Goal: Transaction & Acquisition: Purchase product/service

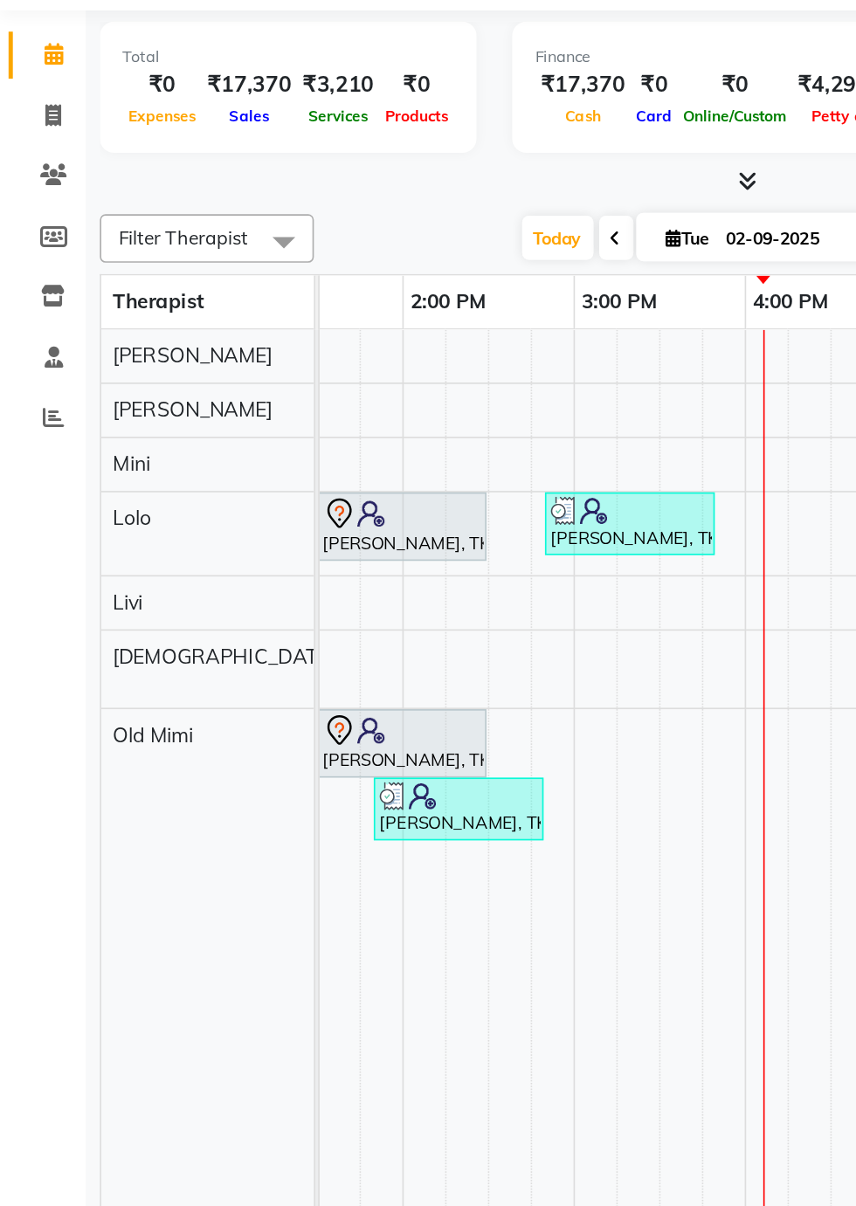
click at [502, 842] on td at bounding box center [495, 779] width 26 height 909
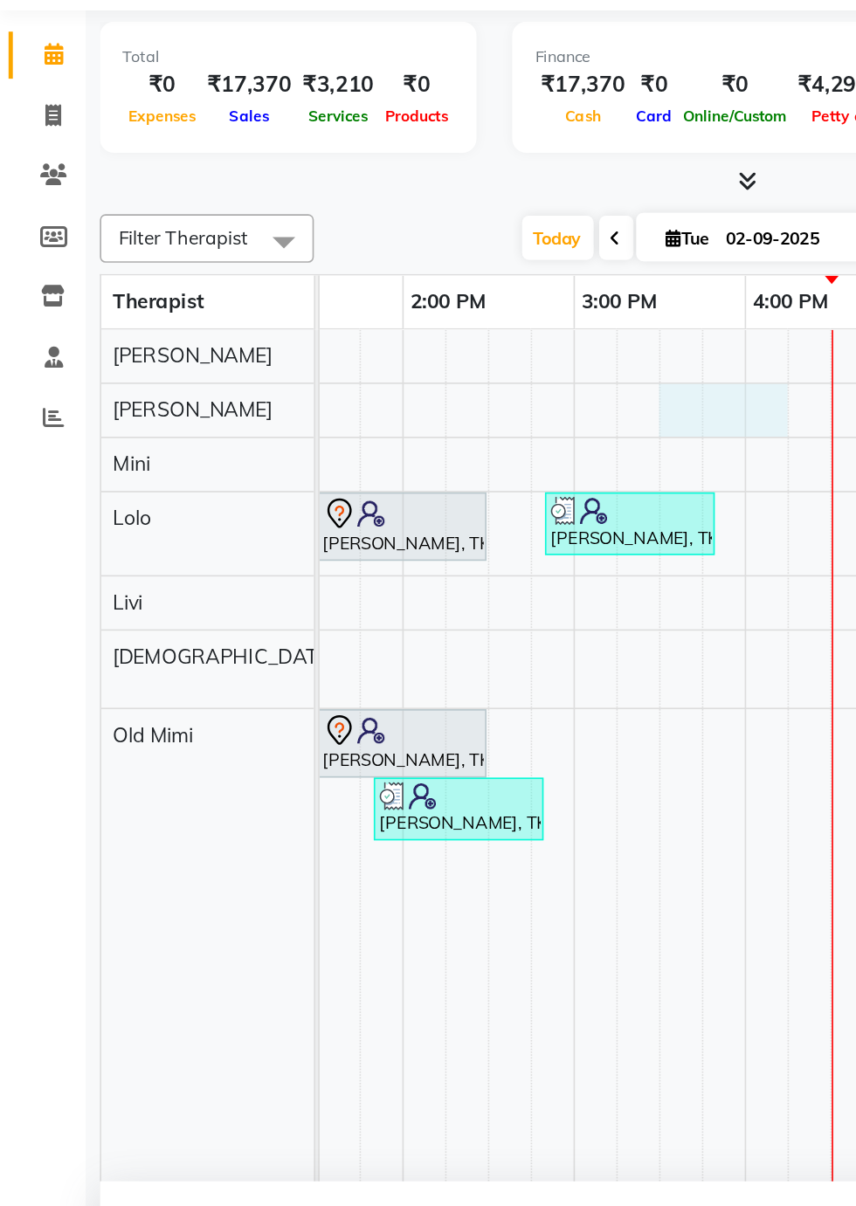
select select "87563"
select select "tentative"
select select "930"
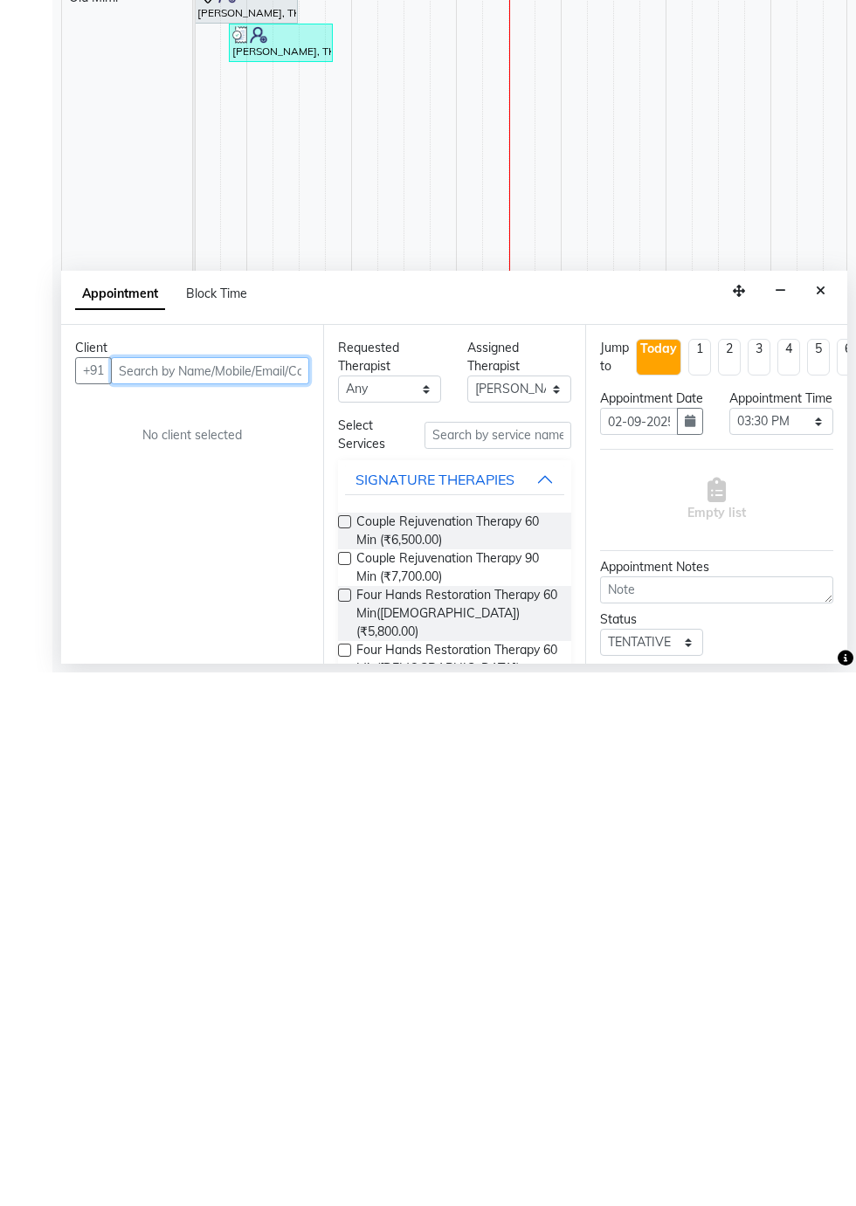
scroll to position [0, 687]
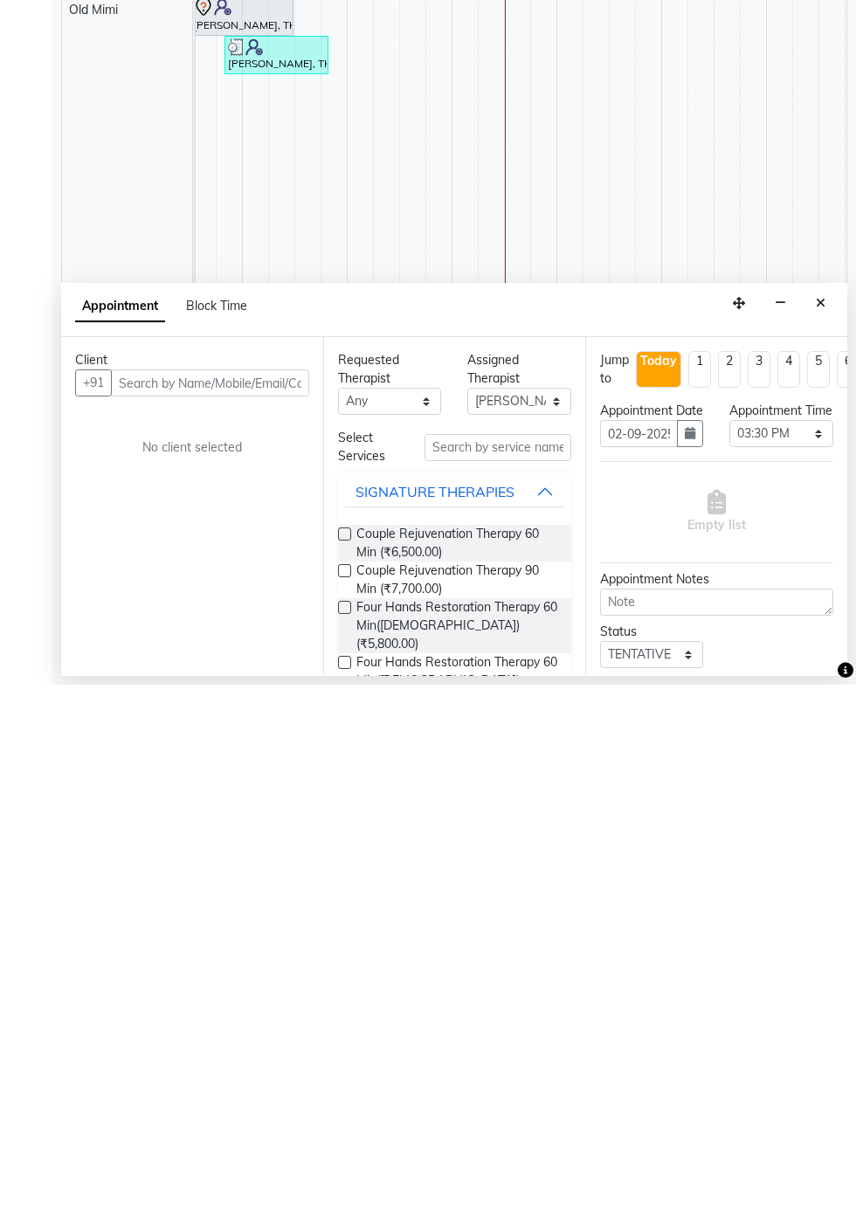
click at [821, 826] on icon "Close" at bounding box center [821, 824] width 10 height 12
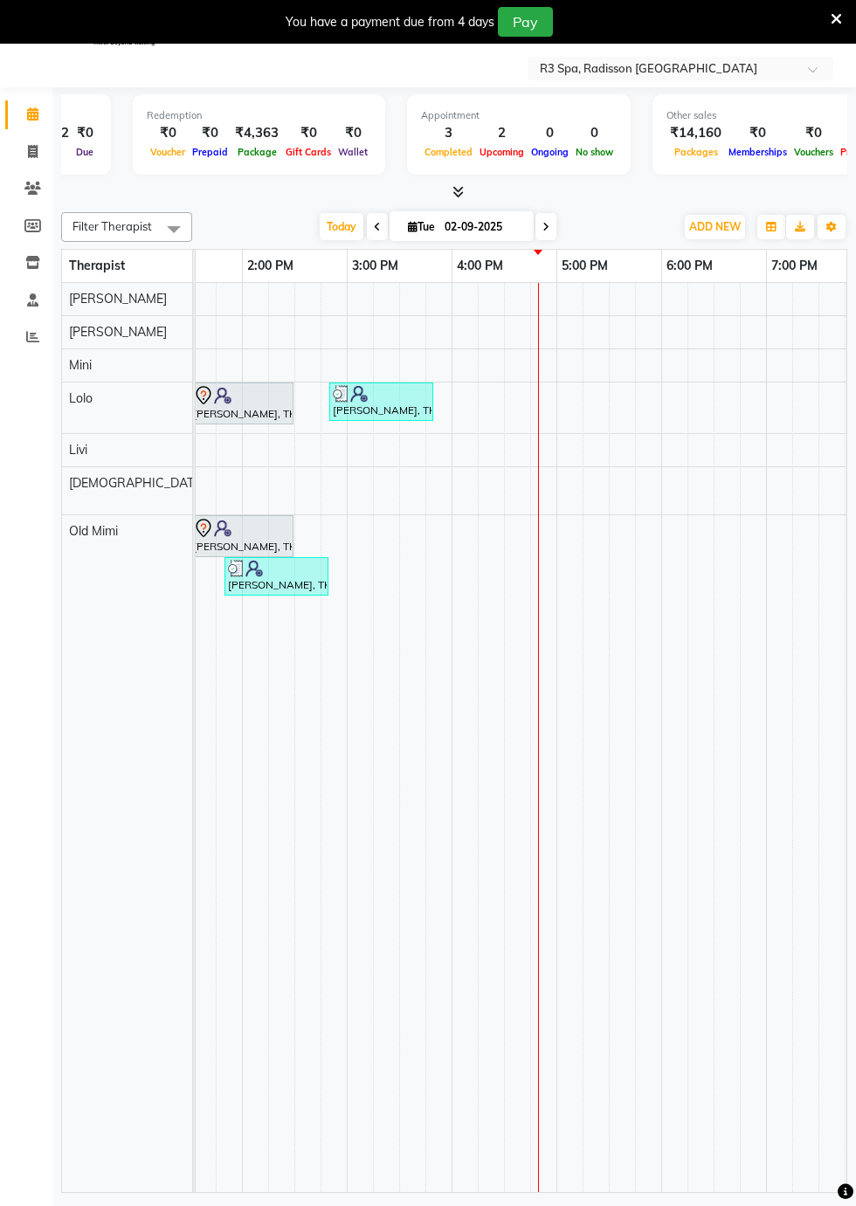
click at [527, 308] on td at bounding box center [517, 737] width 26 height 909
click at [531, 307] on div at bounding box center [543, 299] width 26 height 32
select select "87562"
select select "tentative"
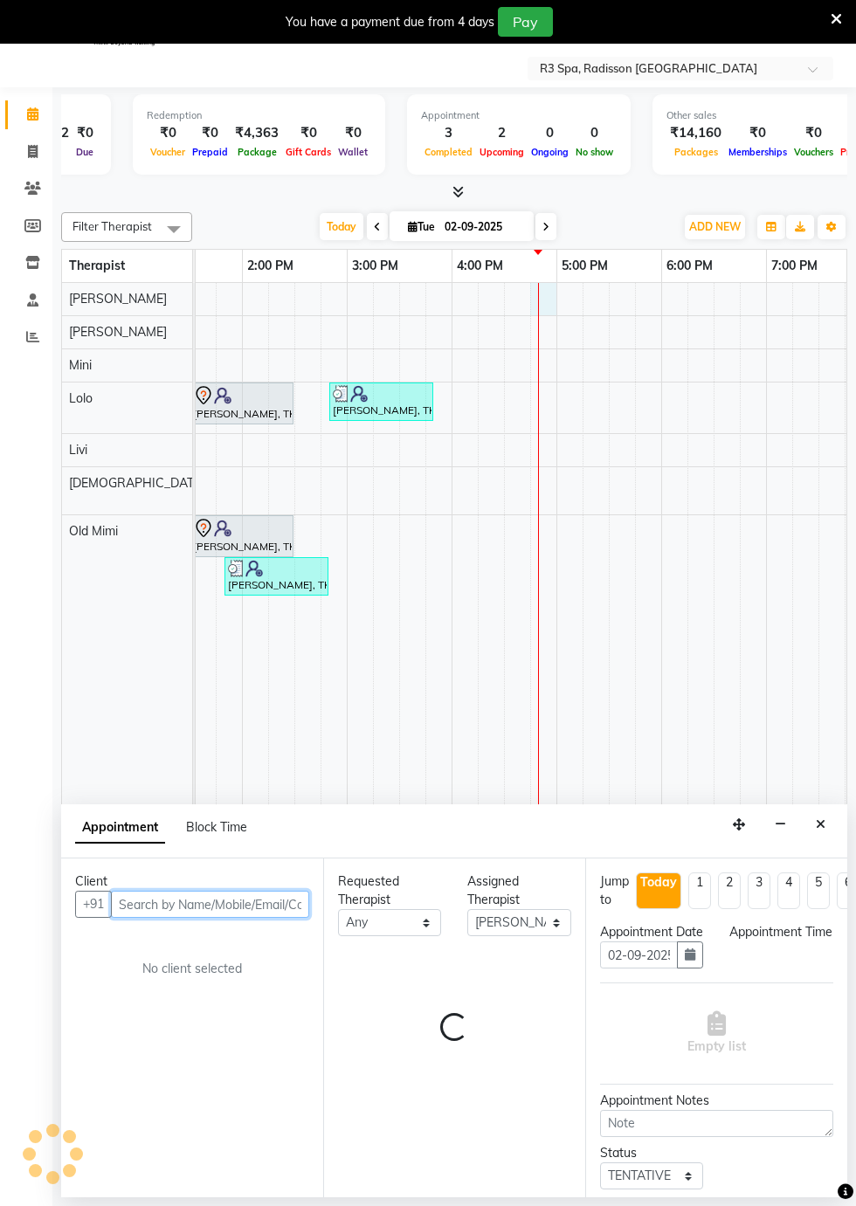
select select "1005"
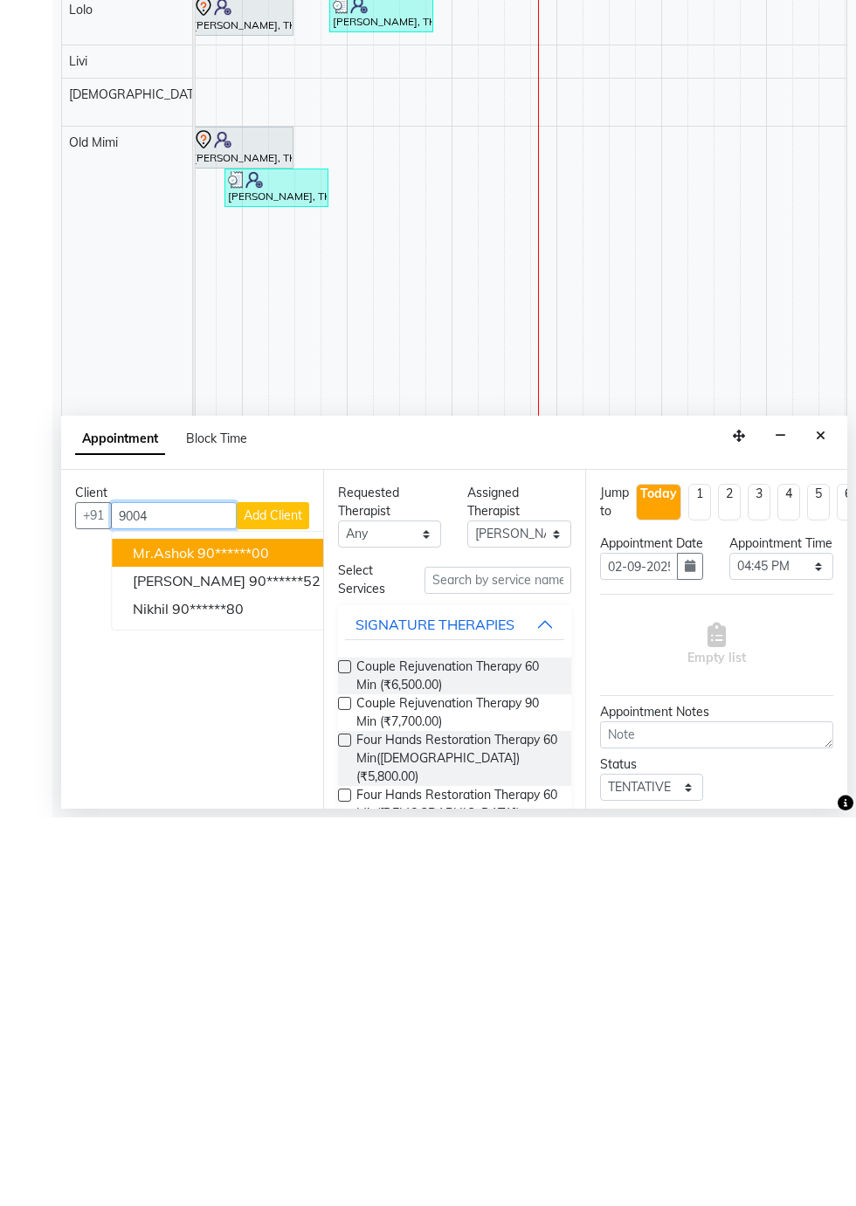
click at [207, 995] on ngb-highlight "90******80" at bounding box center [208, 997] width 72 height 17
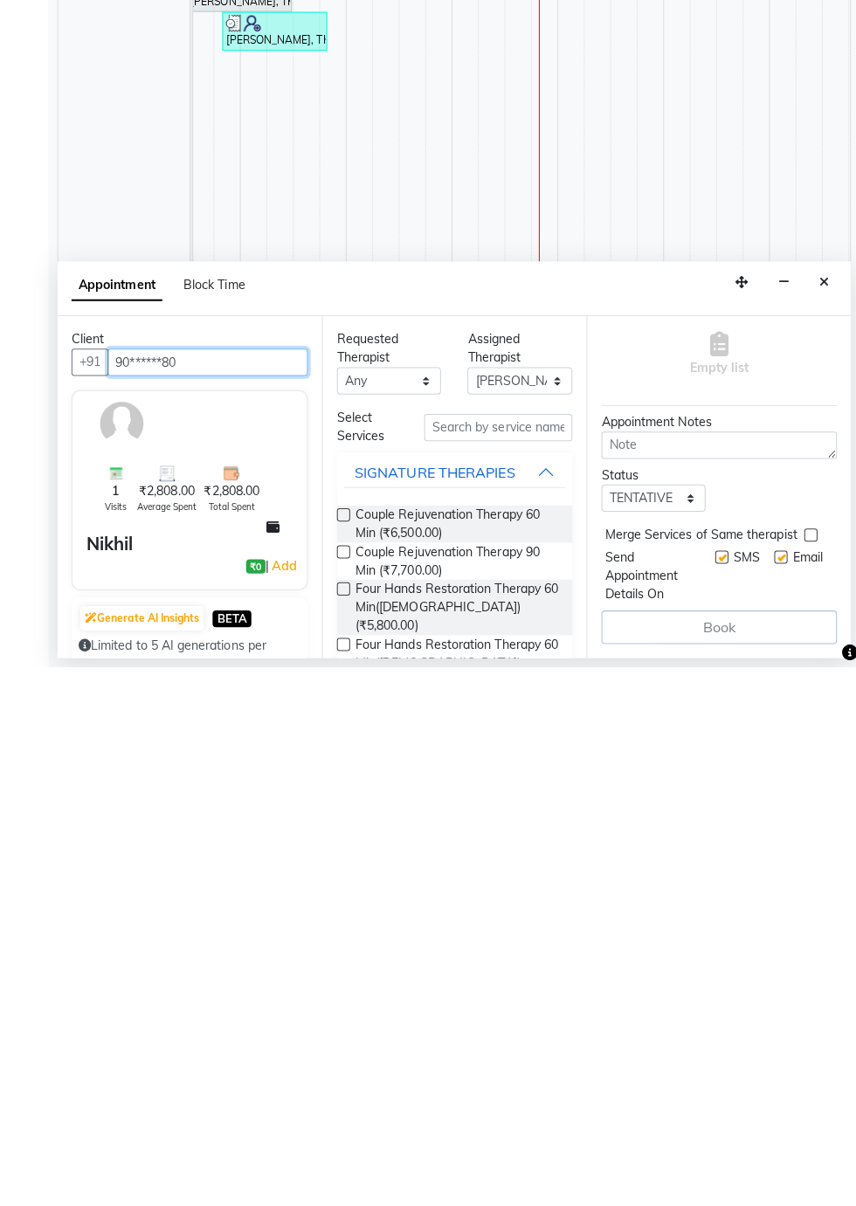
scroll to position [155, 0]
type input "90******80"
click at [503, 967] on input "text" at bounding box center [497, 969] width 147 height 27
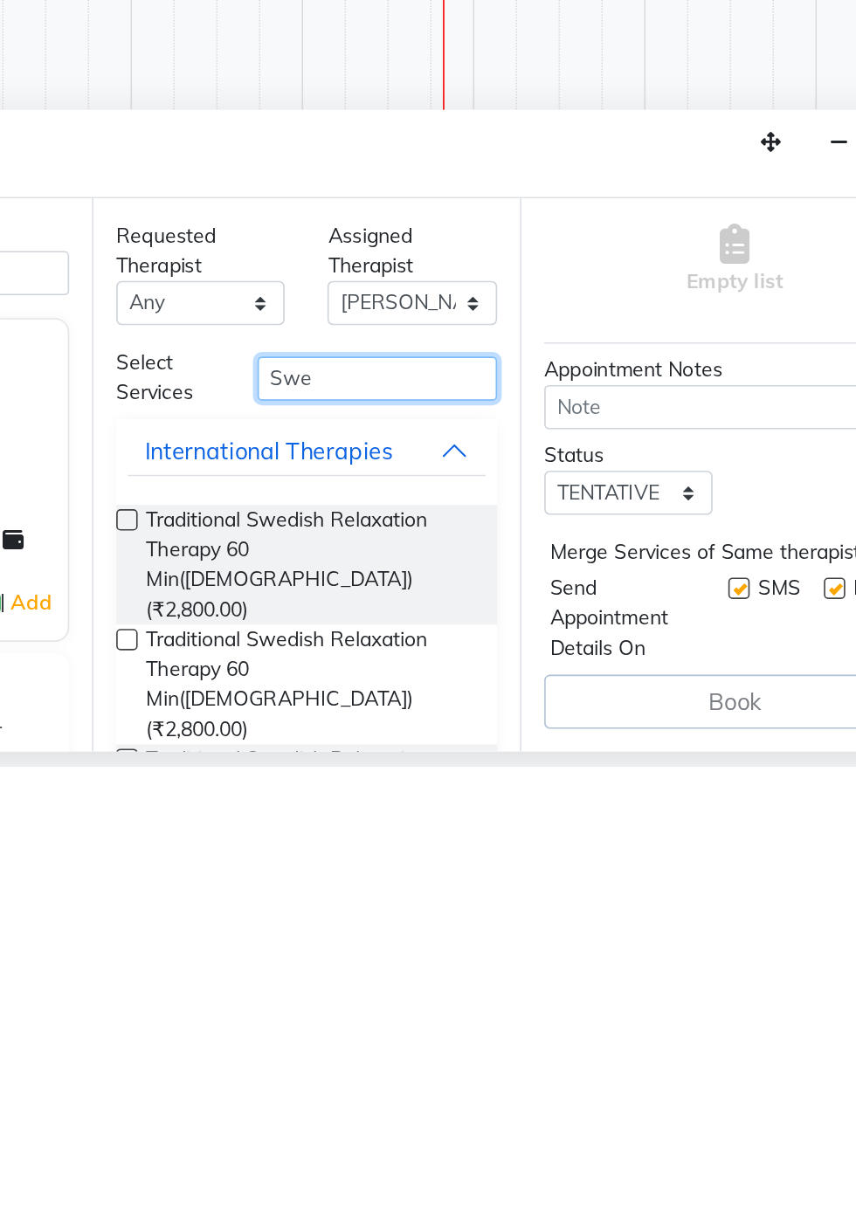
type input "Swe"
click at [344, 1052] on label at bounding box center [344, 1055] width 13 height 13
click at [344, 1052] on input "checkbox" at bounding box center [343, 1057] width 11 height 11
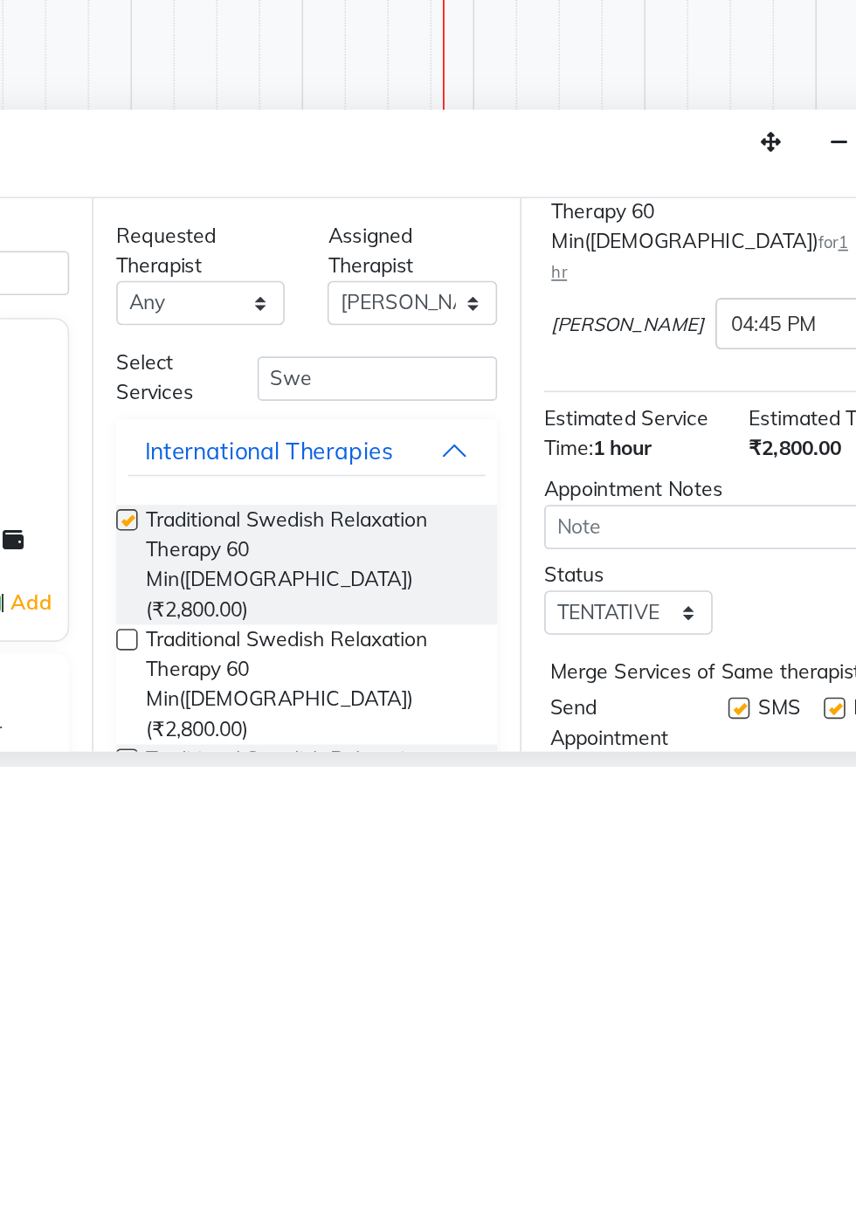
scroll to position [41, 0]
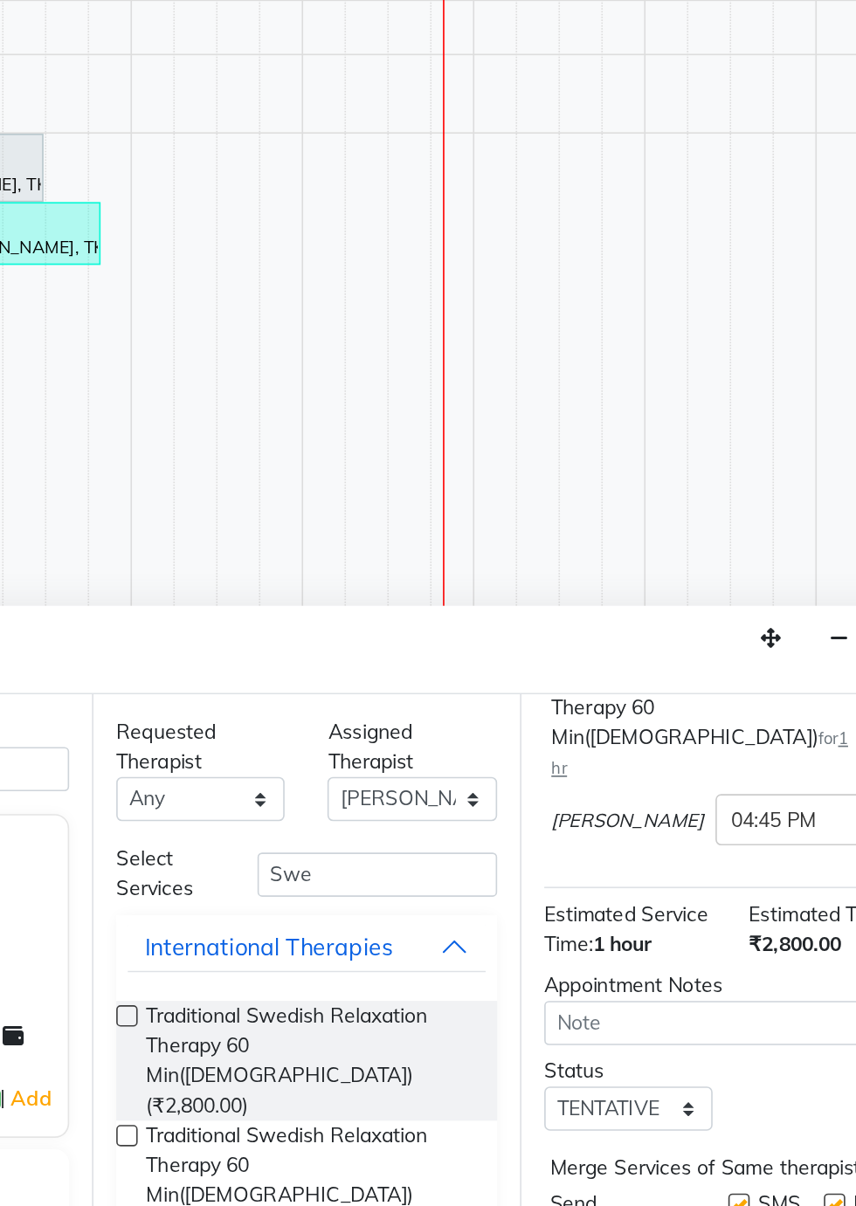
checkbox input "false"
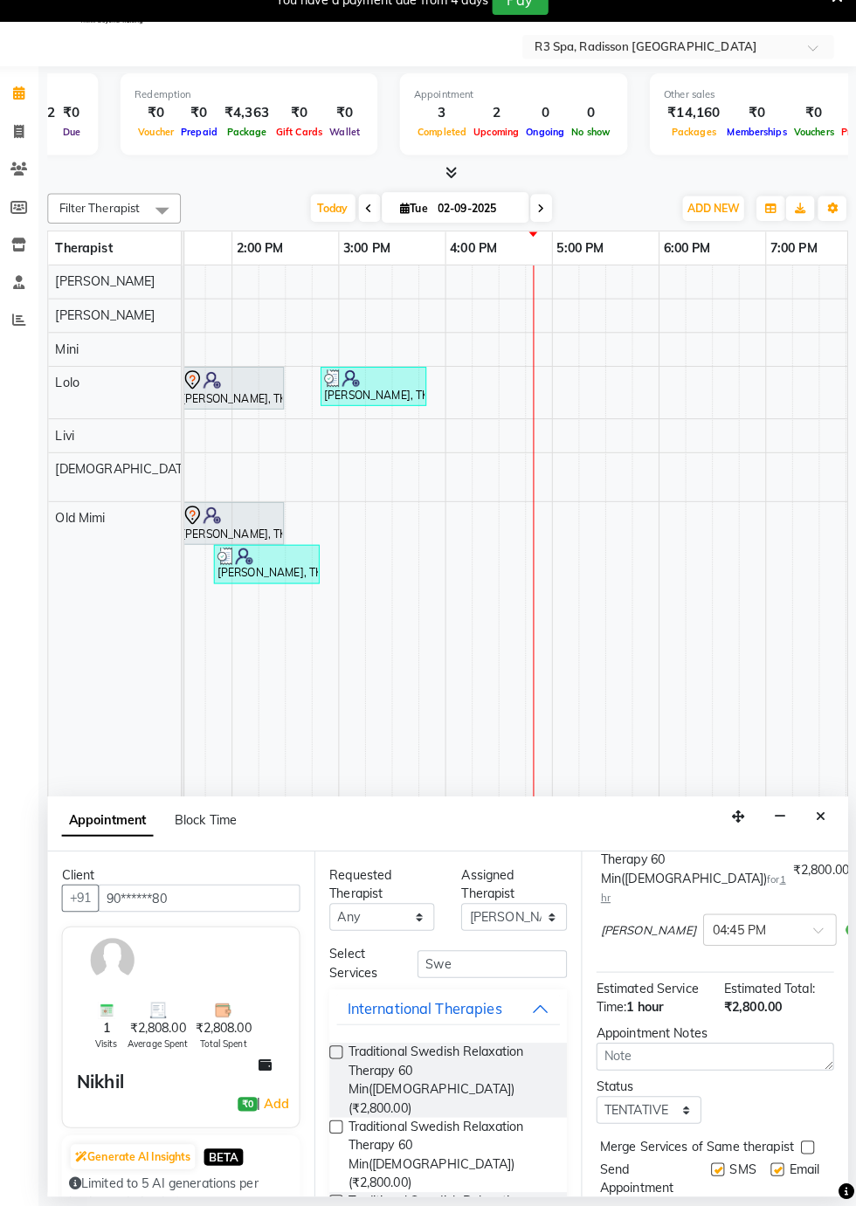
scroll to position [59, 0]
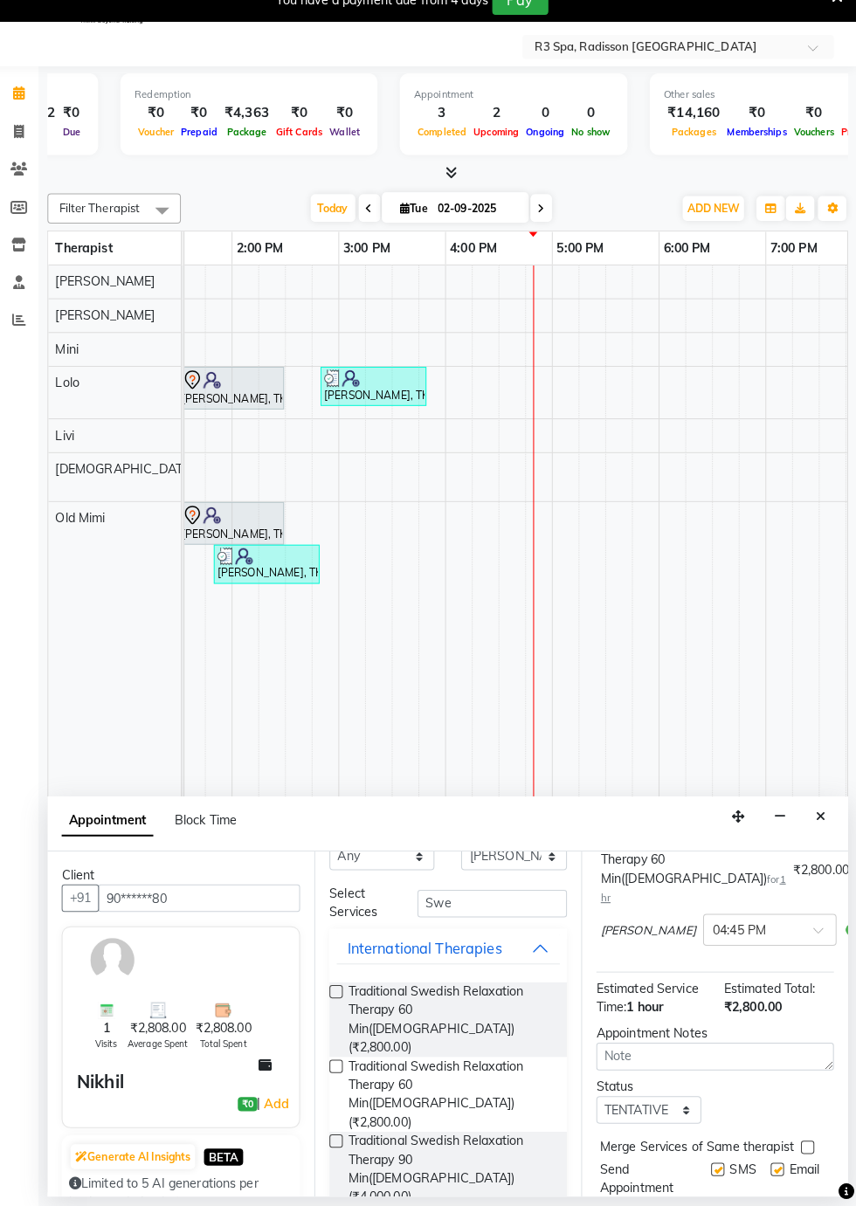
click at [281, 1116] on link "Add" at bounding box center [286, 1105] width 31 height 21
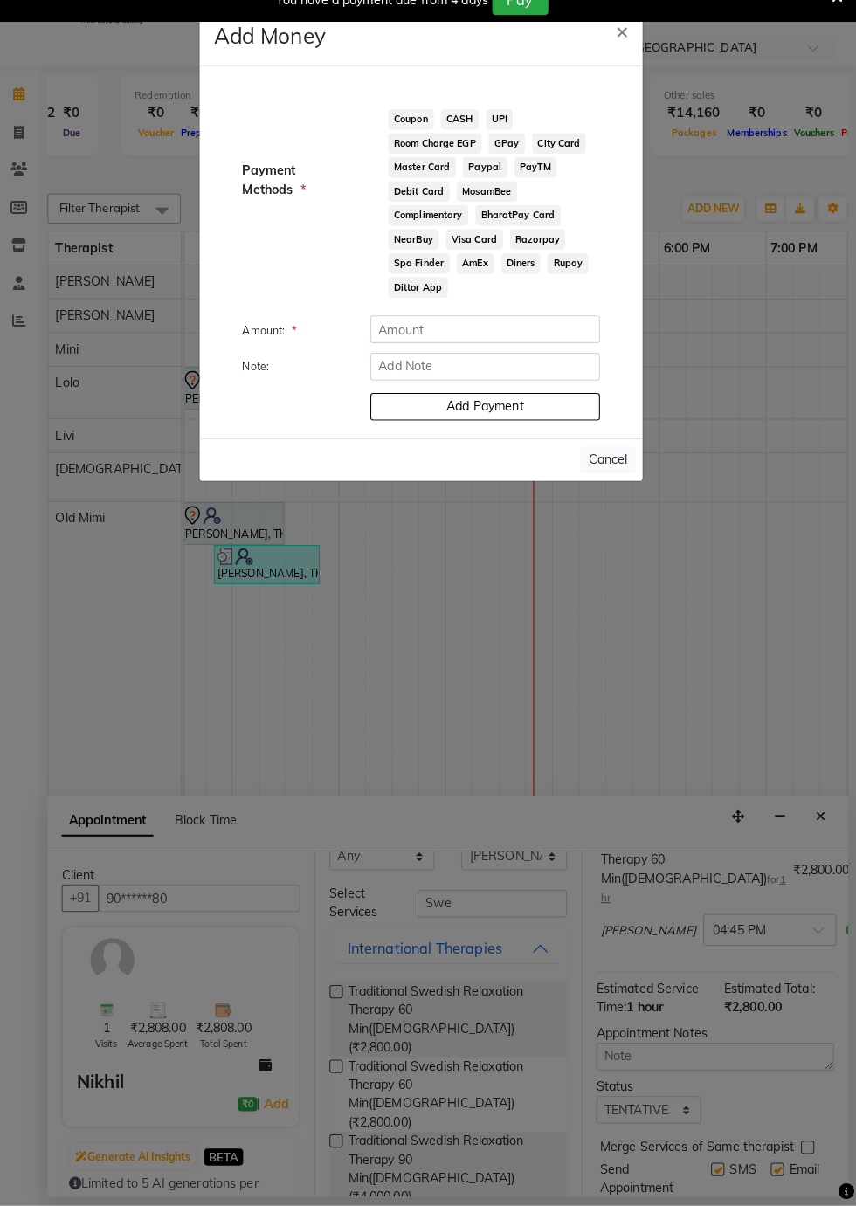
click at [610, 468] on button "Cancel" at bounding box center [611, 473] width 54 height 27
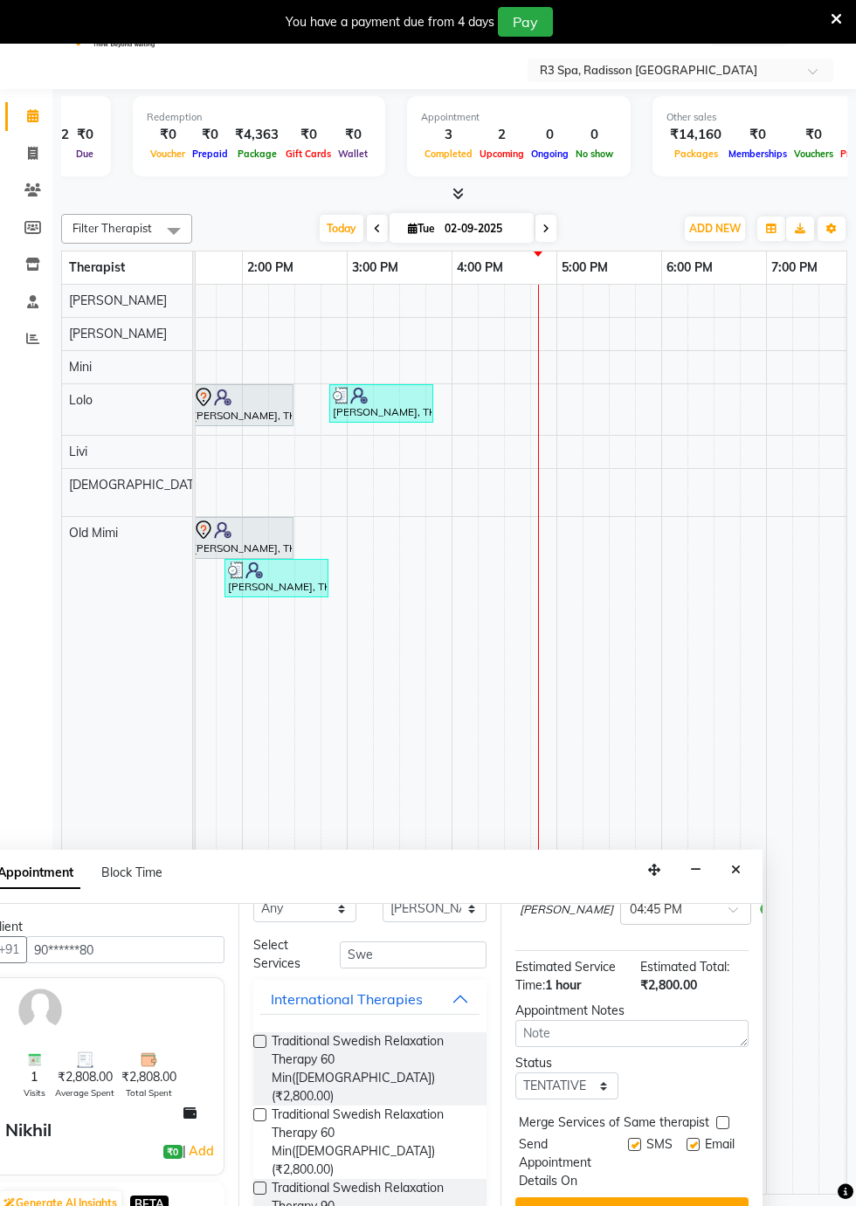
scroll to position [42, 0]
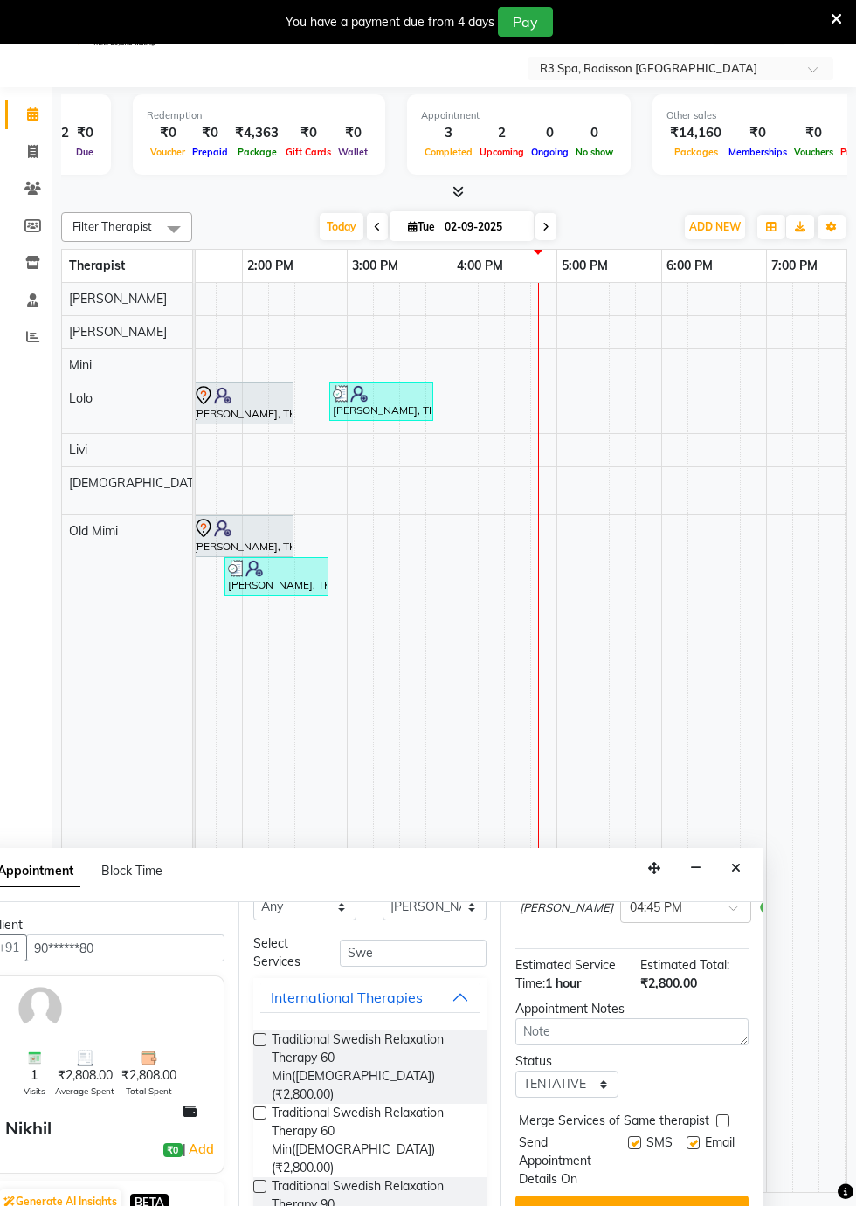
click at [666, 1204] on button "Book" at bounding box center [631, 1211] width 233 height 31
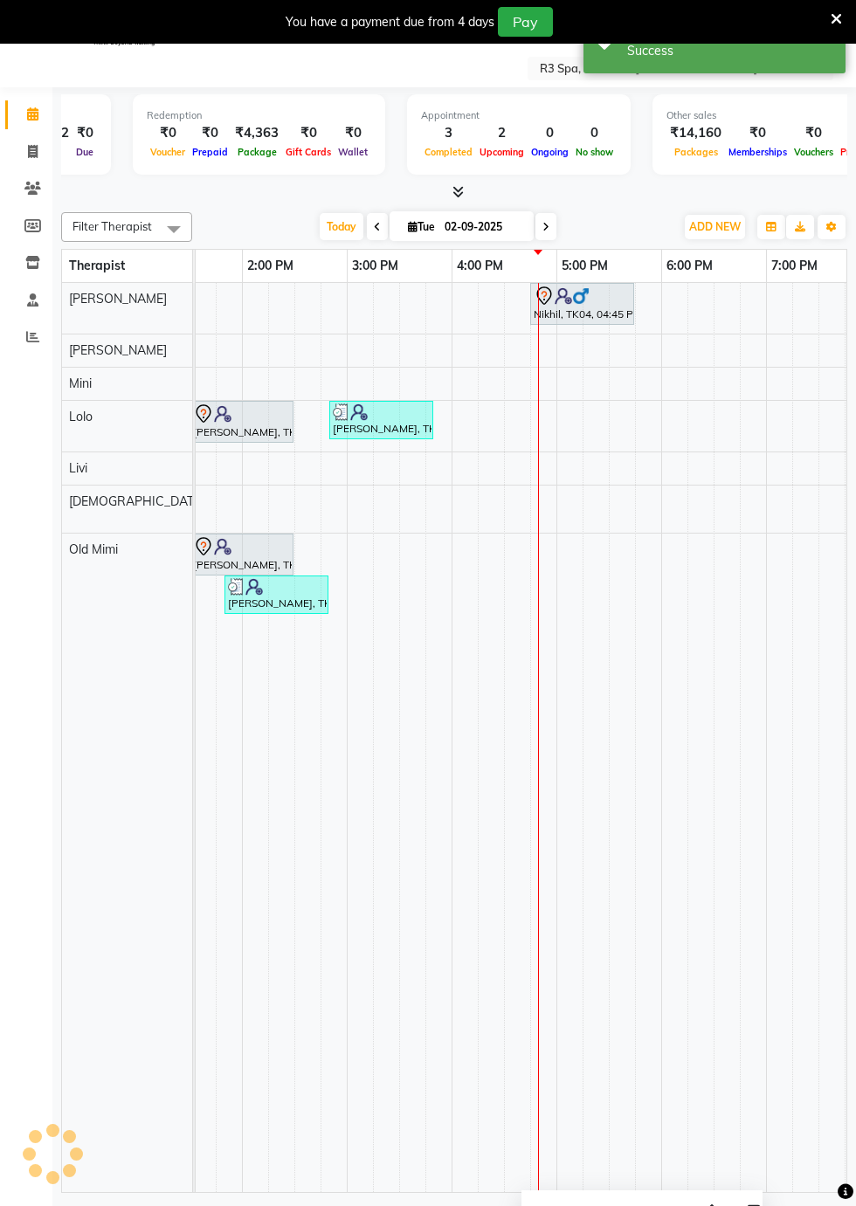
scroll to position [0, 0]
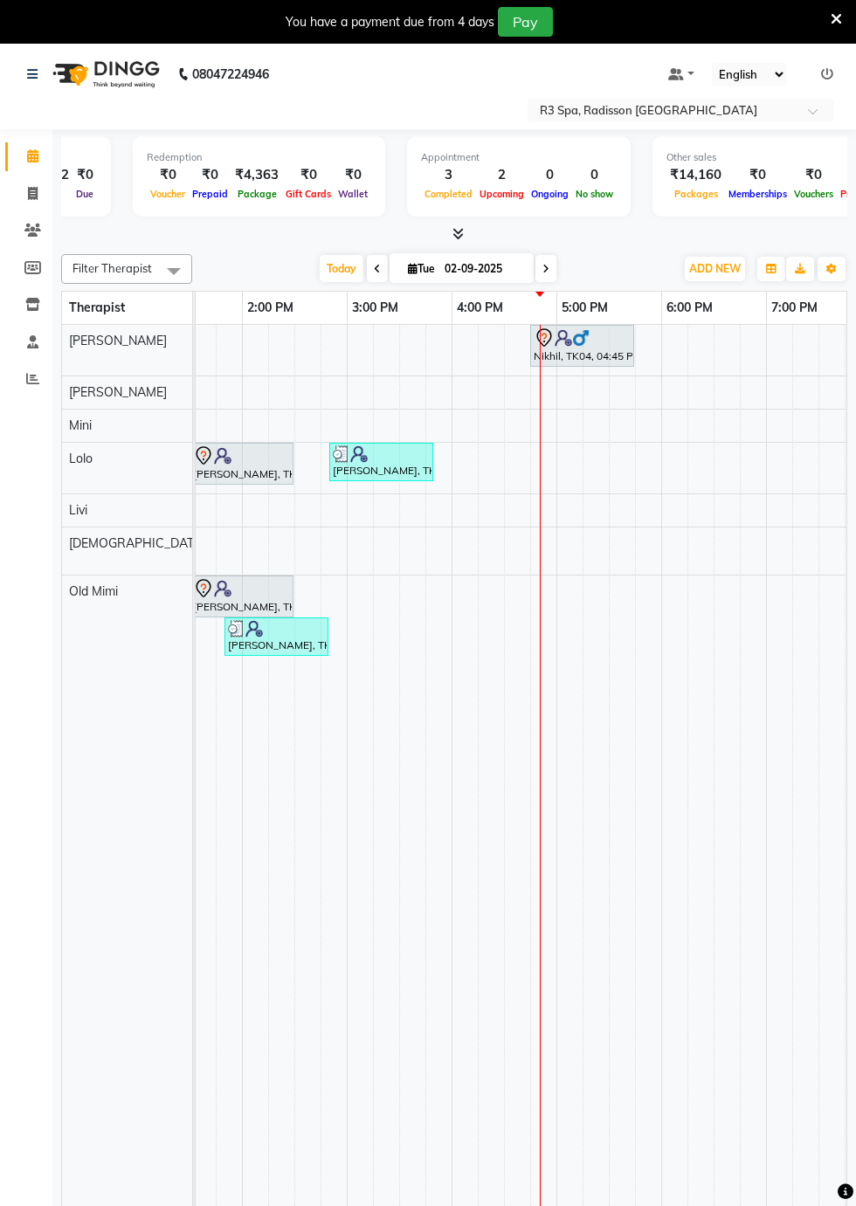
click at [504, 863] on td at bounding box center [517, 779] width 26 height 909
click at [33, 231] on icon at bounding box center [32, 230] width 17 height 13
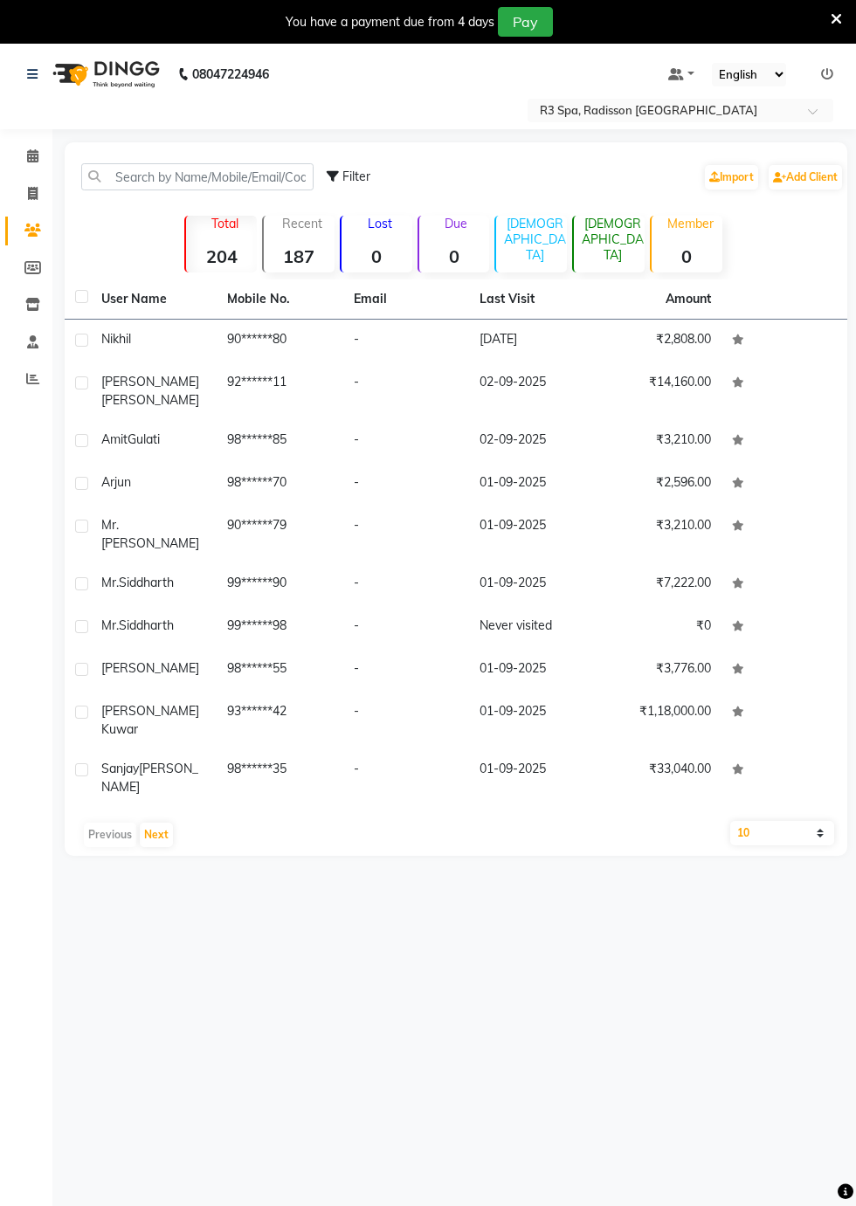
click at [334, 349] on td "90******80" at bounding box center [280, 341] width 126 height 43
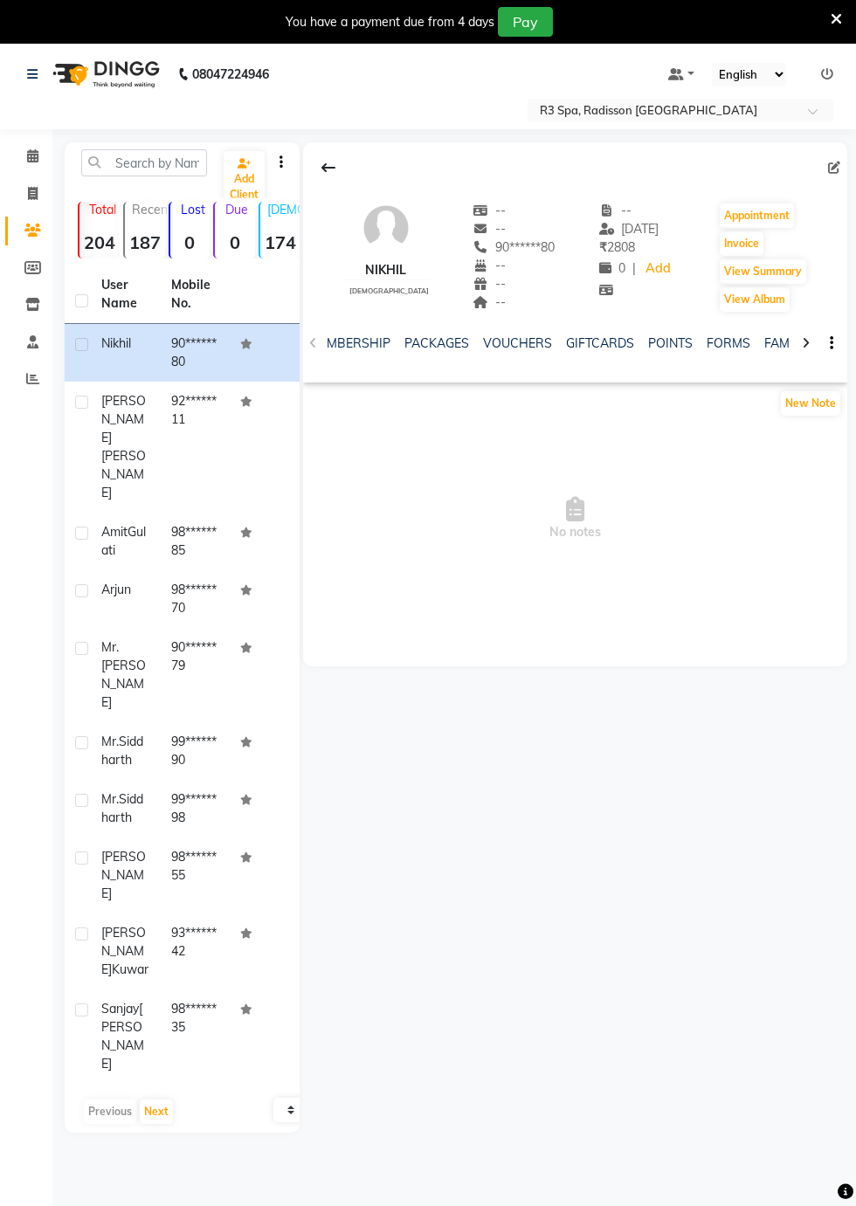
scroll to position [0, 514]
click at [711, 346] on link "FORMS" at bounding box center [717, 343] width 44 height 16
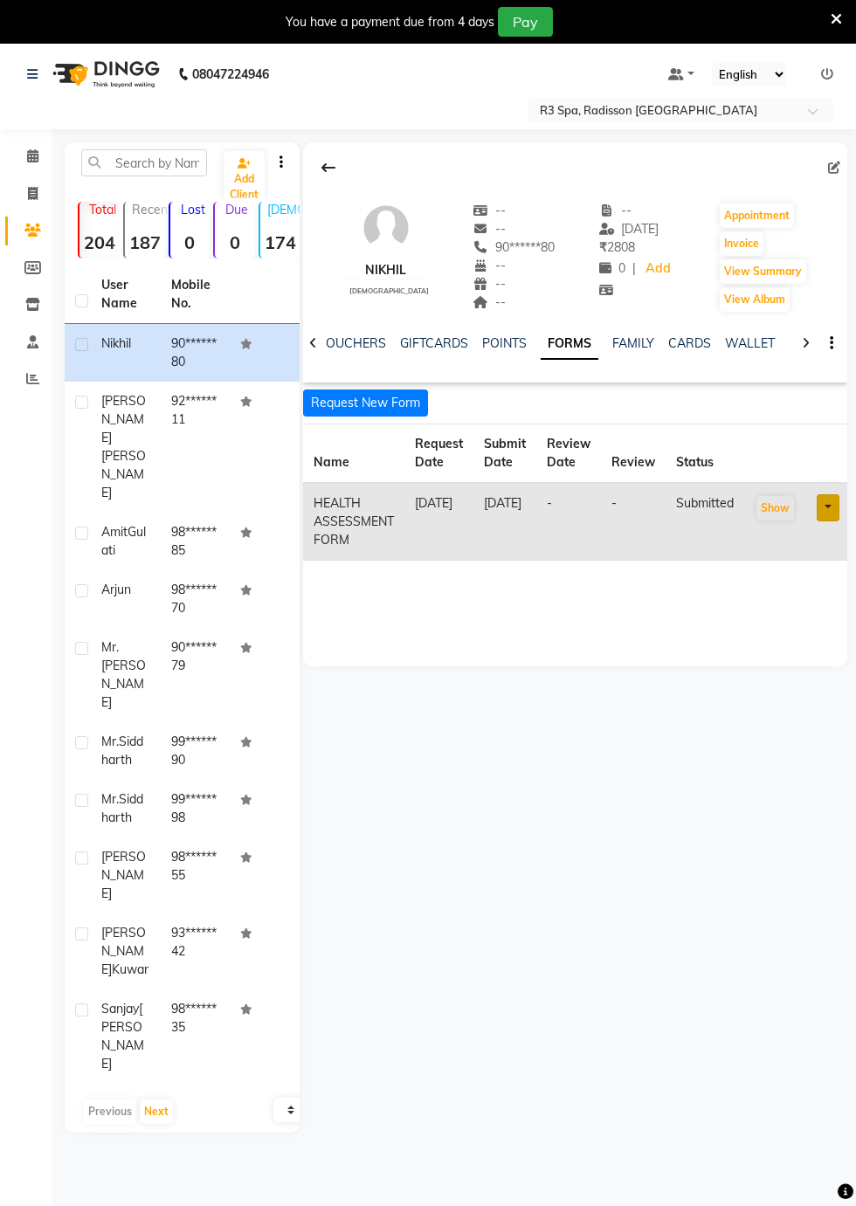
scroll to position [0, 498]
click at [31, 157] on icon at bounding box center [32, 155] width 11 height 13
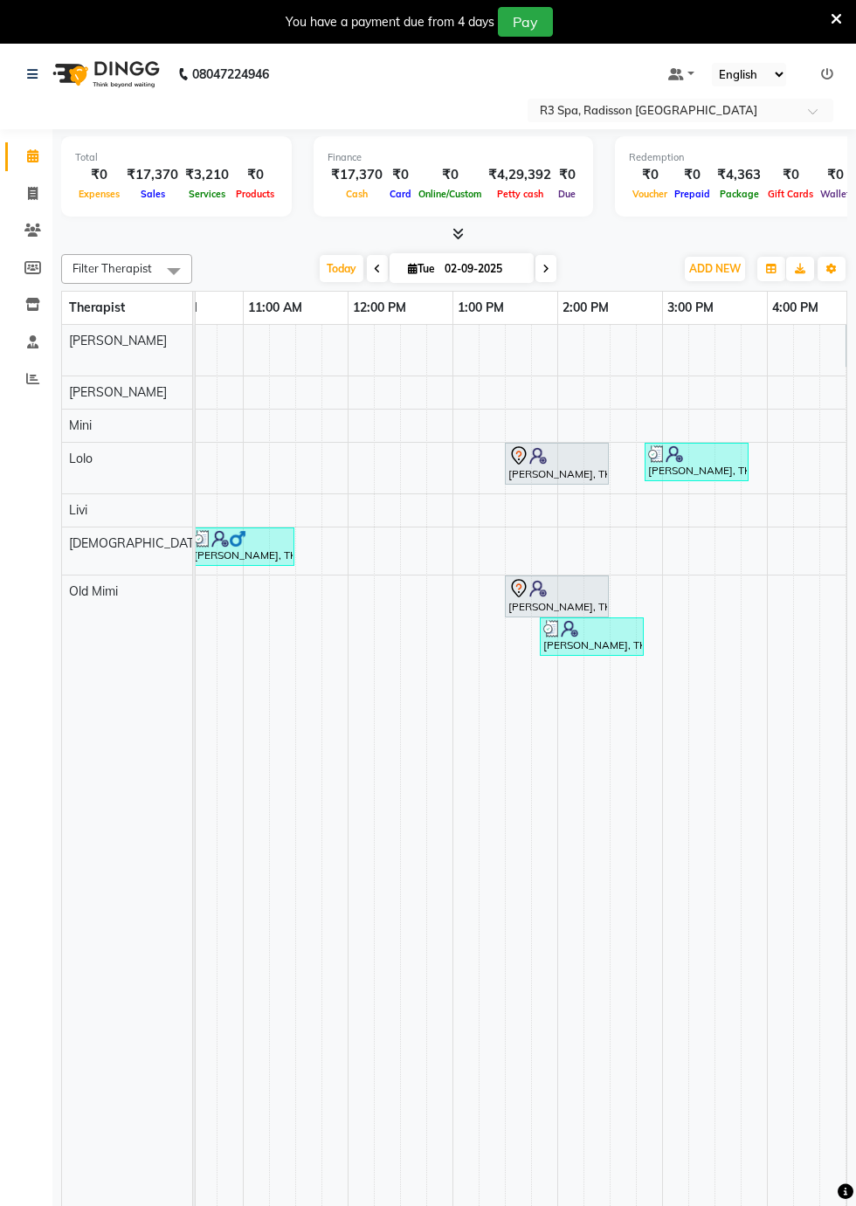
scroll to position [0, 532]
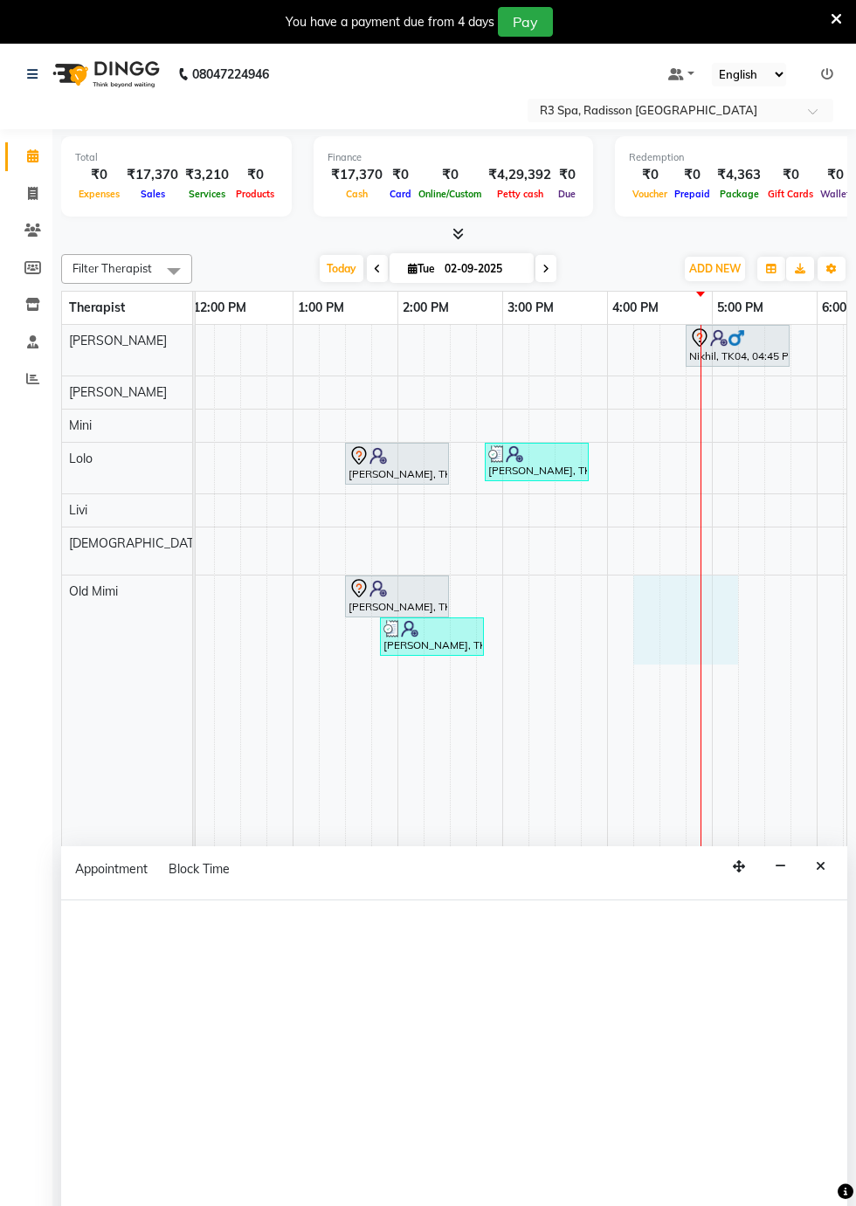
select select "90041"
select select "tentative"
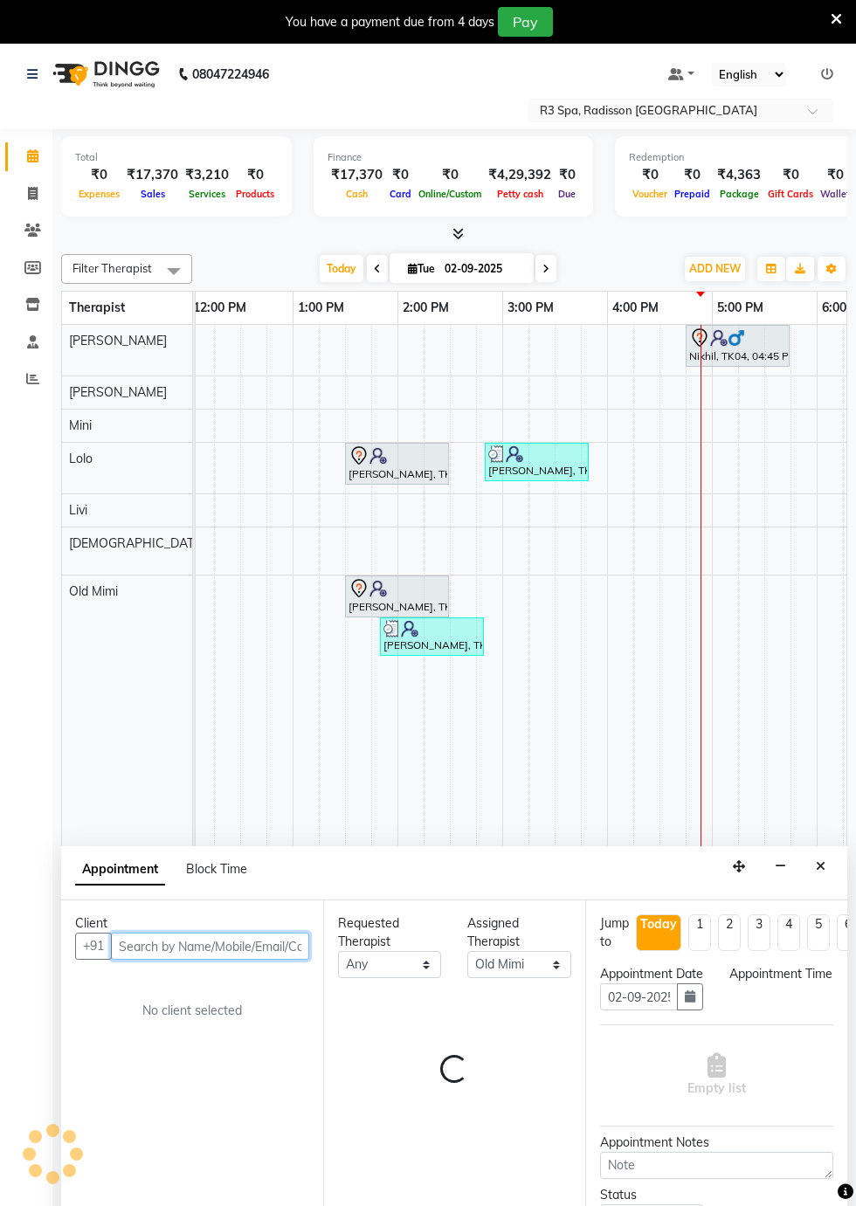
select select "975"
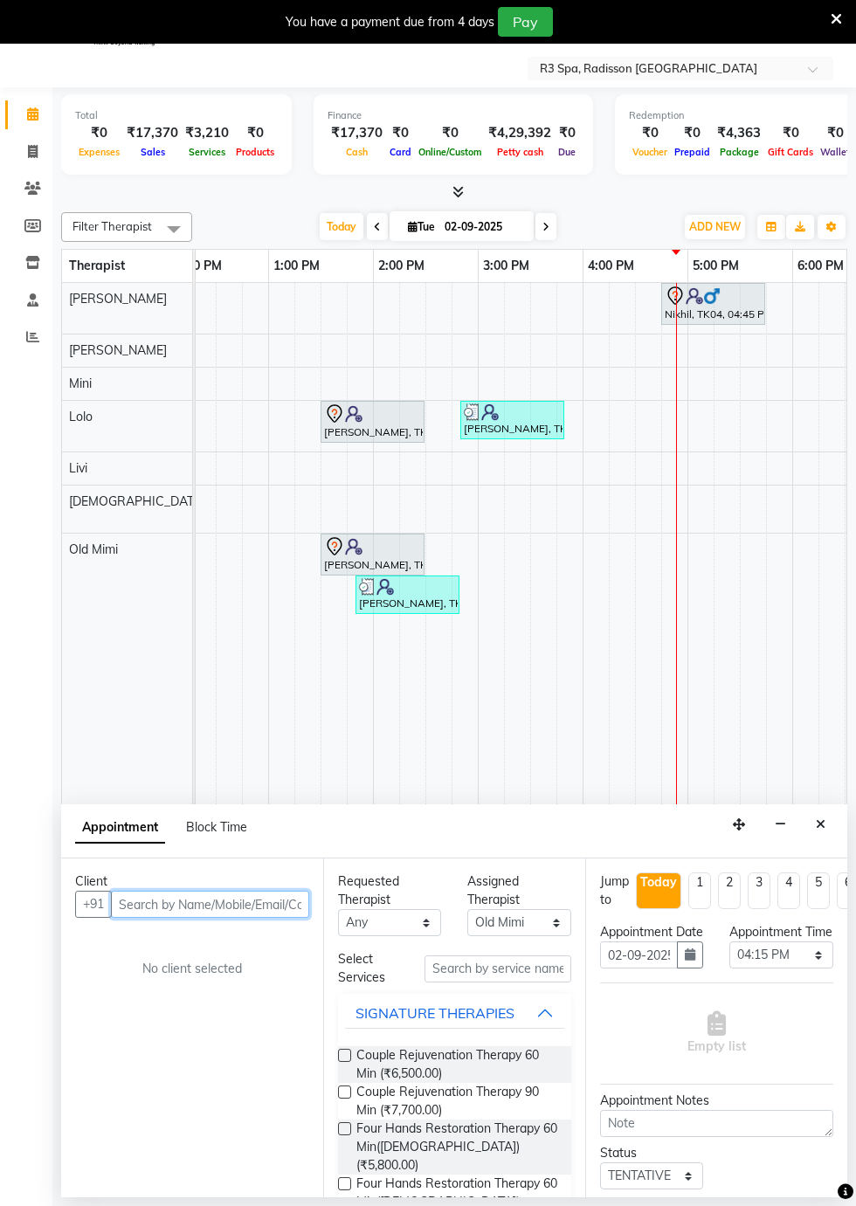
scroll to position [42, 0]
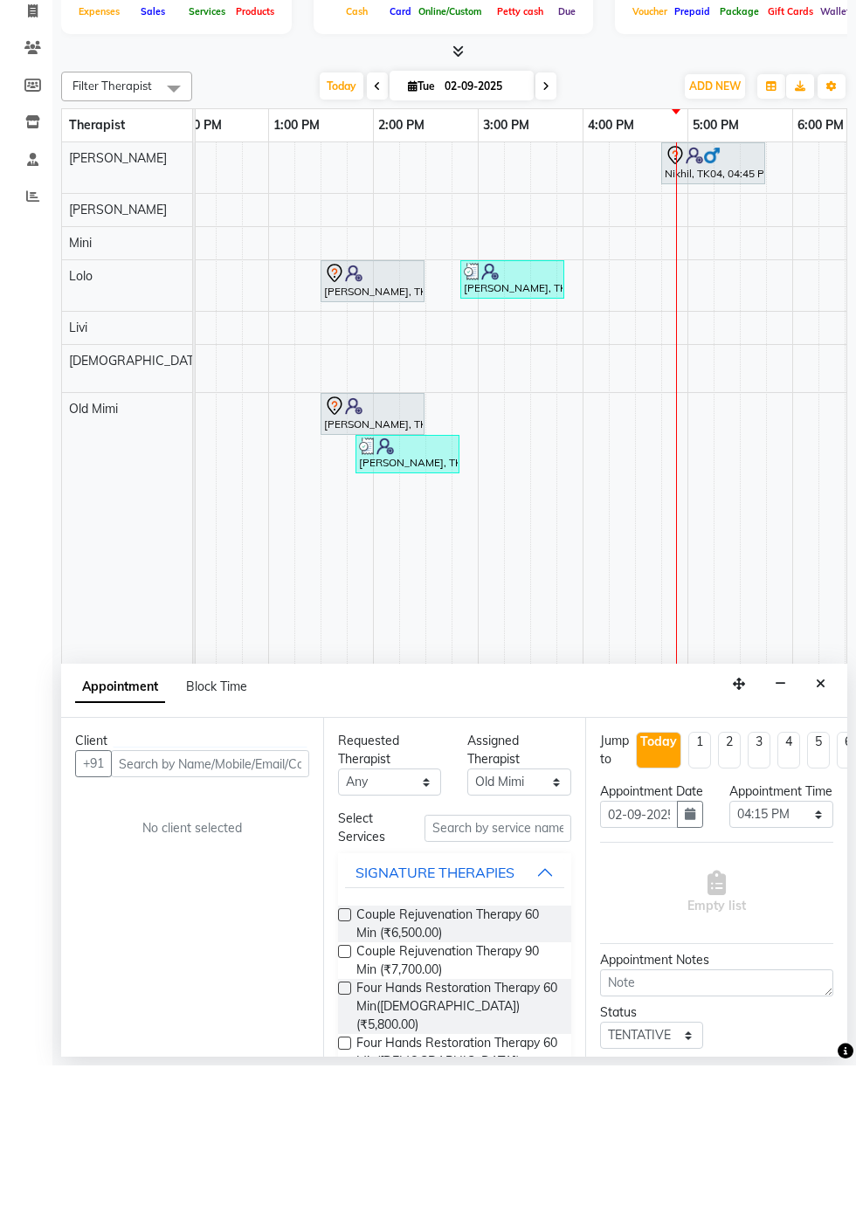
click at [818, 824] on icon "Close" at bounding box center [821, 824] width 10 height 12
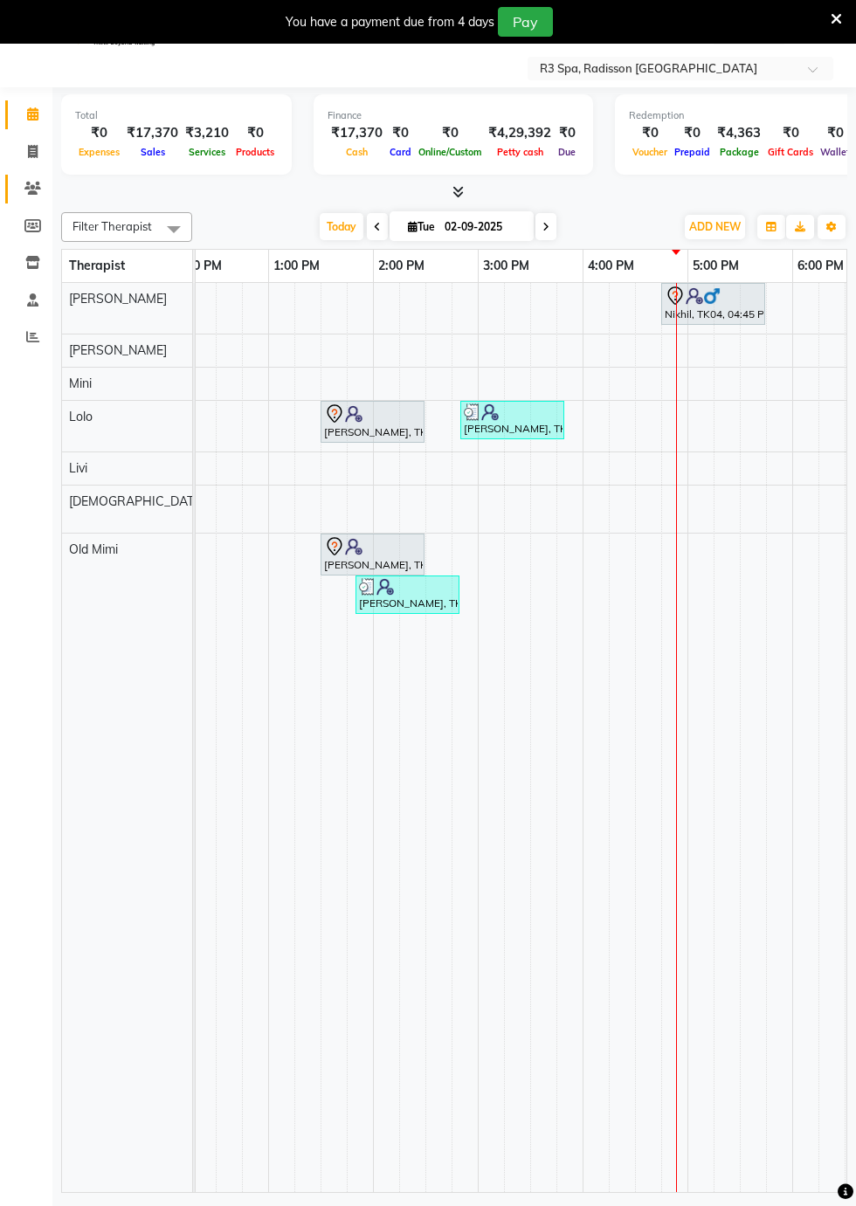
click at [33, 189] on icon at bounding box center [32, 188] width 17 height 13
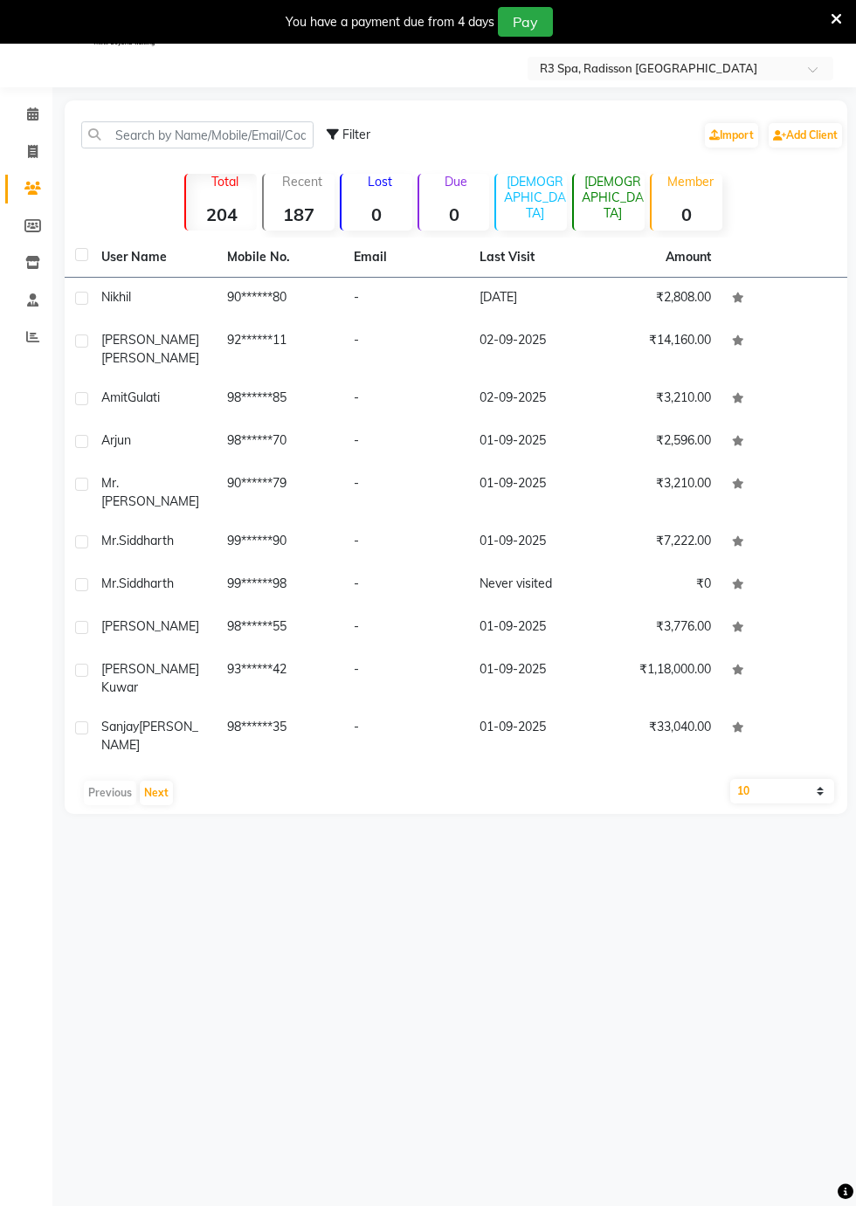
click at [312, 318] on td "90******80" at bounding box center [280, 299] width 126 height 43
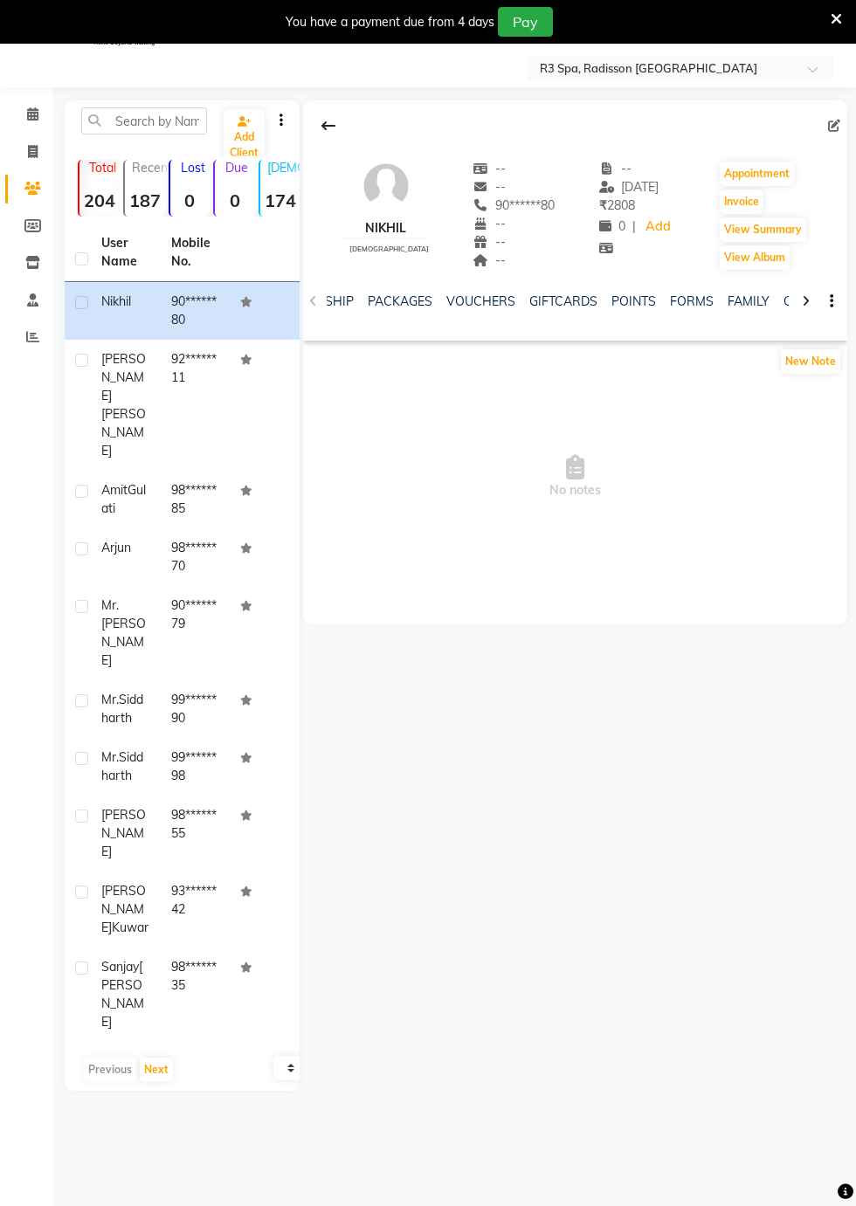
scroll to position [0, 542]
click at [688, 303] on link "FORMS" at bounding box center [688, 301] width 44 height 16
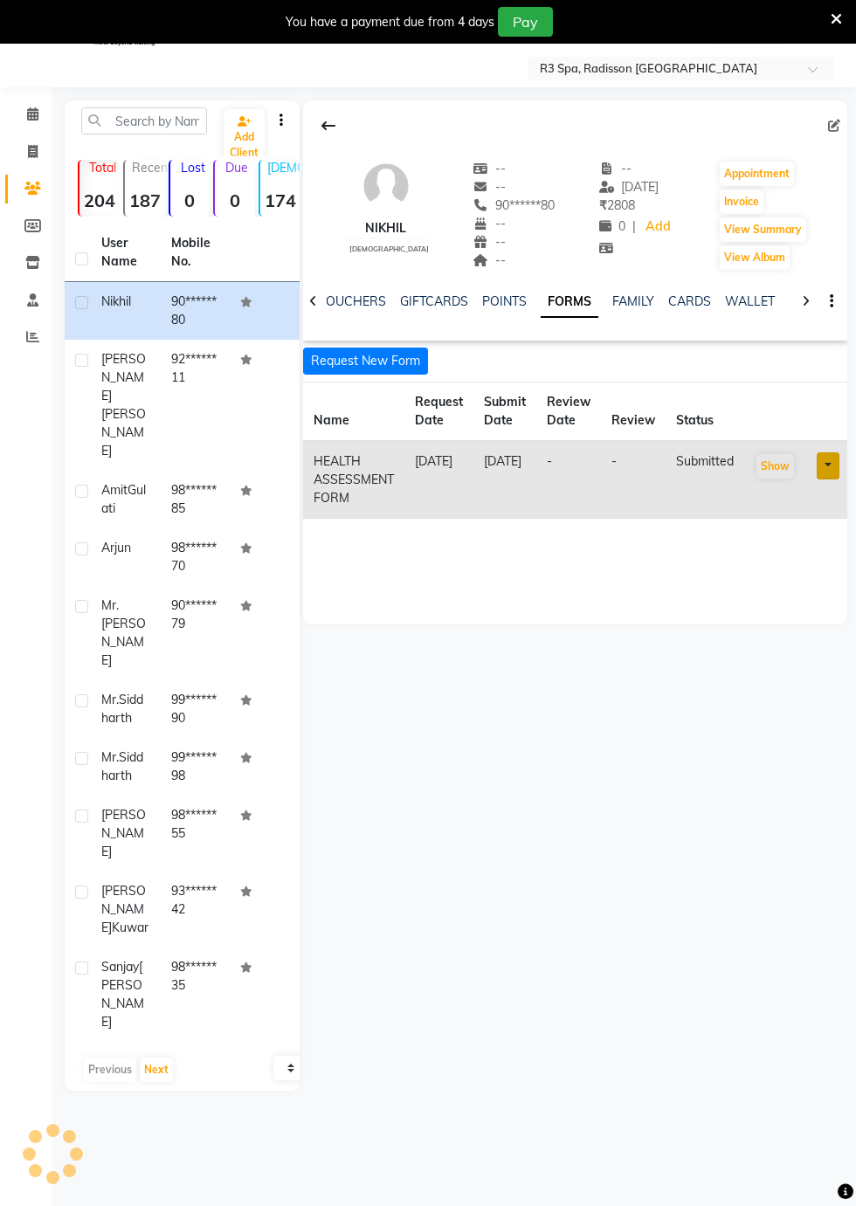
scroll to position [0, 498]
click at [96, 290] on td "Nikhil" at bounding box center [126, 311] width 70 height 58
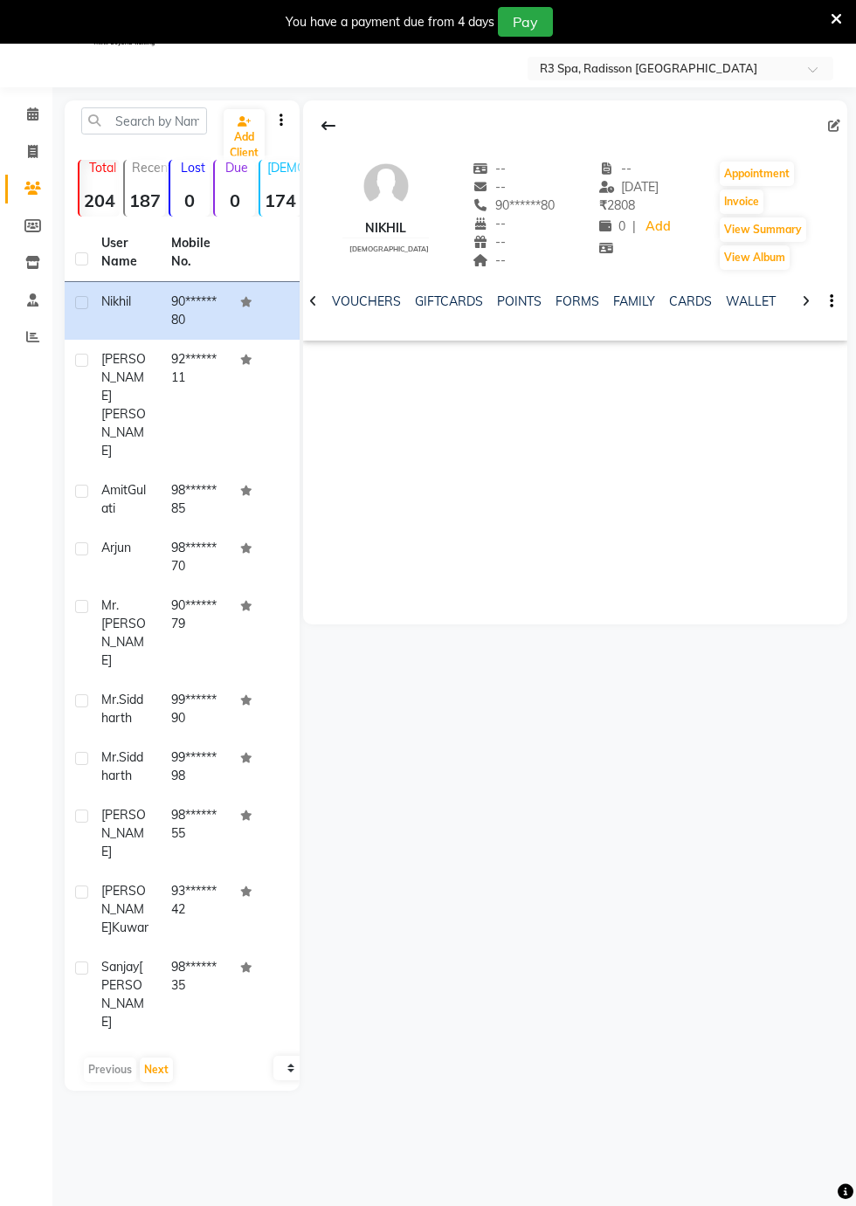
scroll to position [0, 483]
click at [582, 303] on link "FORMS" at bounding box center [592, 301] width 44 height 16
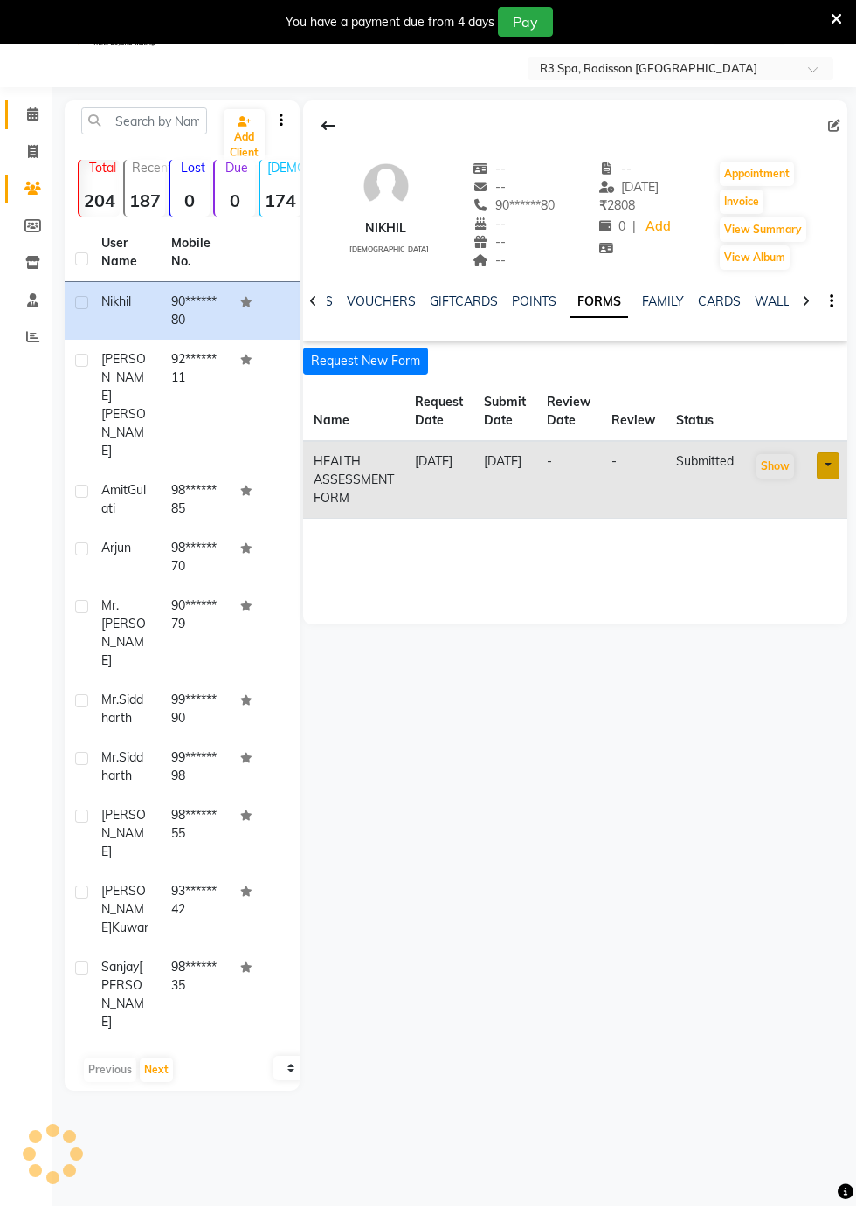
click at [45, 114] on span at bounding box center [32, 115] width 31 height 20
click at [31, 115] on icon at bounding box center [32, 113] width 11 height 13
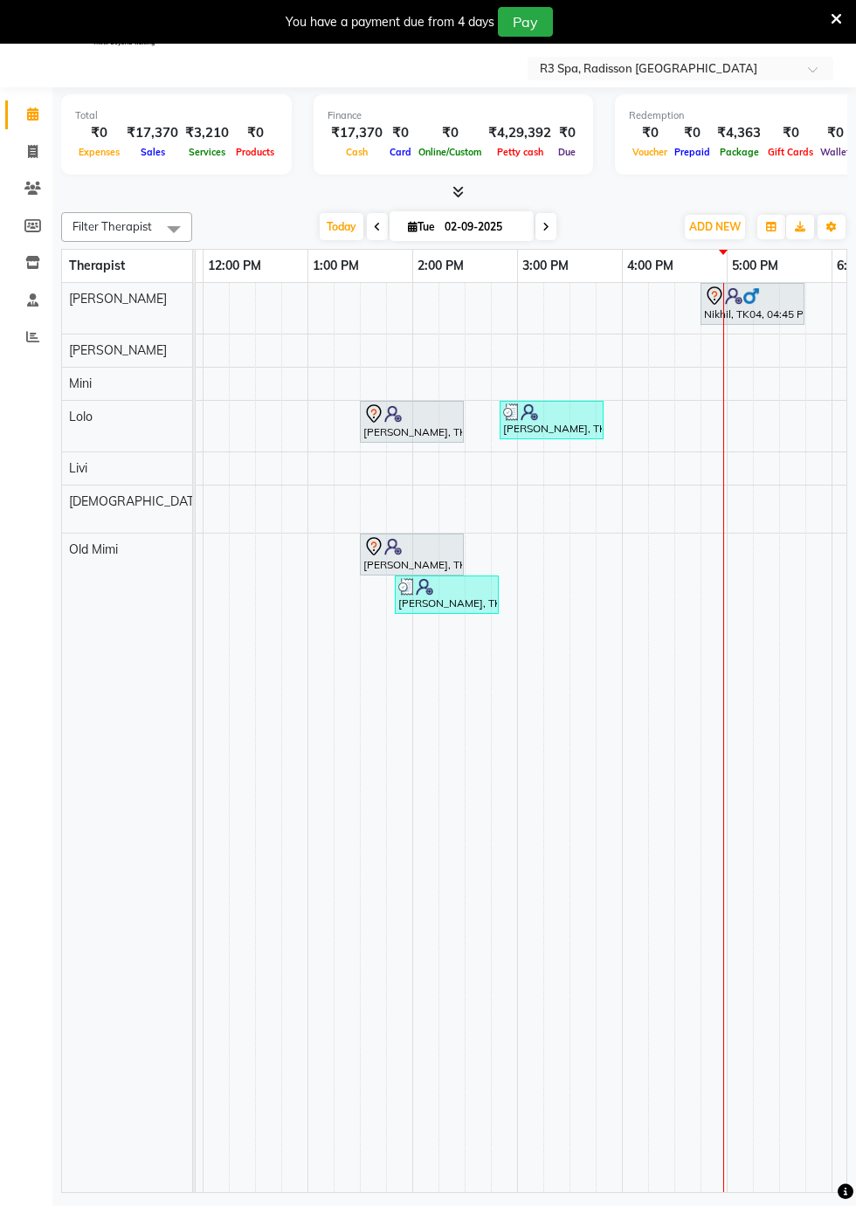
scroll to position [0, 646]
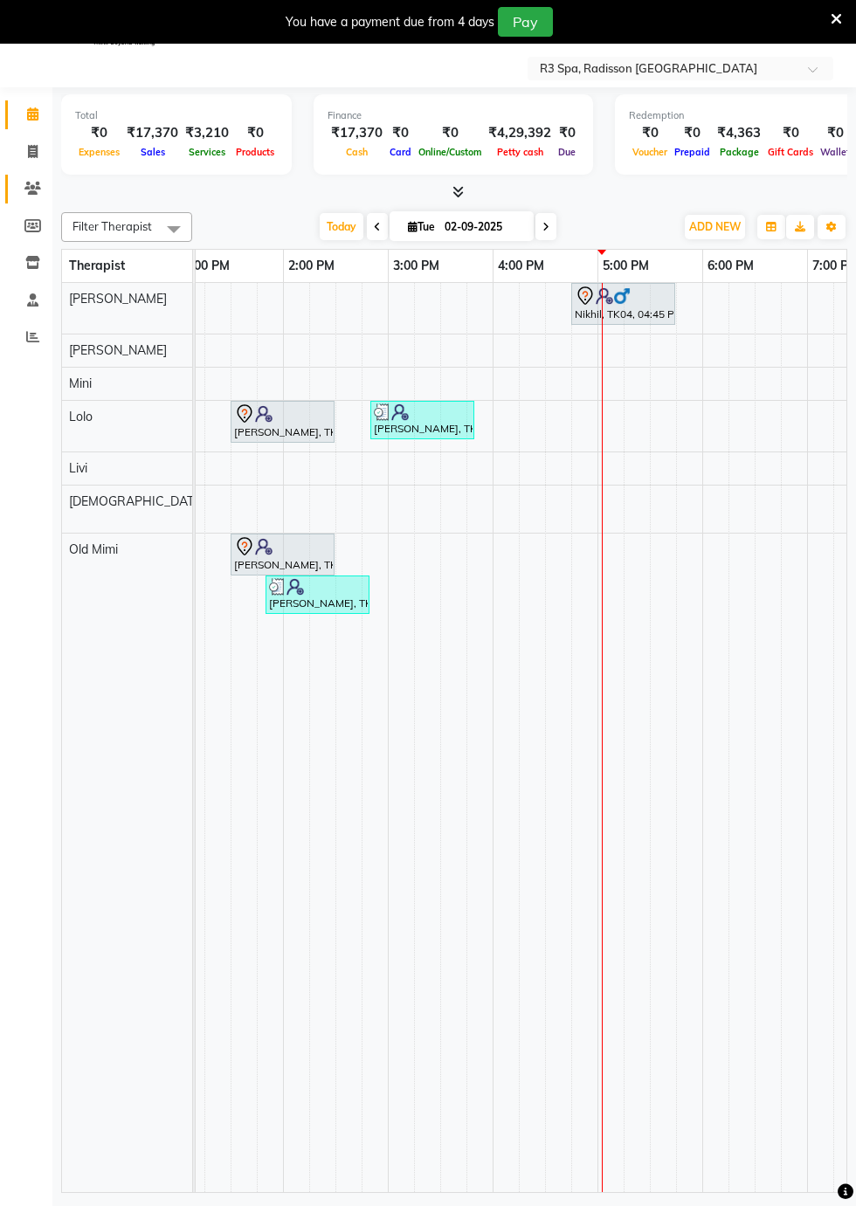
click at [33, 189] on icon at bounding box center [32, 188] width 17 height 13
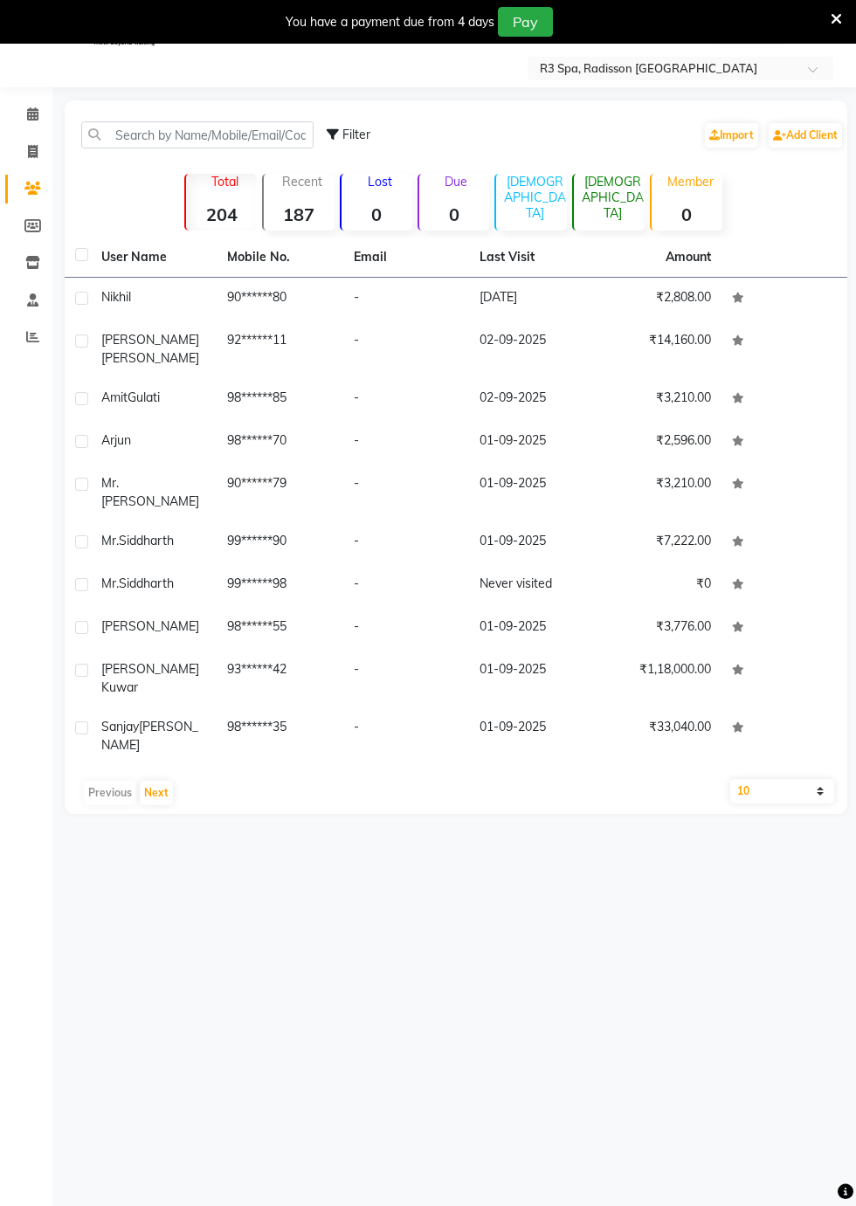
click at [457, 312] on td "-" at bounding box center [406, 299] width 126 height 43
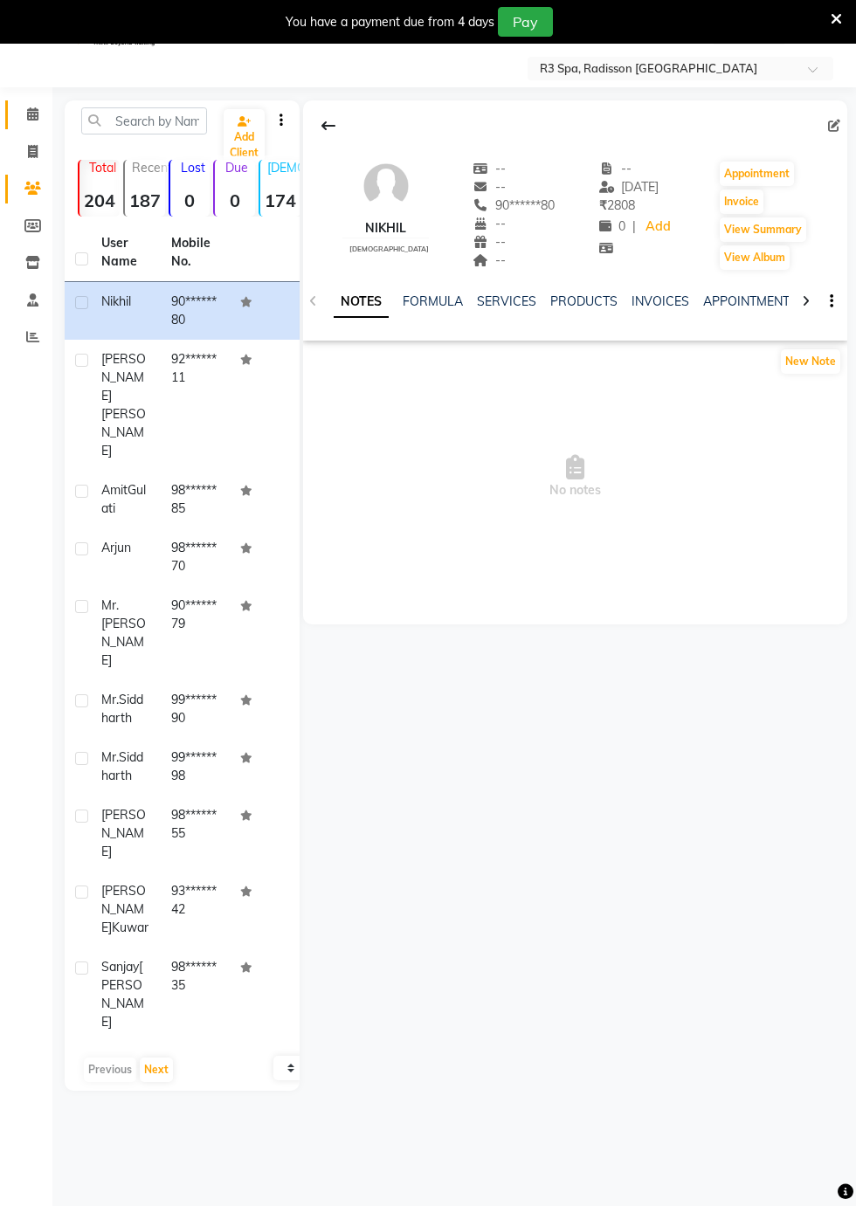
click at [31, 114] on icon at bounding box center [32, 113] width 11 height 13
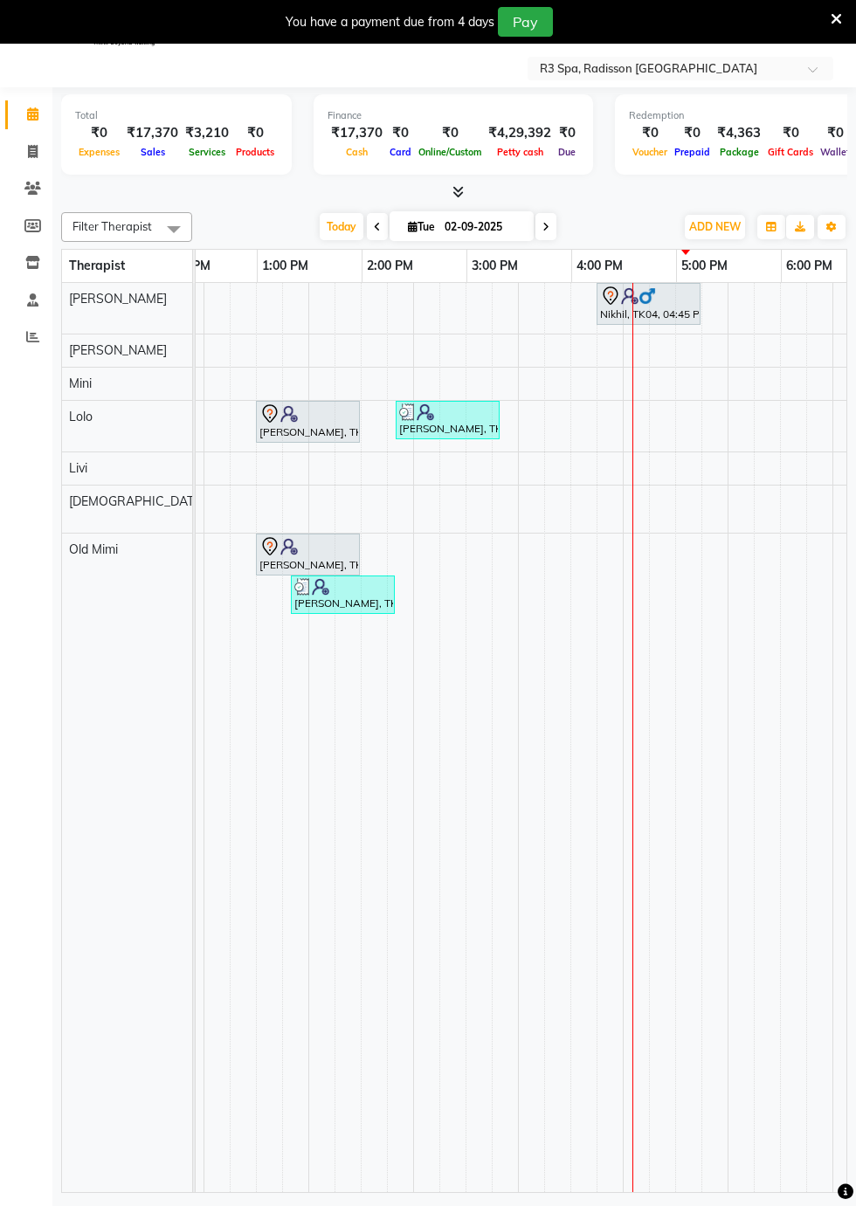
scroll to position [0, 621]
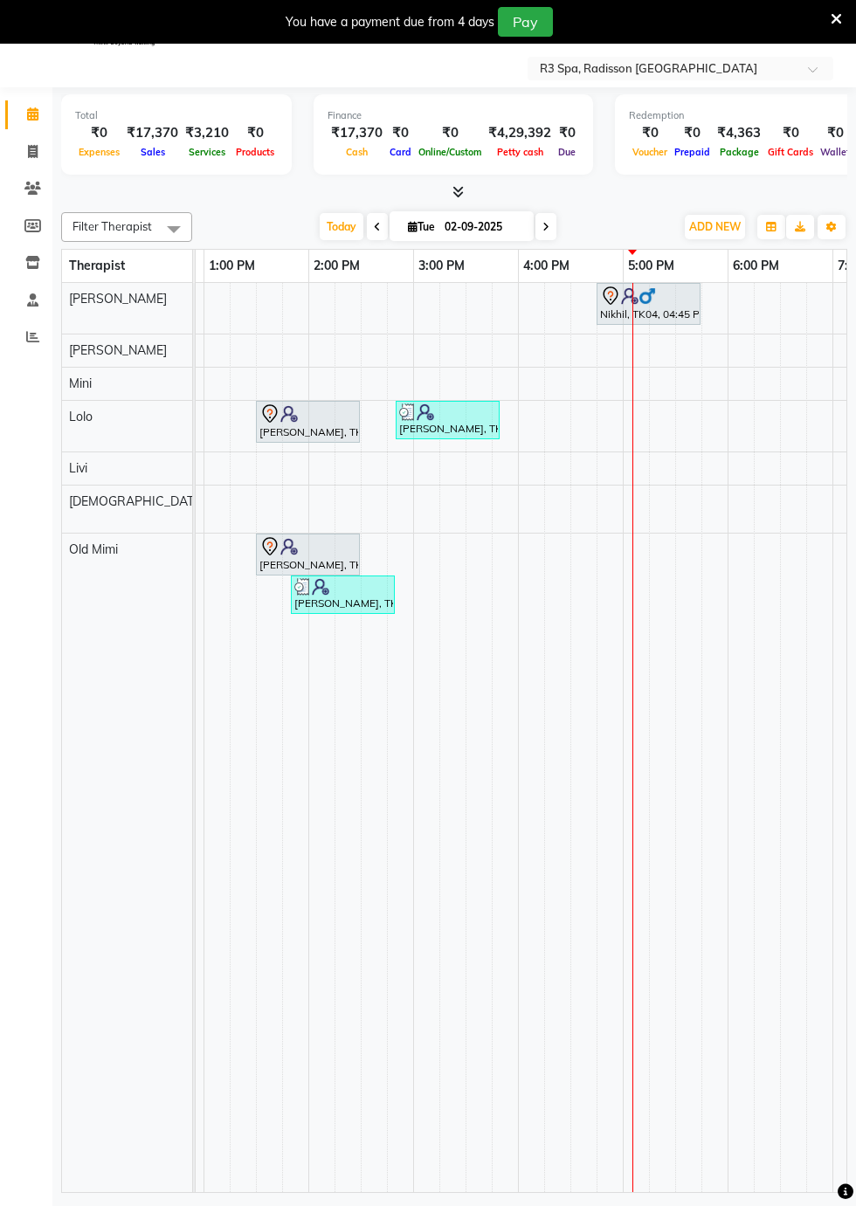
click at [658, 312] on div "Nikhil, TK04, 04:45 PM-05:45 PM, Traditional Swedish Relaxation Therapy 60 Min(…" at bounding box center [648, 304] width 100 height 37
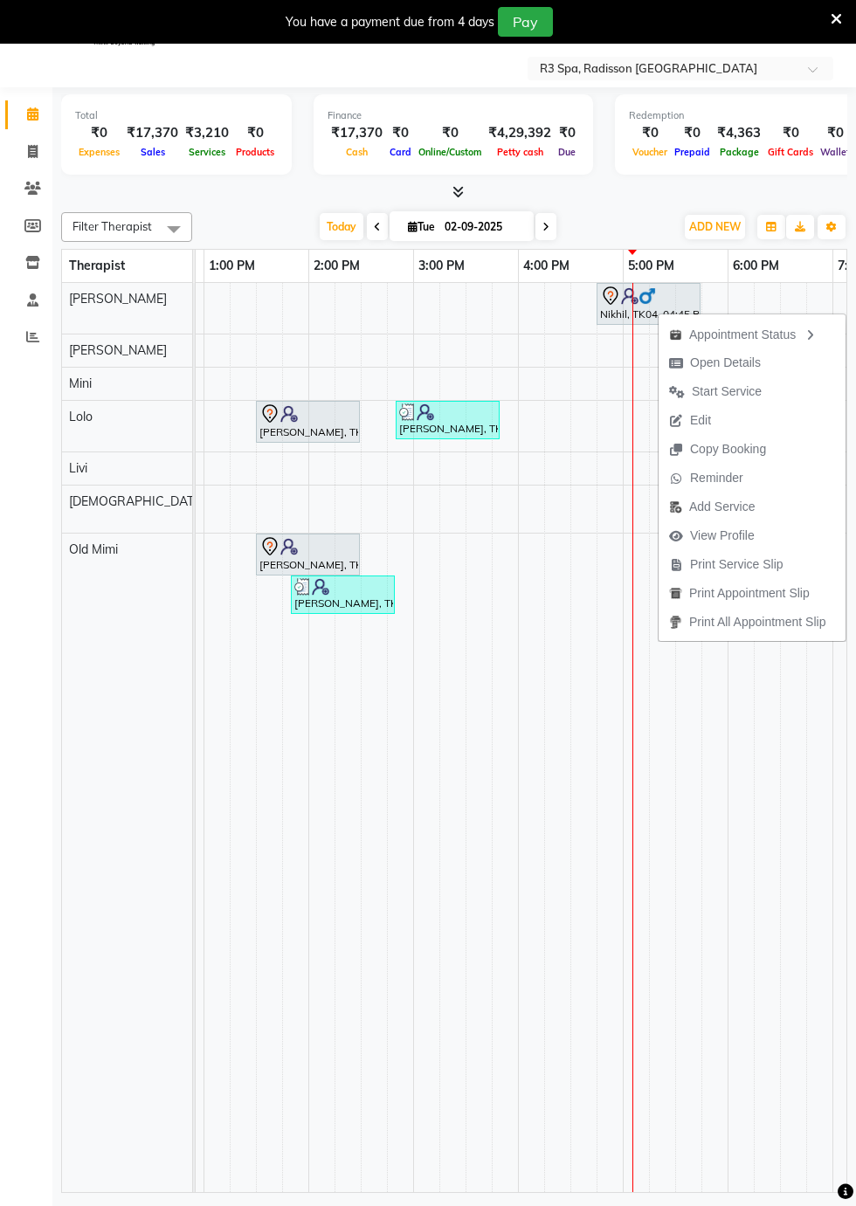
click at [743, 365] on span "Open Details" at bounding box center [725, 363] width 71 height 18
select select "7"
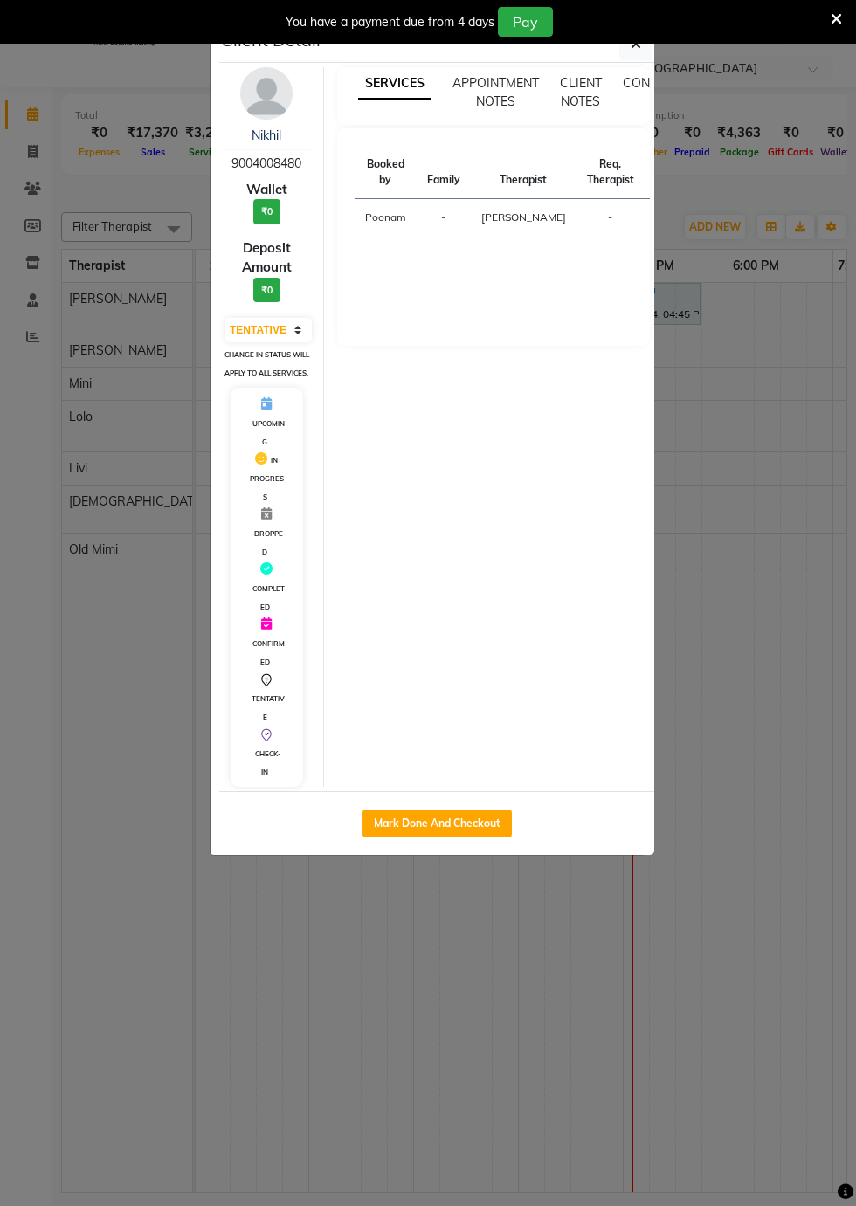
click at [634, 52] on button "button" at bounding box center [635, 43] width 33 height 33
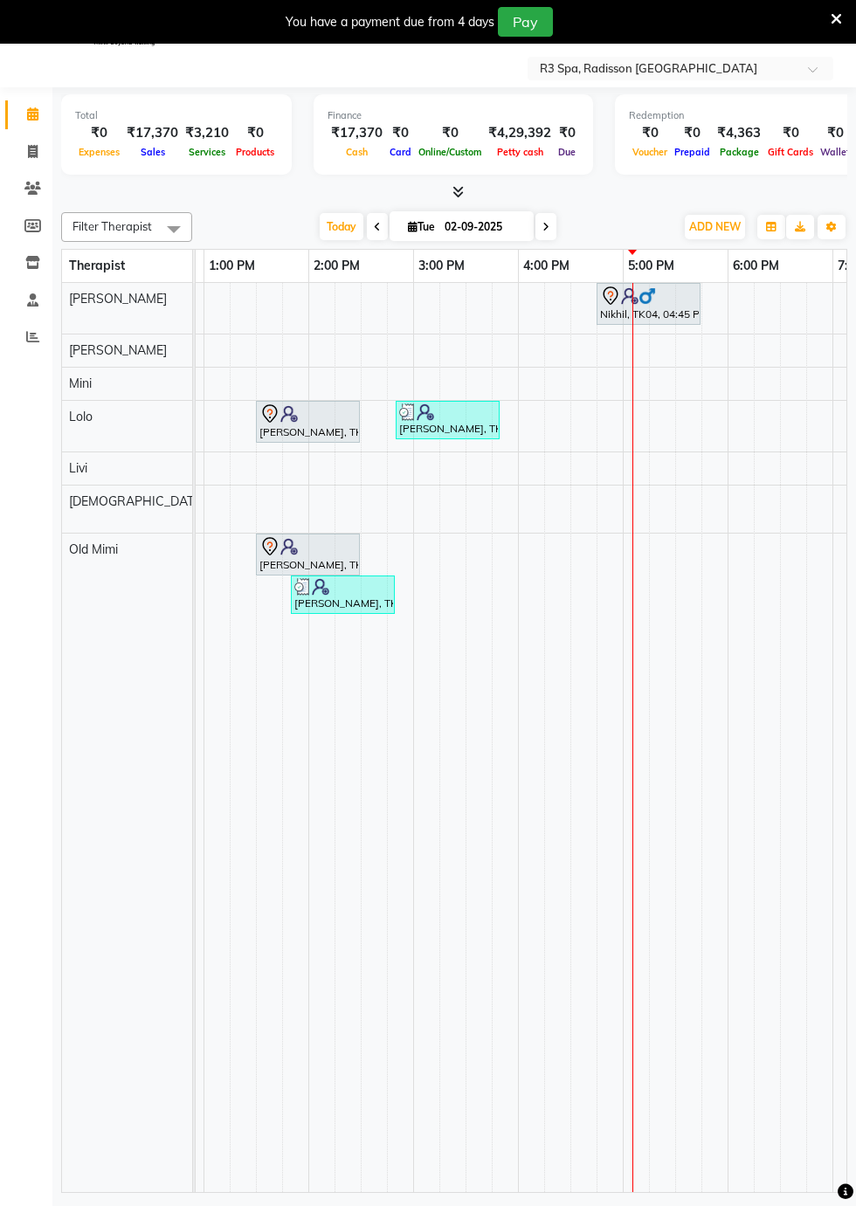
click at [671, 507] on td at bounding box center [662, 737] width 26 height 909
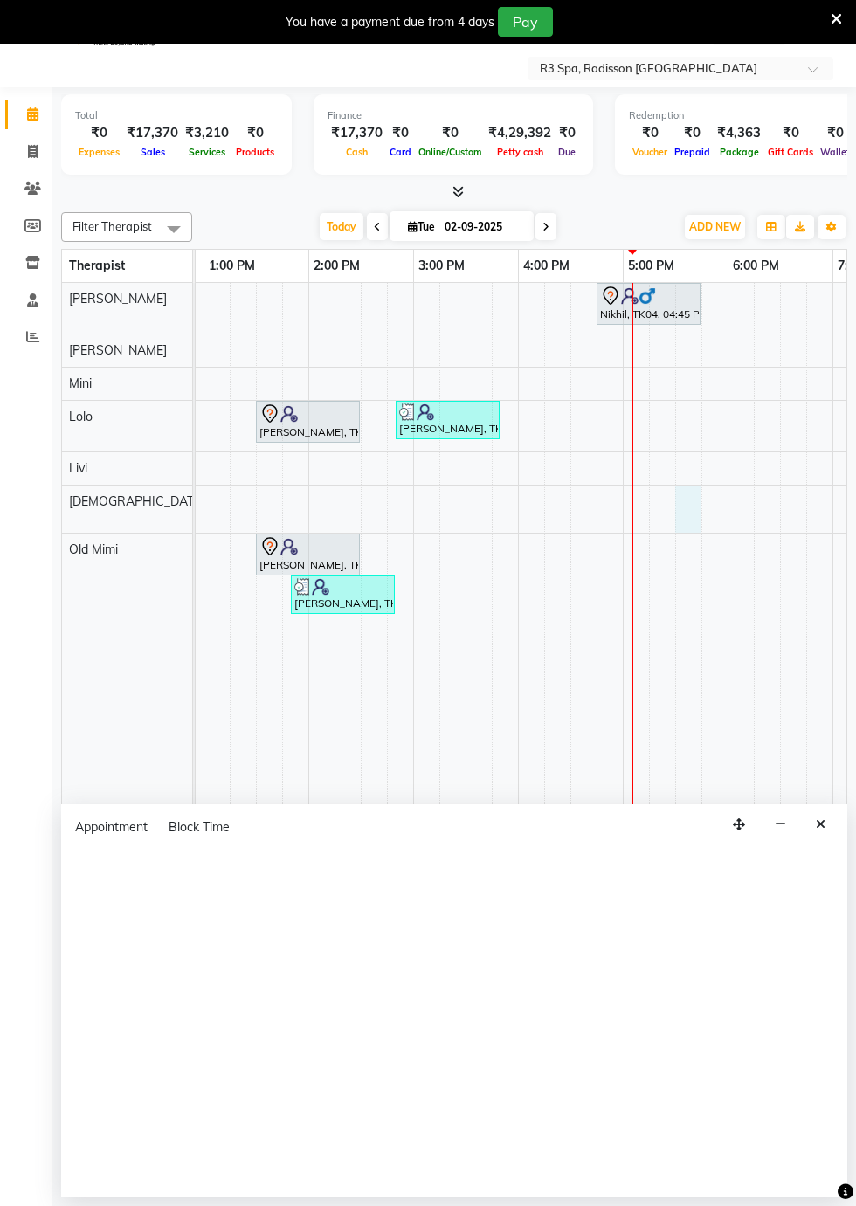
select select "87568"
select select "tentative"
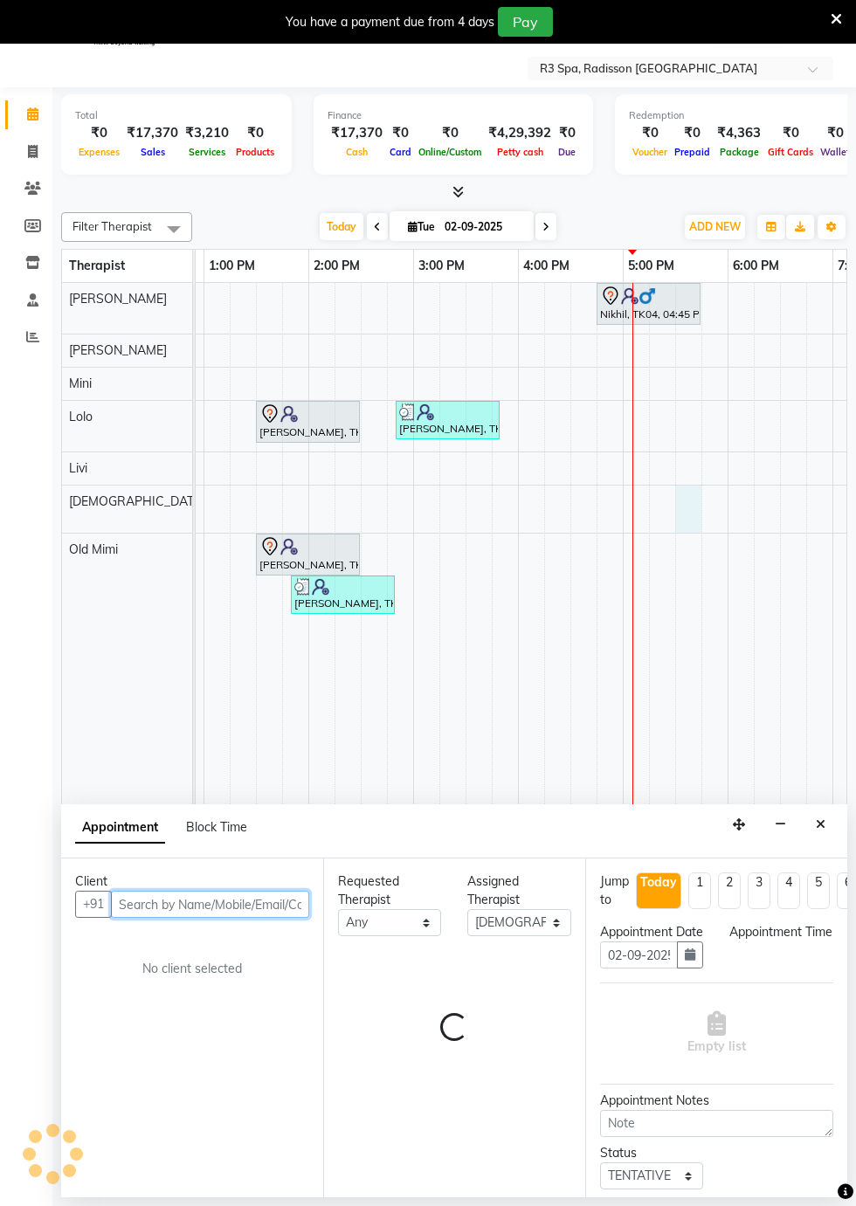
select select "1050"
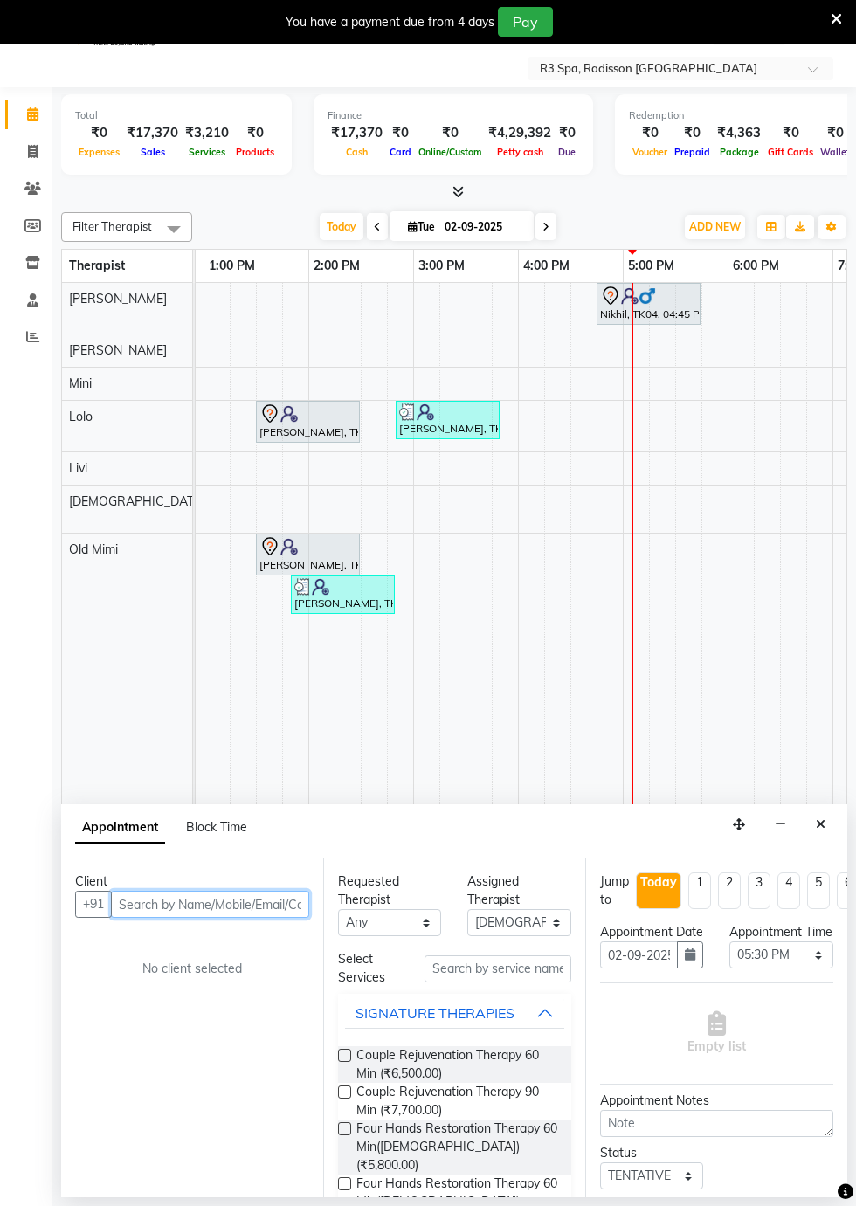
scroll to position [42, 0]
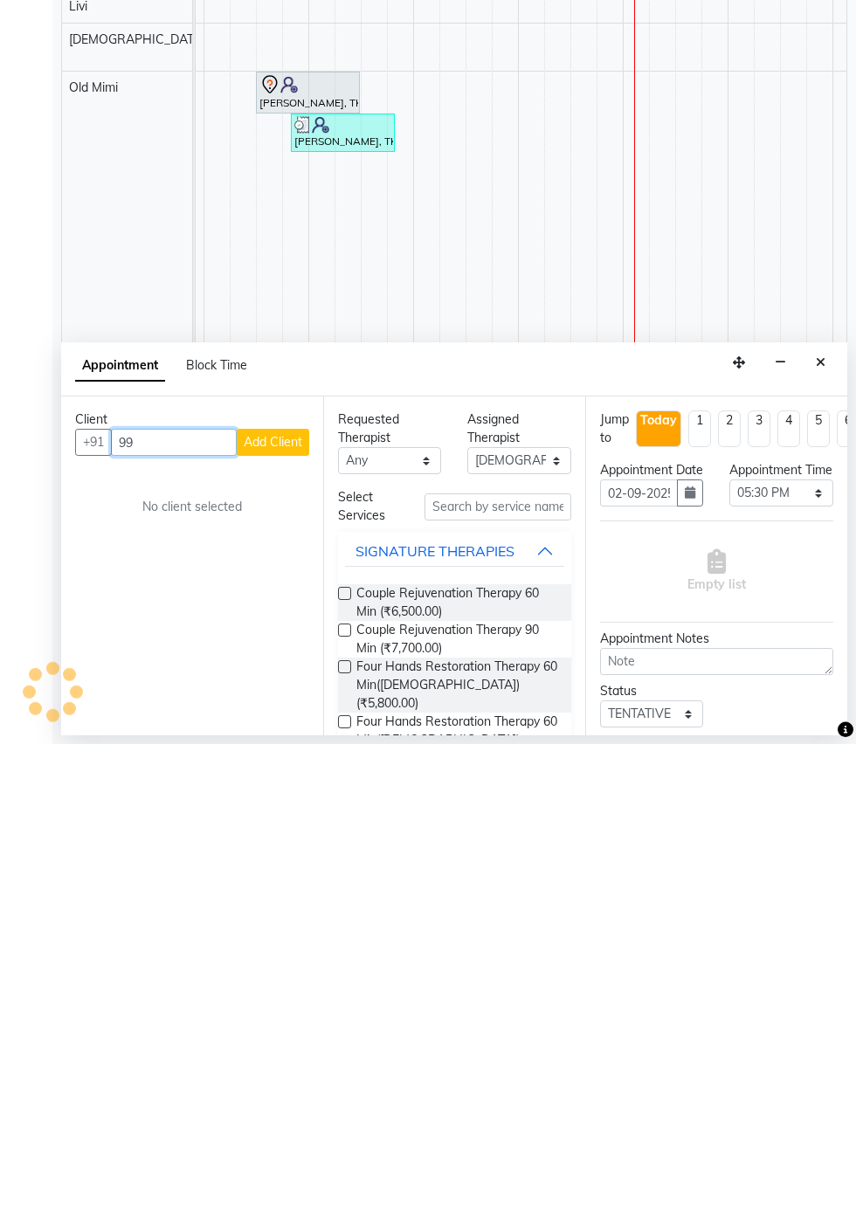
type input "9"
type input "9999999999"
click at [279, 907] on span "Add Client" at bounding box center [273, 904] width 59 height 16
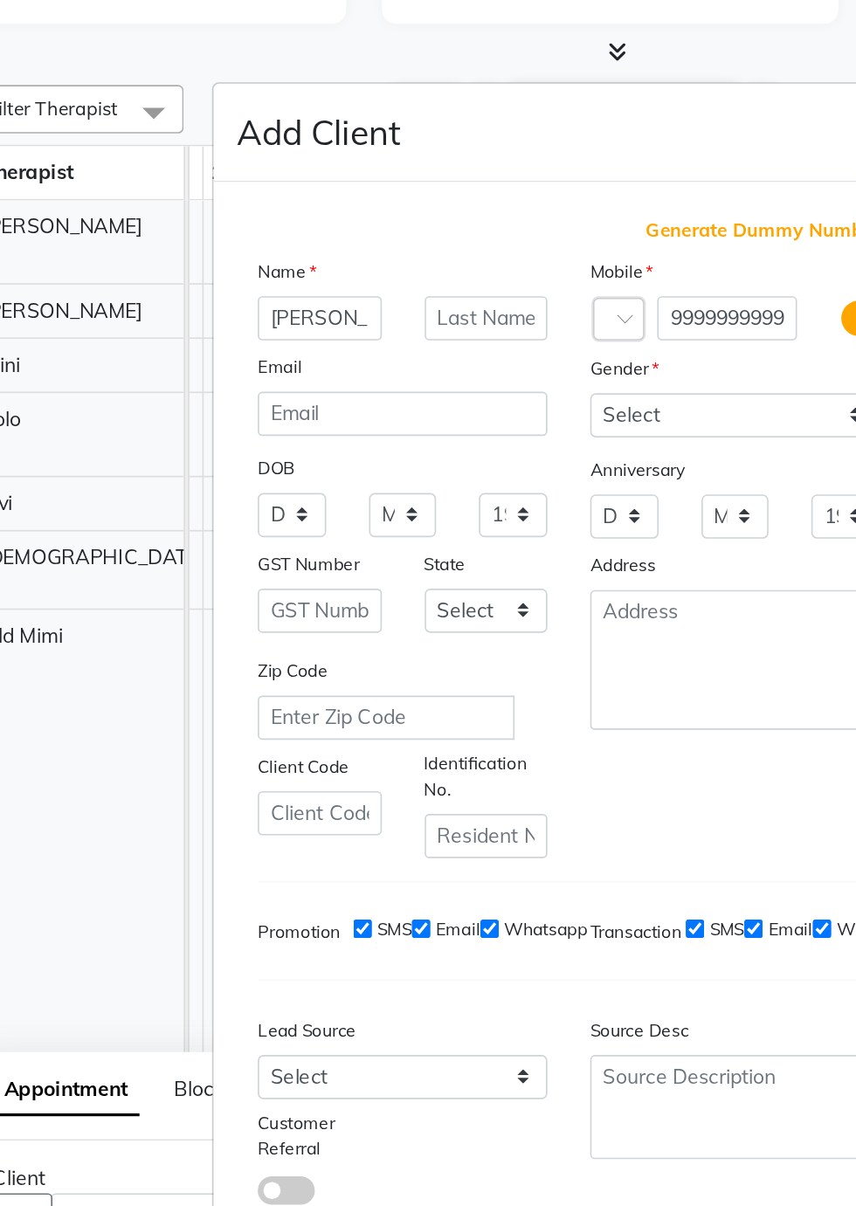
type input "[PERSON_NAME]"
click at [531, 428] on select "Select [DEMOGRAPHIC_DATA] [DEMOGRAPHIC_DATA] Other Prefer Not To Say" at bounding box center [529, 414] width 177 height 27
select select "[DEMOGRAPHIC_DATA]"
click at [441, 428] on select "Select [DEMOGRAPHIC_DATA] [DEMOGRAPHIC_DATA] Other Prefer Not To Say" at bounding box center [529, 414] width 177 height 27
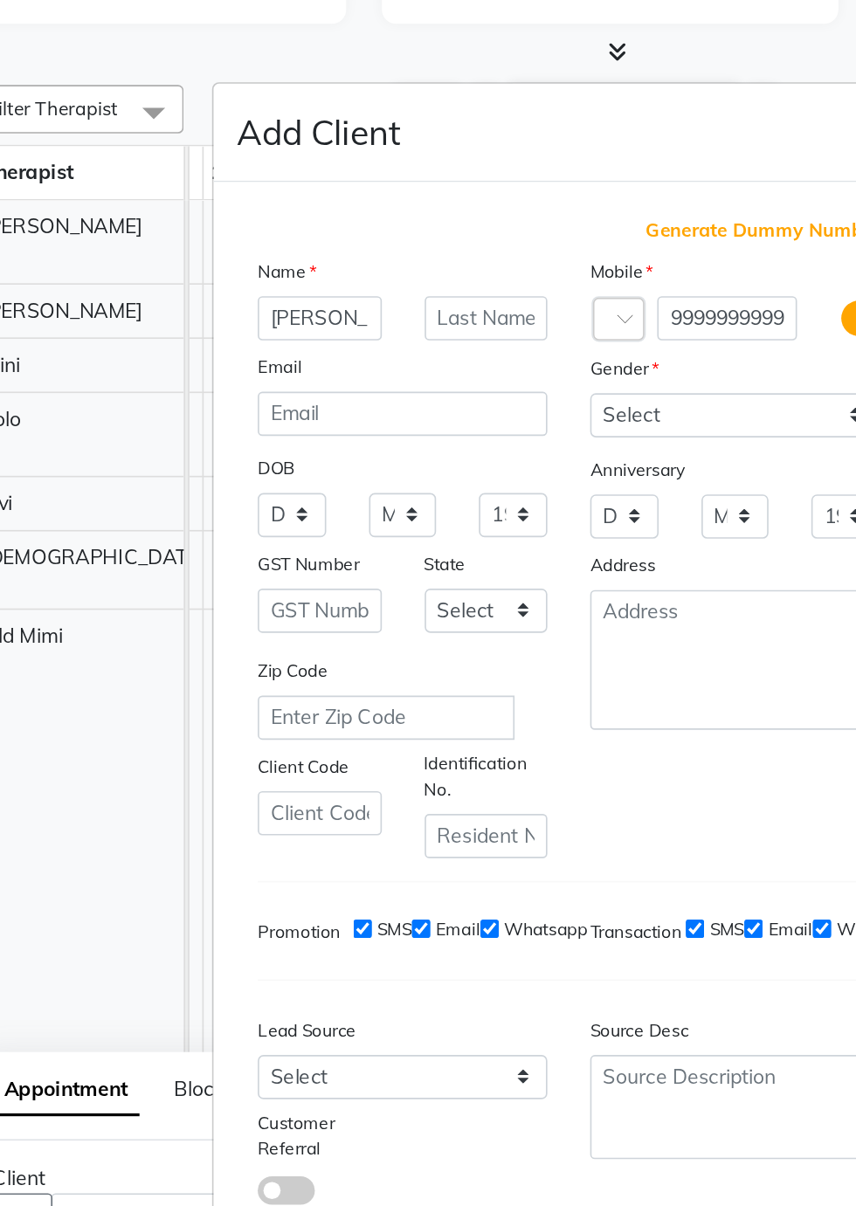
click at [533, 945] on button "Add" at bounding box center [529, 960] width 49 height 31
type input "99******99"
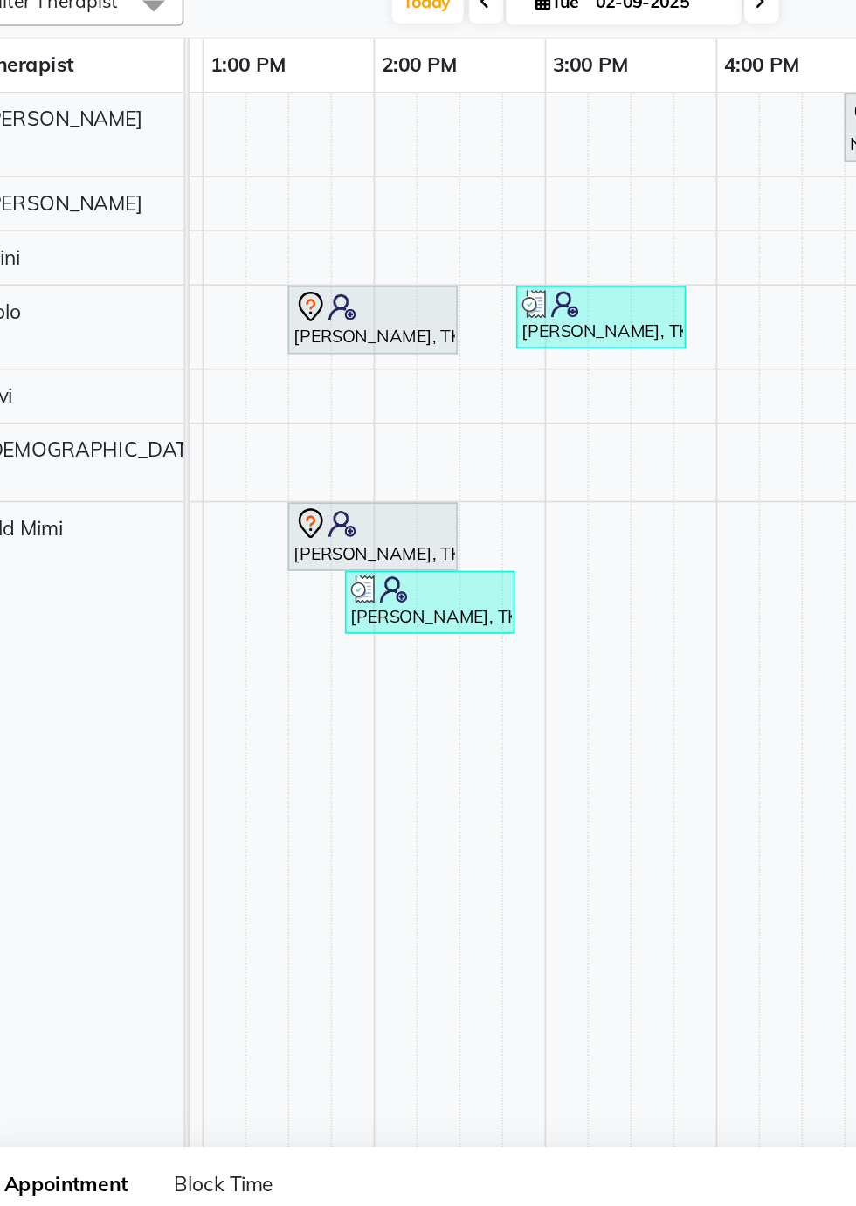
scroll to position [29, 0]
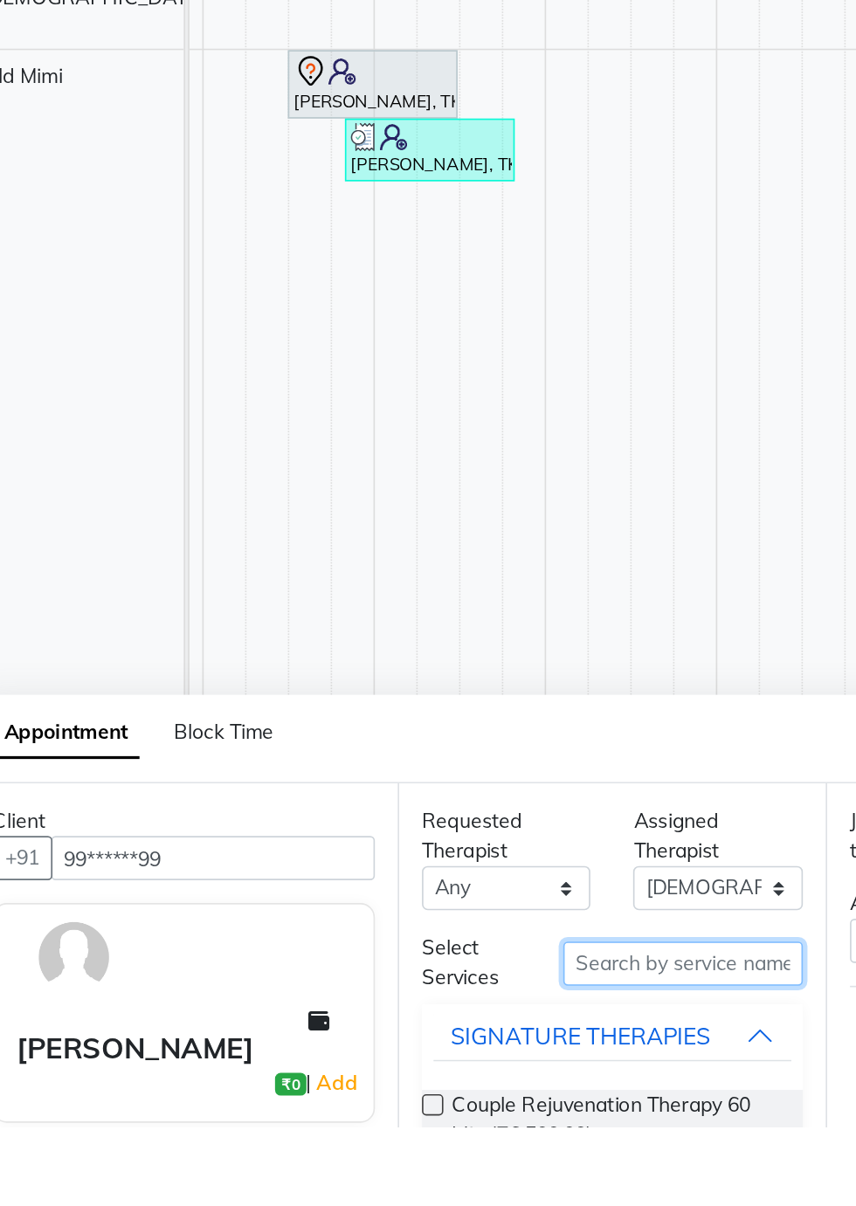
click at [482, 1107] on input "text" at bounding box center [497, 1106] width 147 height 27
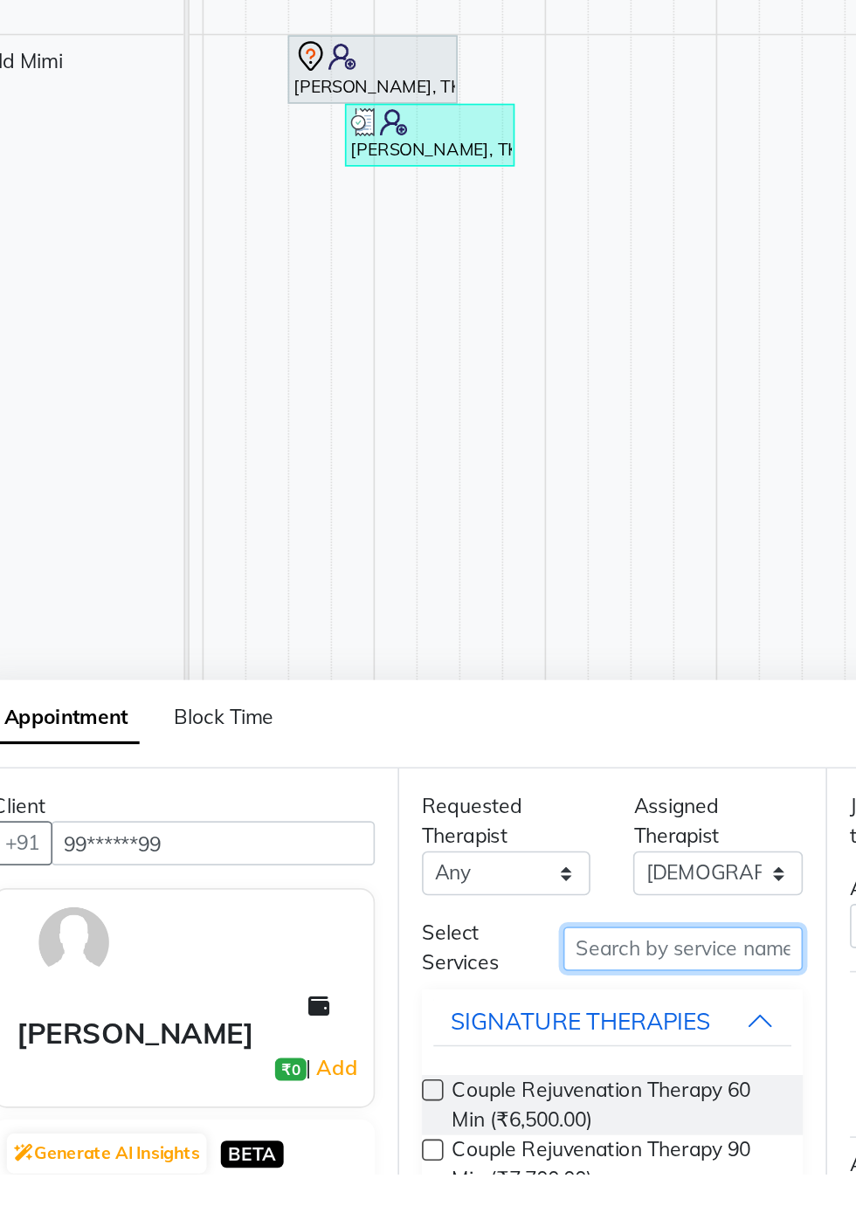
scroll to position [42, 0]
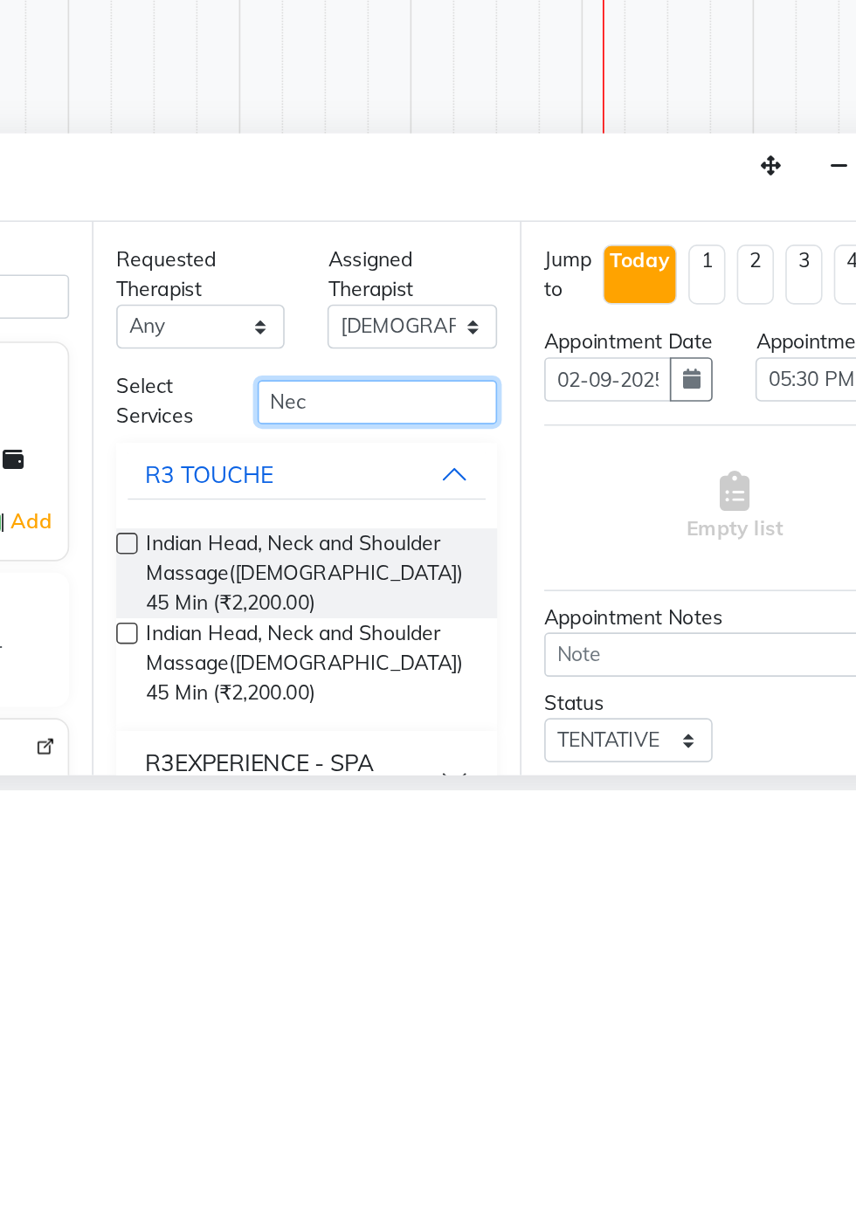
type input "Nec"
click at [344, 1052] on label at bounding box center [344, 1055] width 13 height 13
click at [344, 1052] on input "checkbox" at bounding box center [343, 1057] width 11 height 11
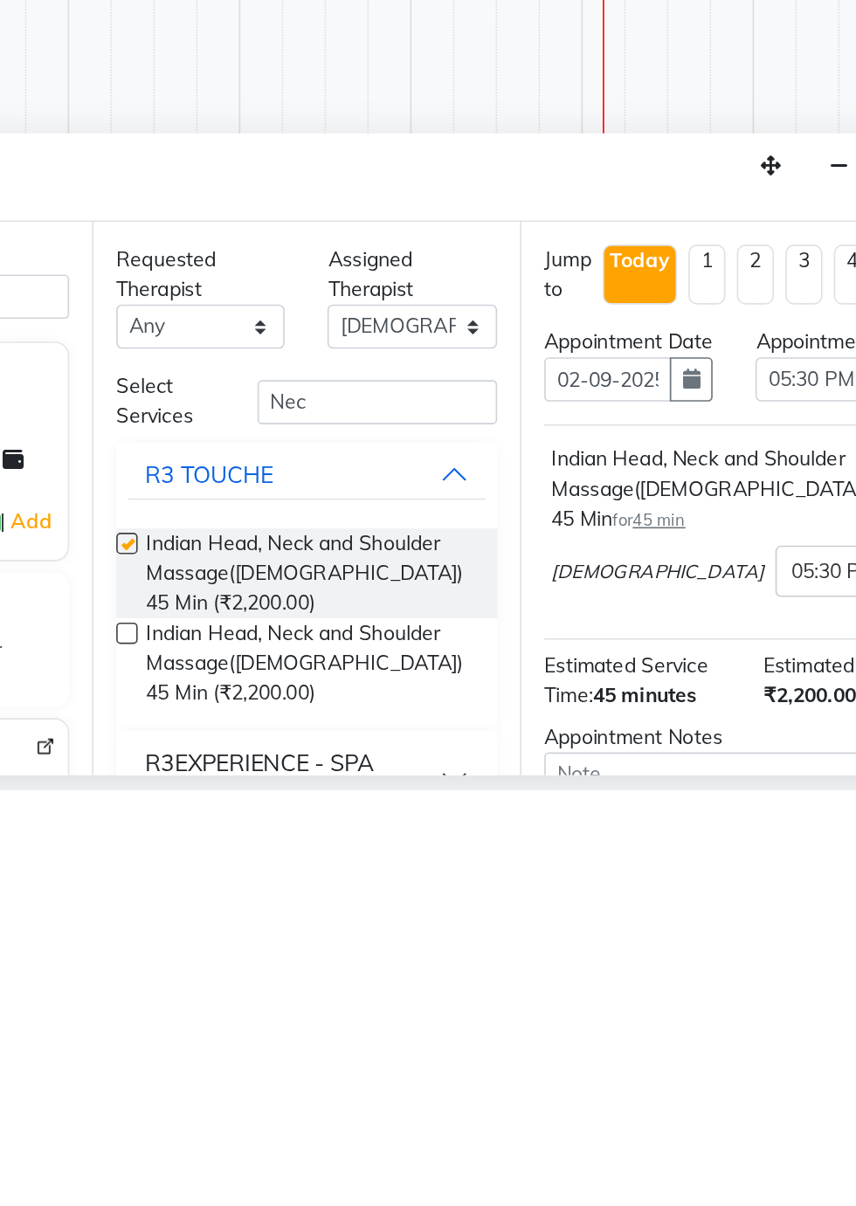
scroll to position [41, 0]
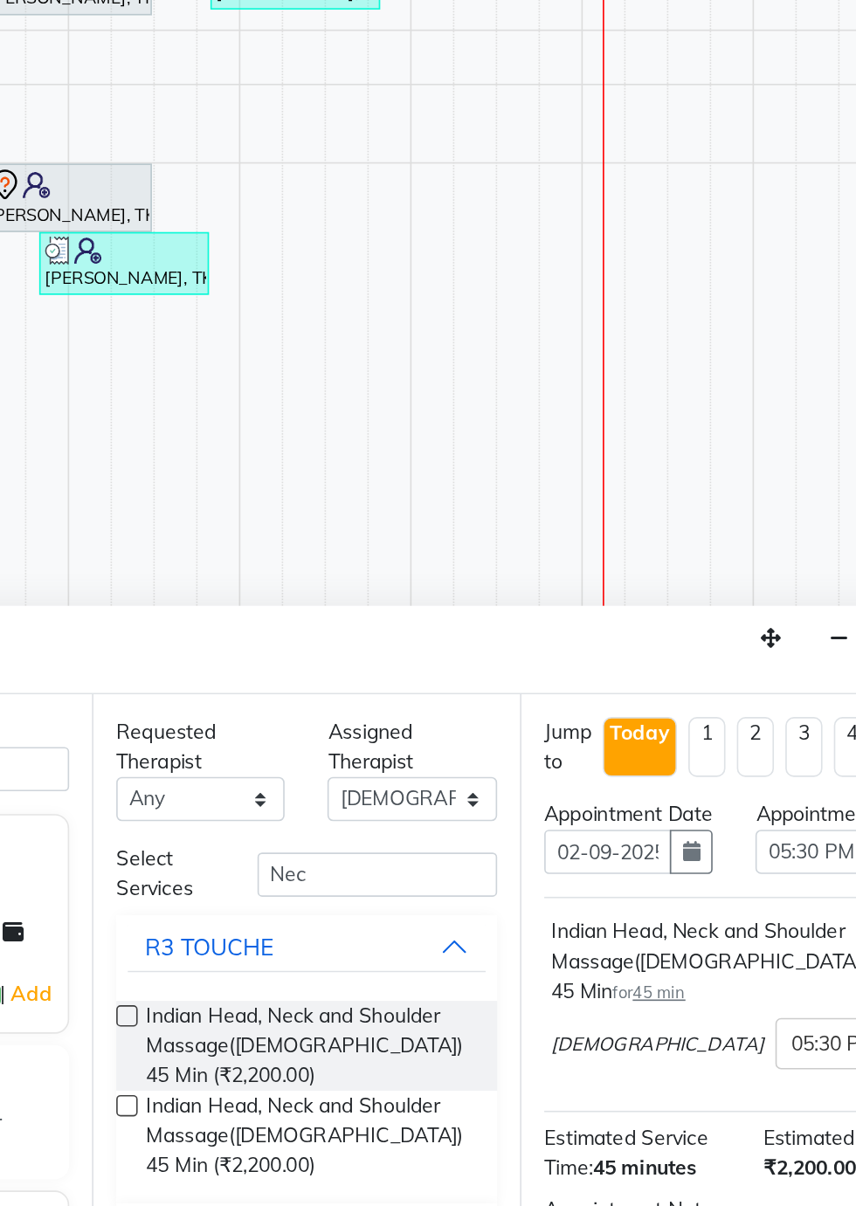
checkbox input "false"
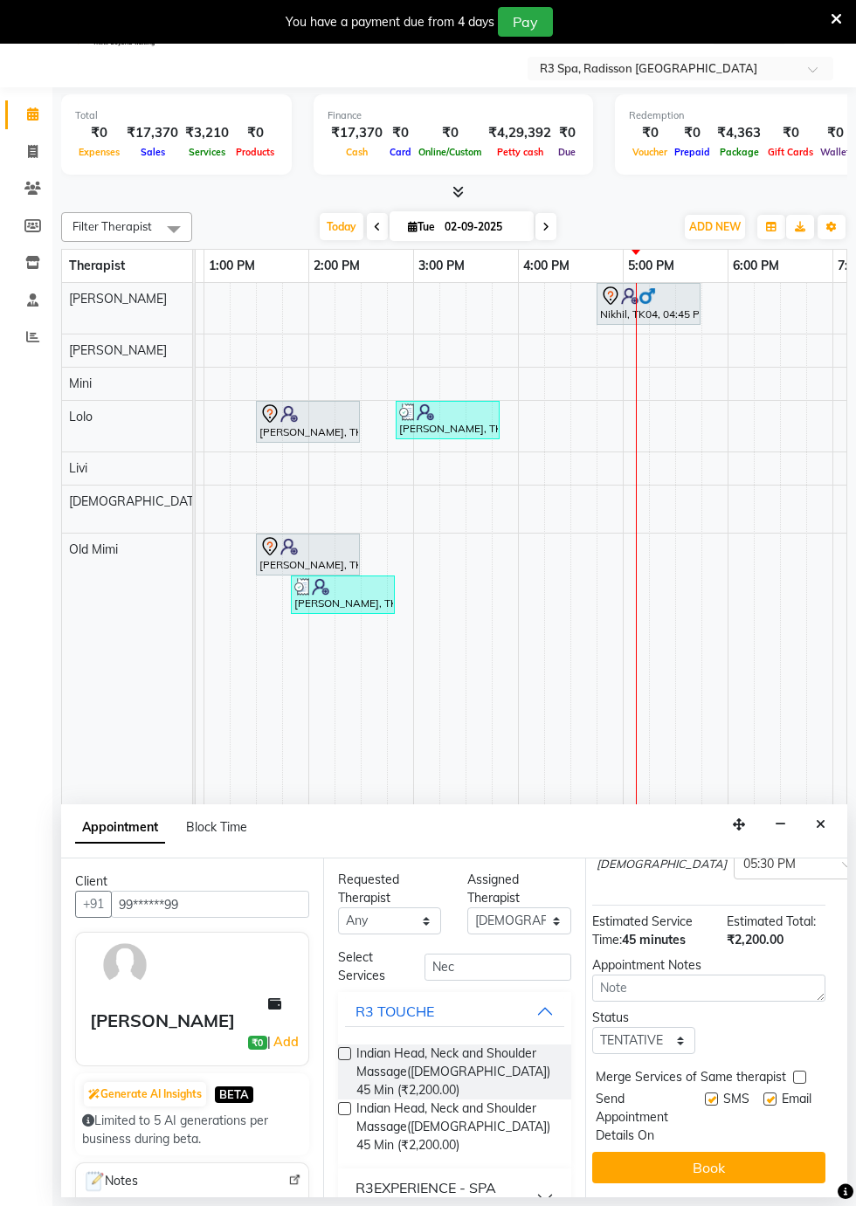
scroll to position [227, 0]
click at [735, 1172] on button "Book" at bounding box center [716, 1167] width 233 height 31
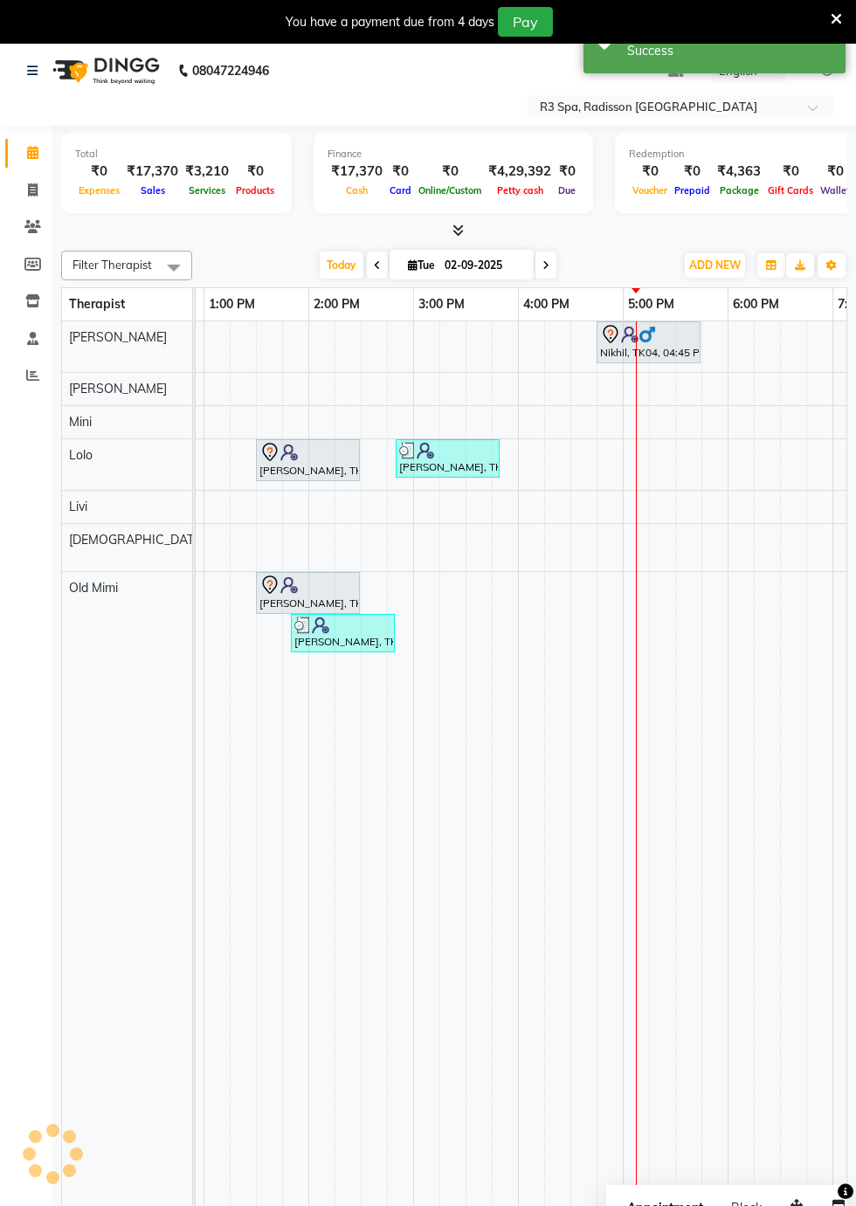
scroll to position [0, 0]
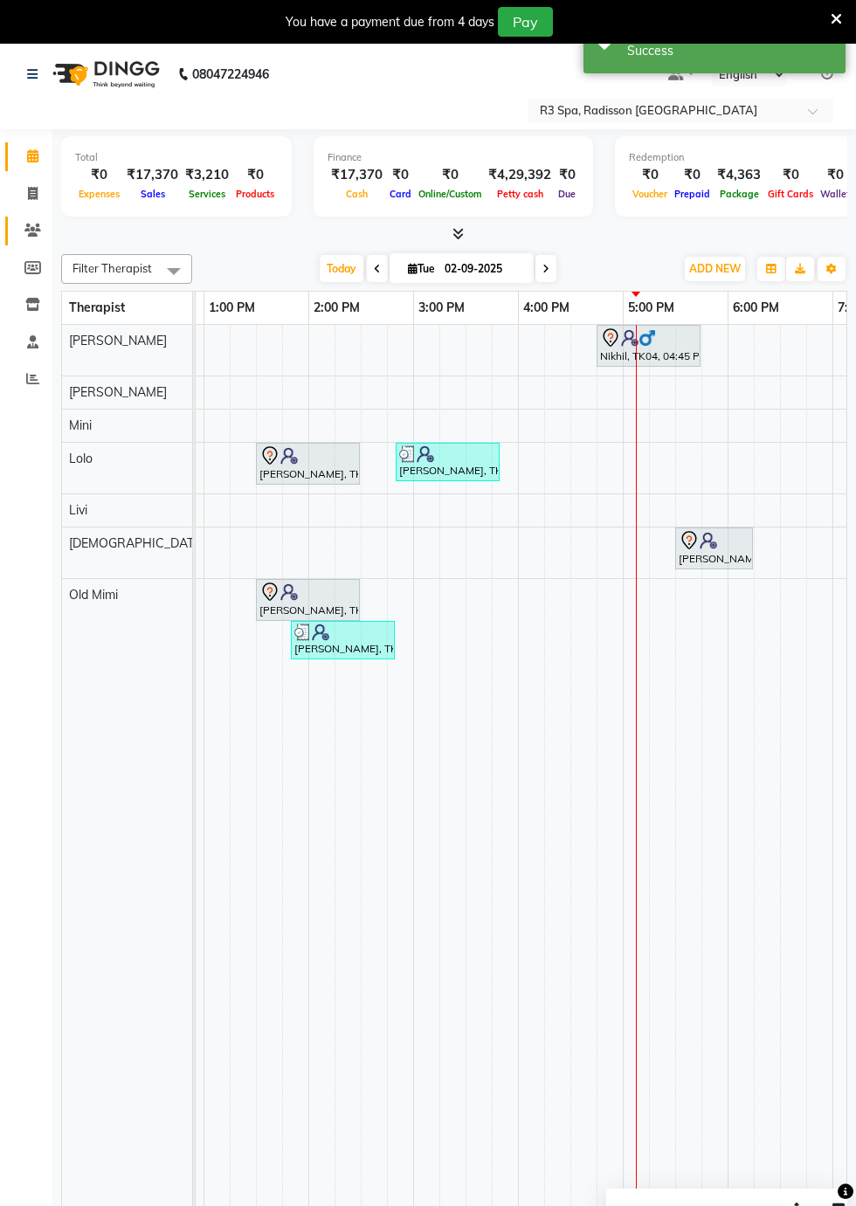
click at [39, 229] on icon at bounding box center [32, 230] width 17 height 13
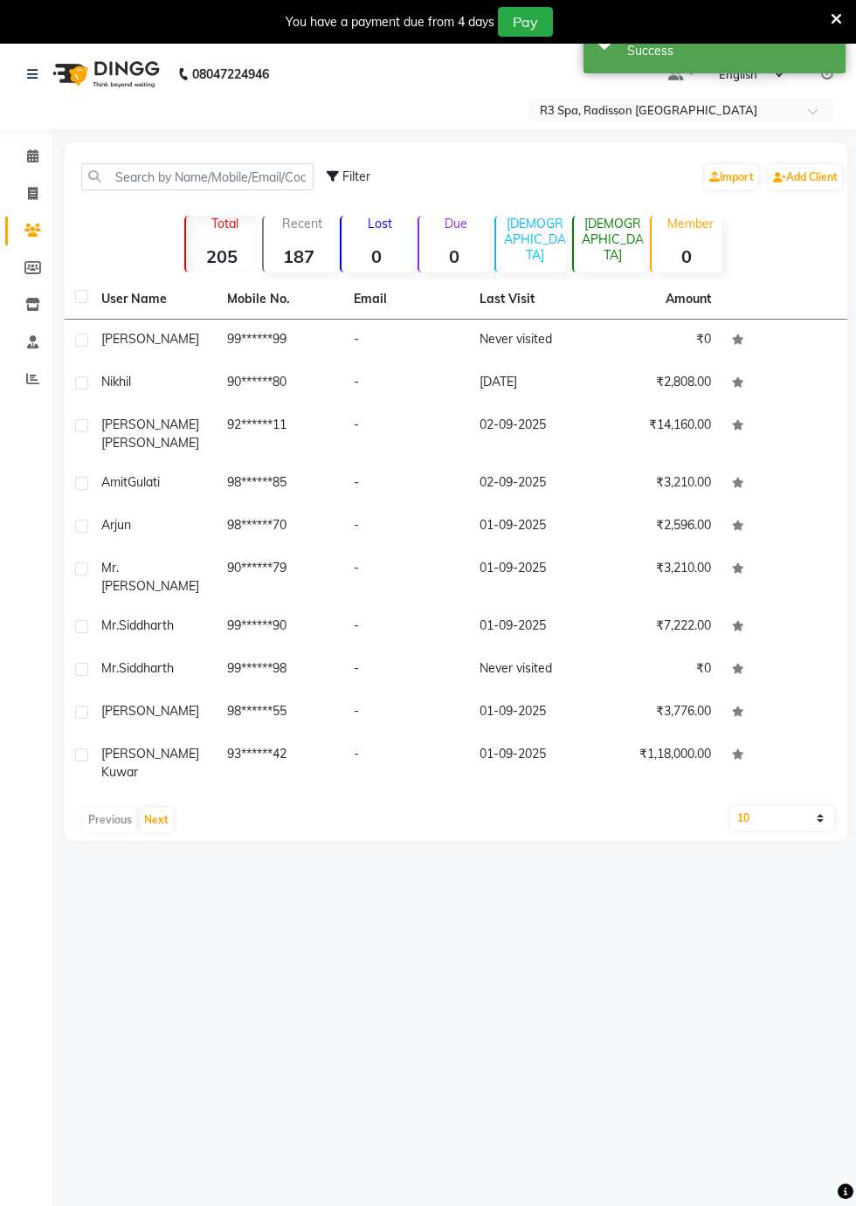
click at [437, 353] on td "-" at bounding box center [406, 341] width 126 height 43
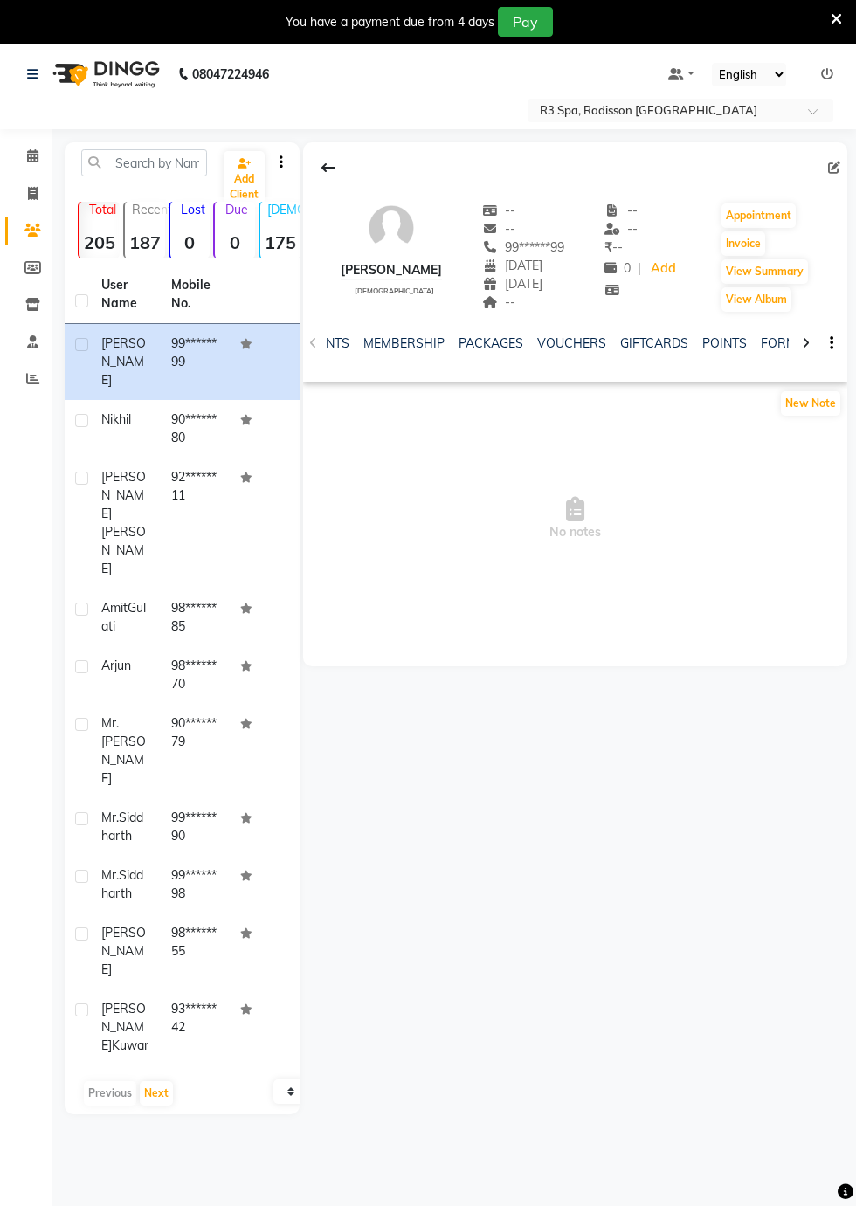
scroll to position [0, 452]
click at [40, 156] on span at bounding box center [32, 157] width 31 height 20
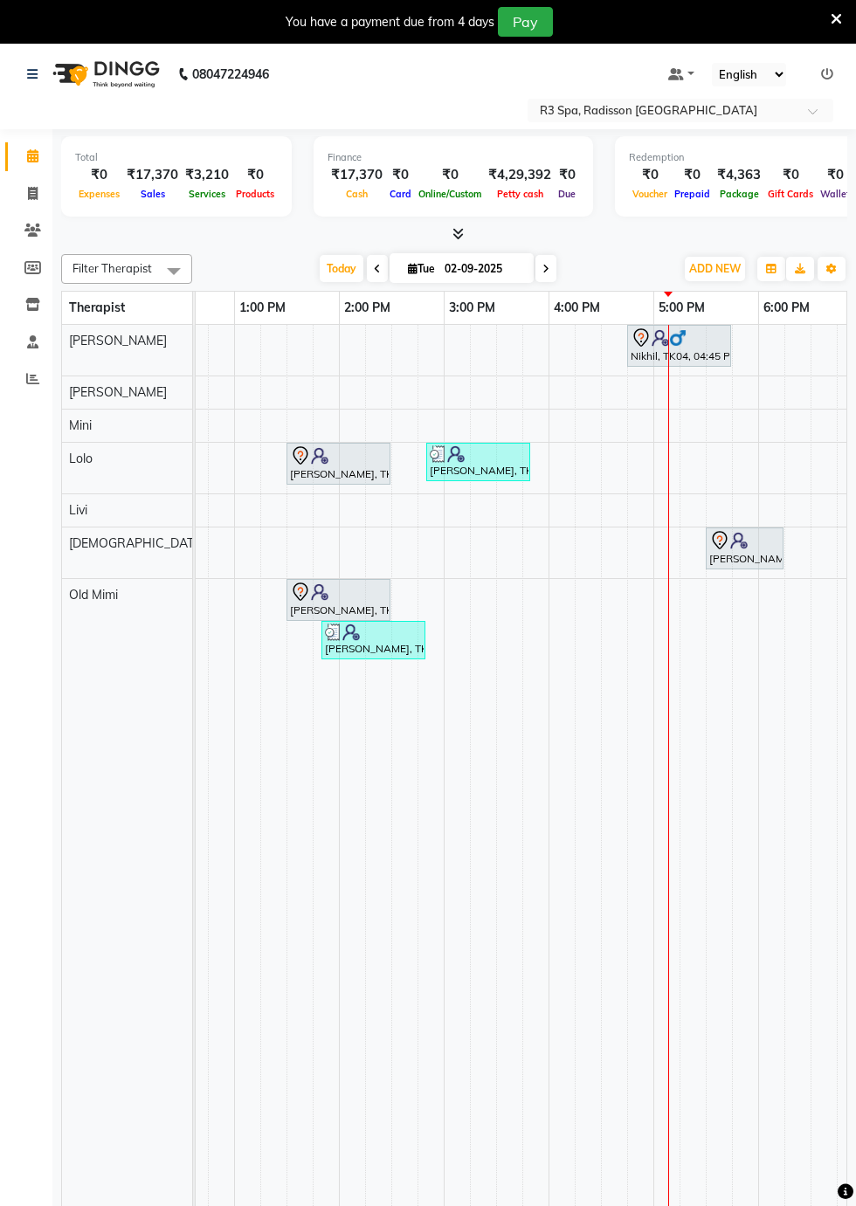
scroll to position [0, 622]
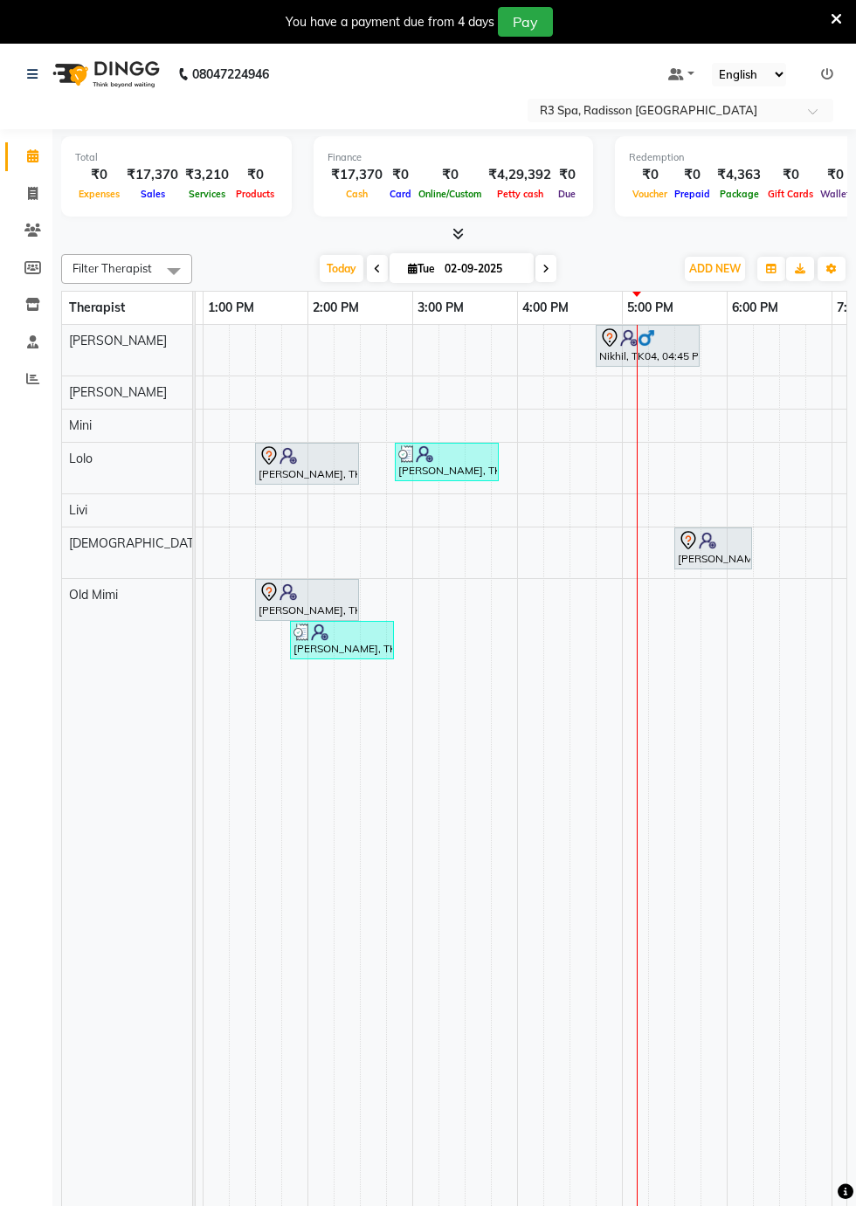
click at [725, 547] on div "[PERSON_NAME], TK05, 05:30 PM-06:15 PM, Indian Head, Neck and Shoulder Massage(…" at bounding box center [713, 548] width 74 height 37
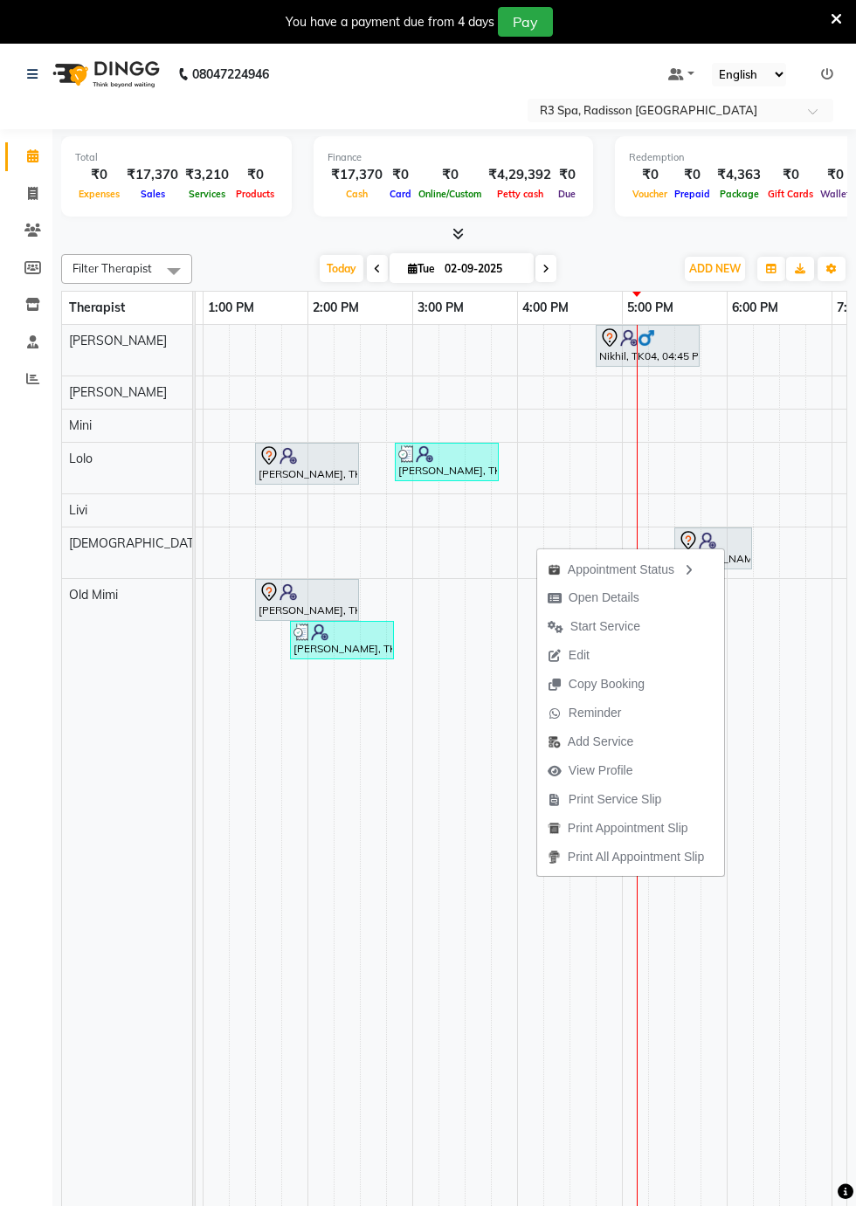
click at [632, 604] on span "Open Details" at bounding box center [593, 597] width 113 height 29
select select "7"
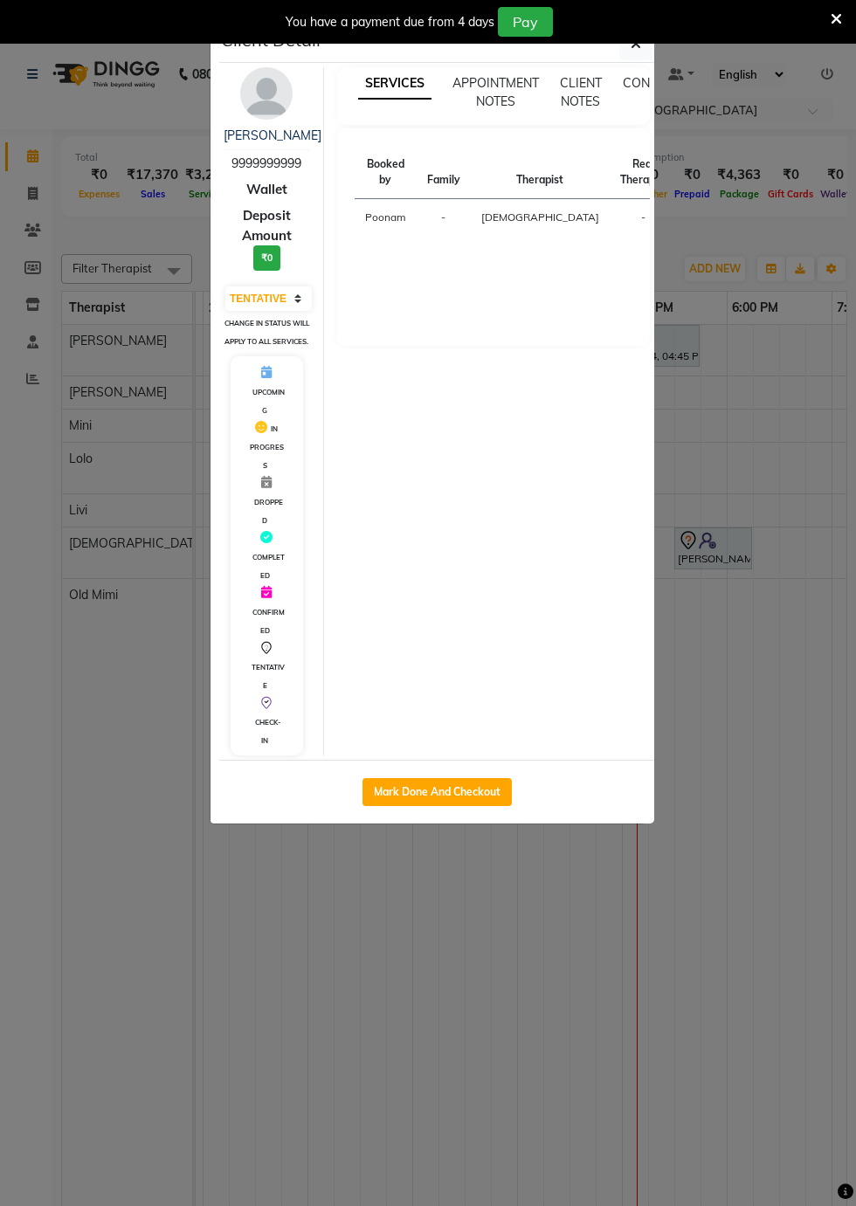
click at [466, 806] on button "Mark Done And Checkout" at bounding box center [436, 792] width 149 height 28
select select "8678"
select select "service"
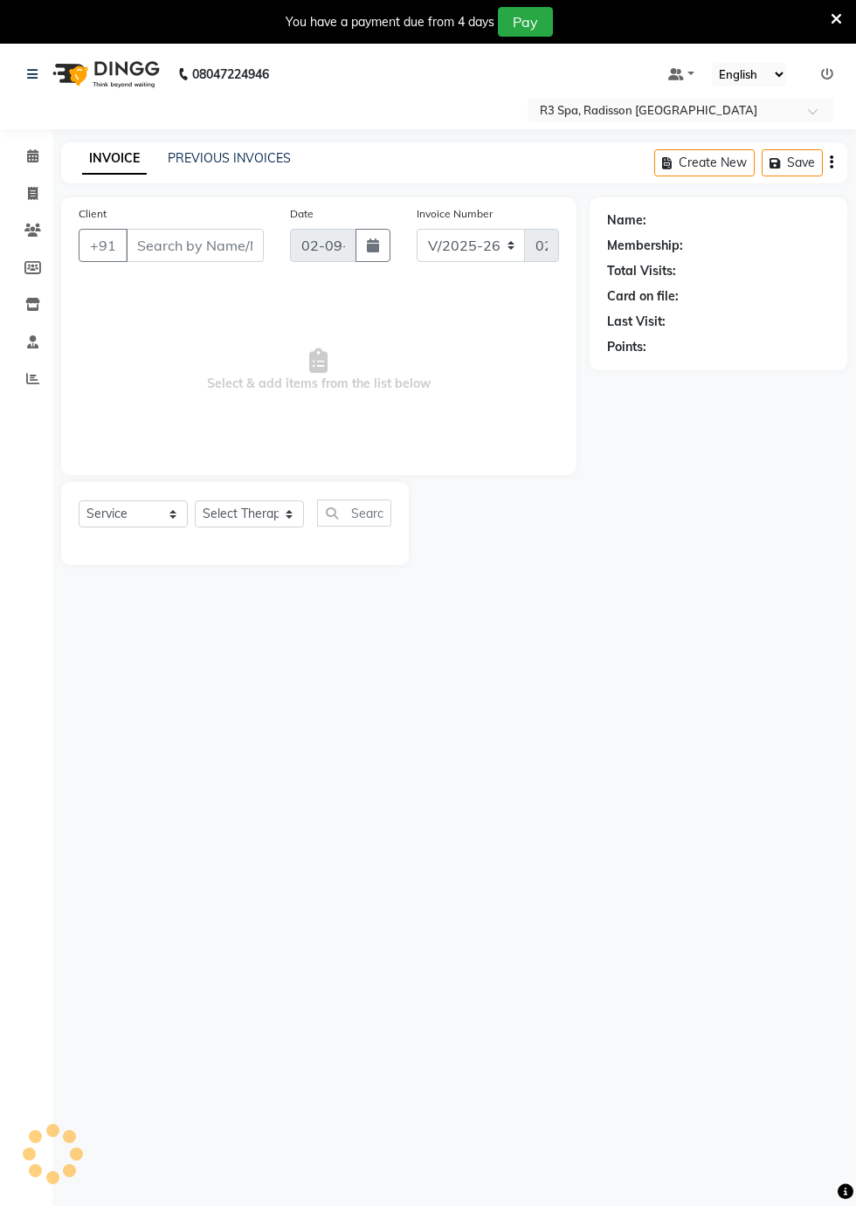
type input "99******99"
select select "87568"
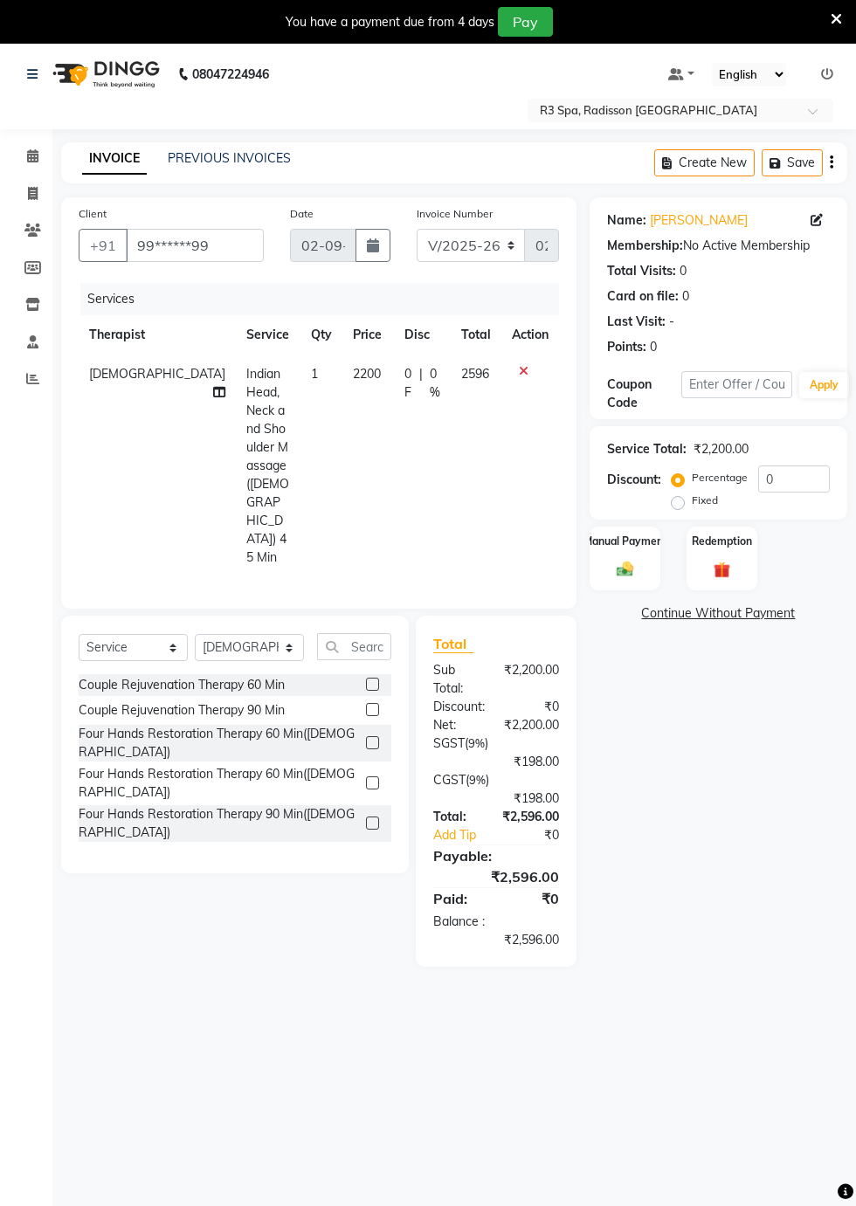
click at [629, 560] on img at bounding box center [624, 569] width 27 height 19
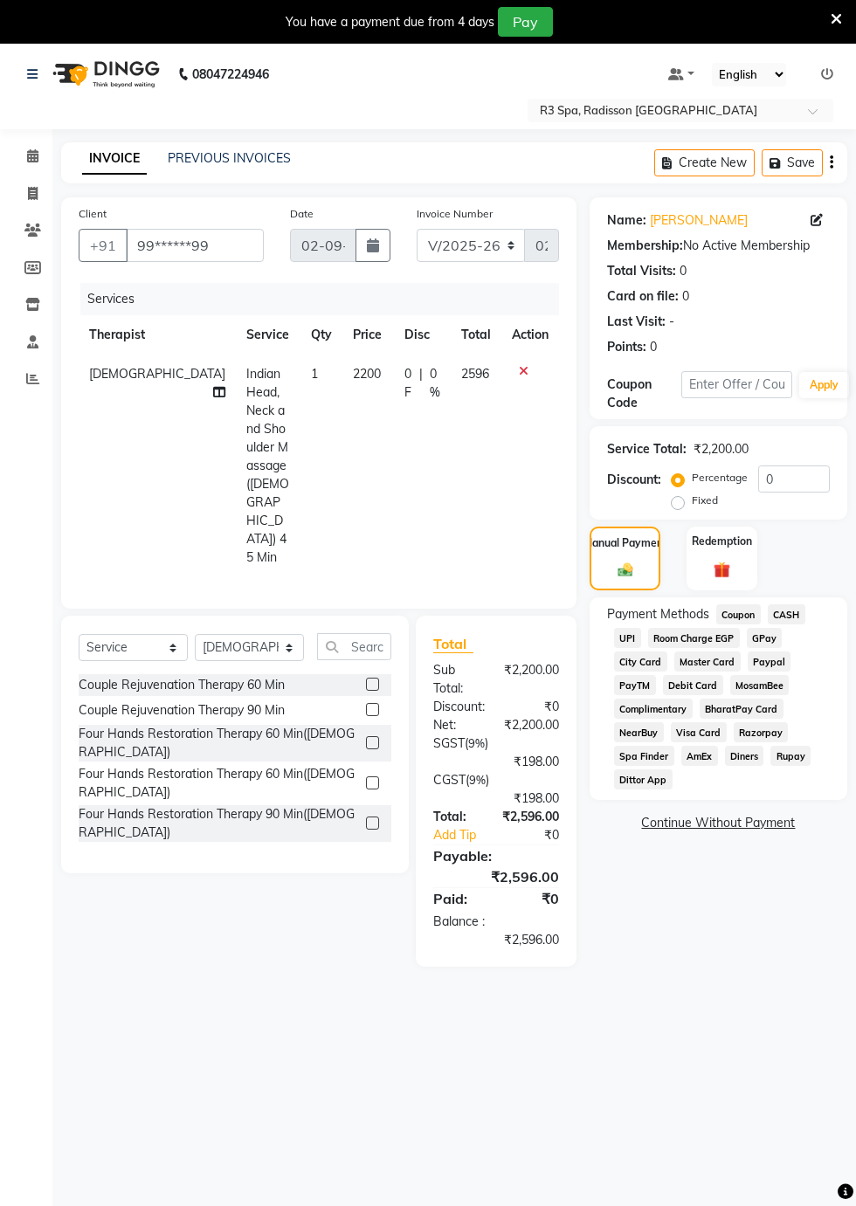
click at [799, 618] on span "CASH" at bounding box center [787, 614] width 38 height 20
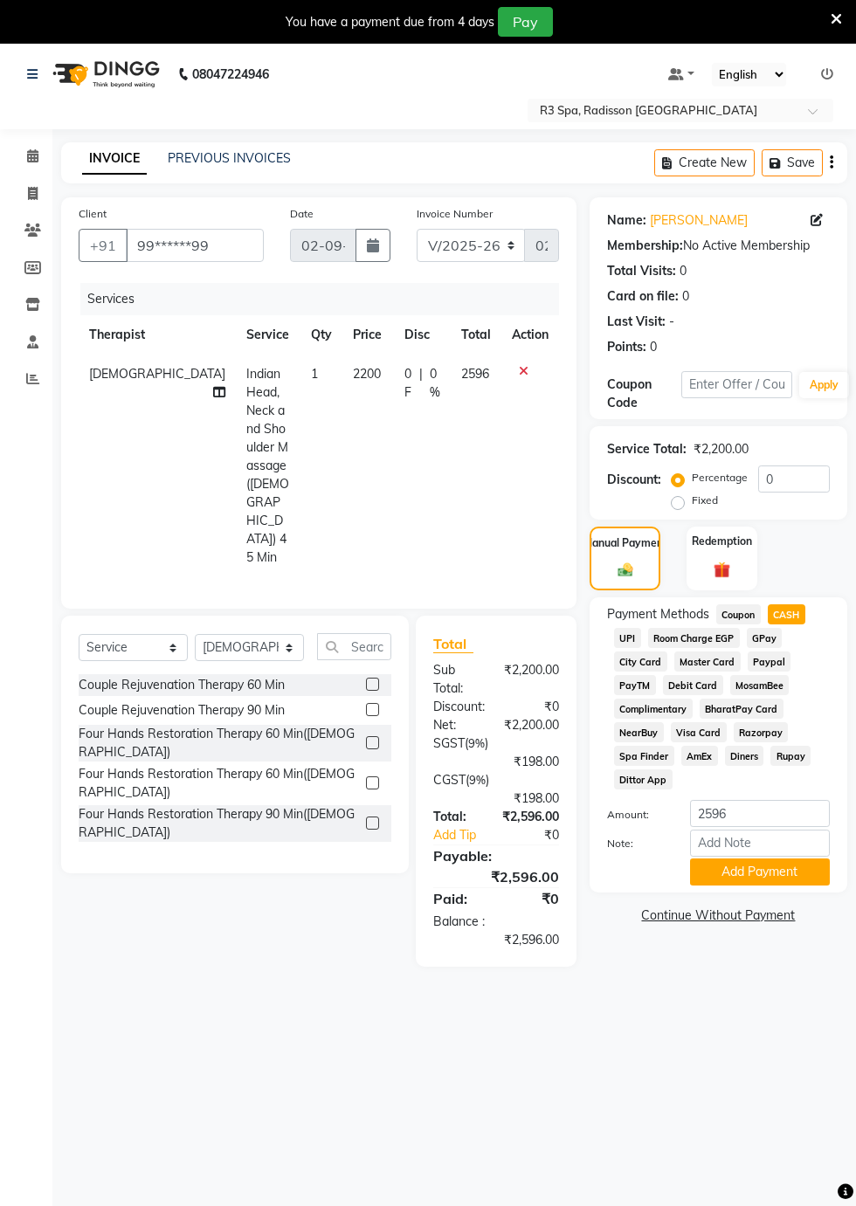
click at [776, 874] on button "Add Payment" at bounding box center [760, 872] width 140 height 27
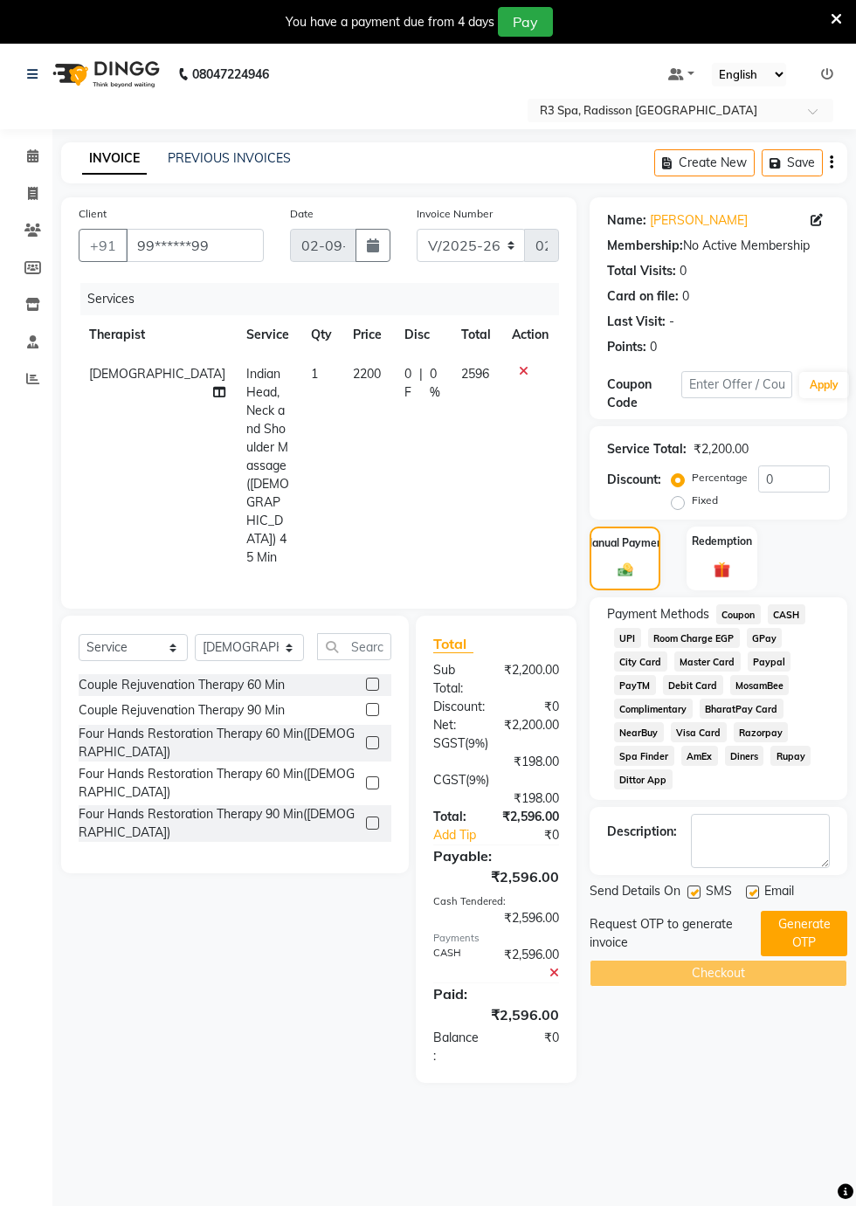
click at [801, 927] on button "Generate OTP" at bounding box center [804, 933] width 86 height 45
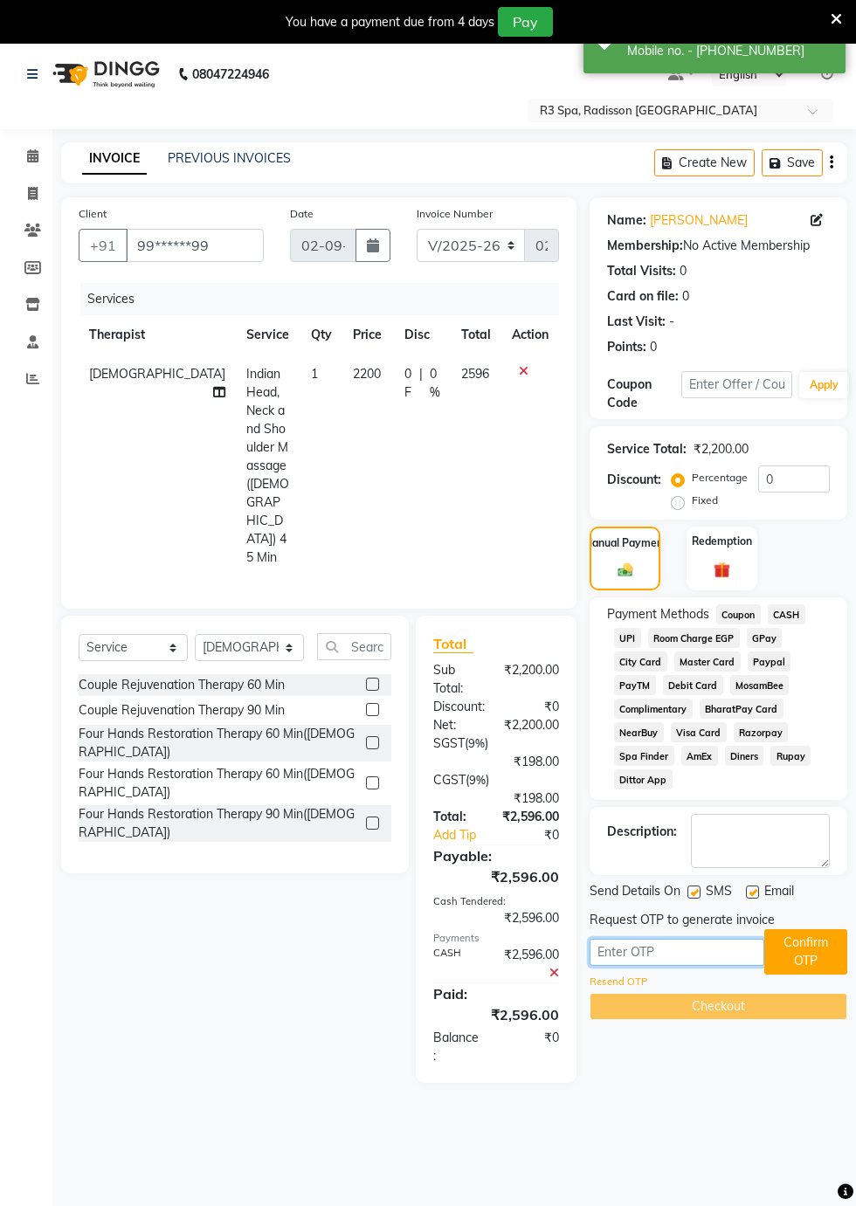
click at [680, 959] on input "text" at bounding box center [677, 952] width 175 height 27
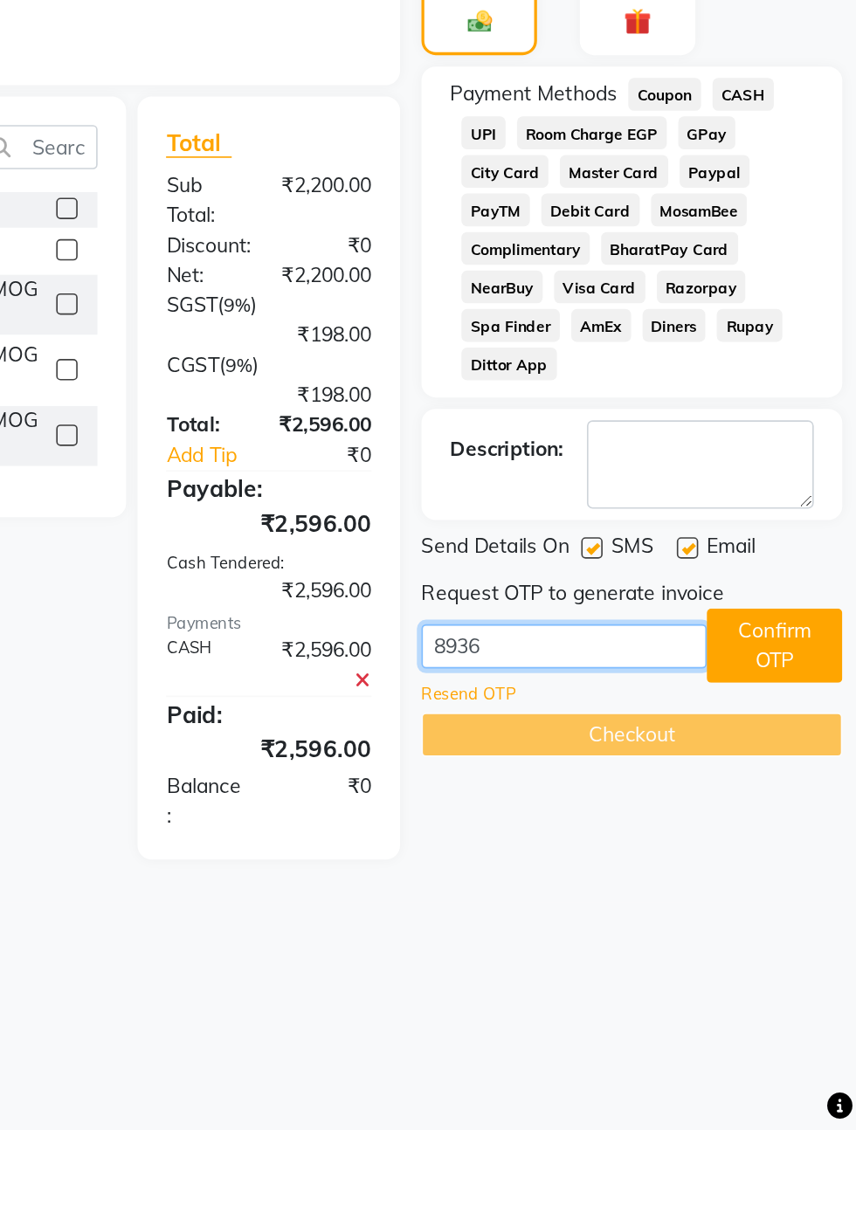
scroll to position [41, 0]
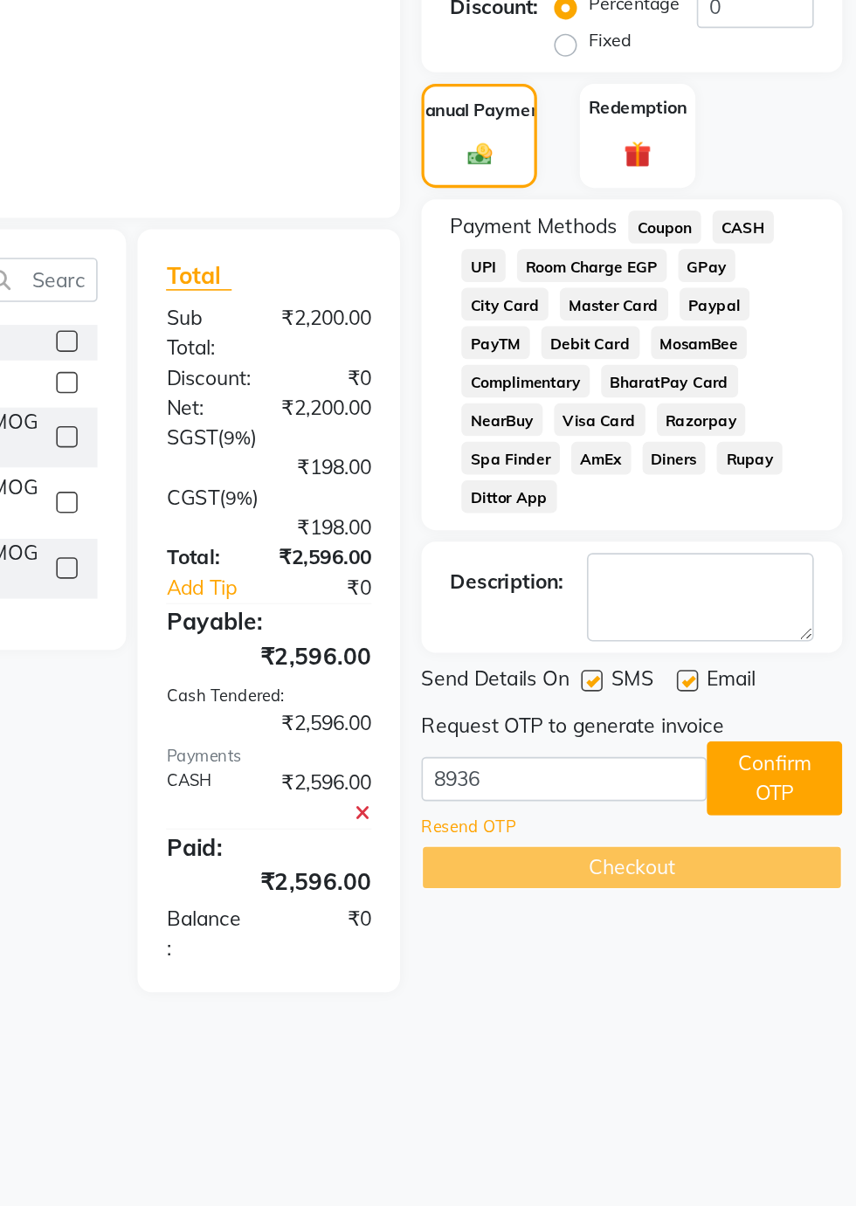
click at [818, 908] on button "Confirm OTP" at bounding box center [805, 910] width 83 height 45
click at [657, 914] on input "8936" at bounding box center [677, 911] width 175 height 27
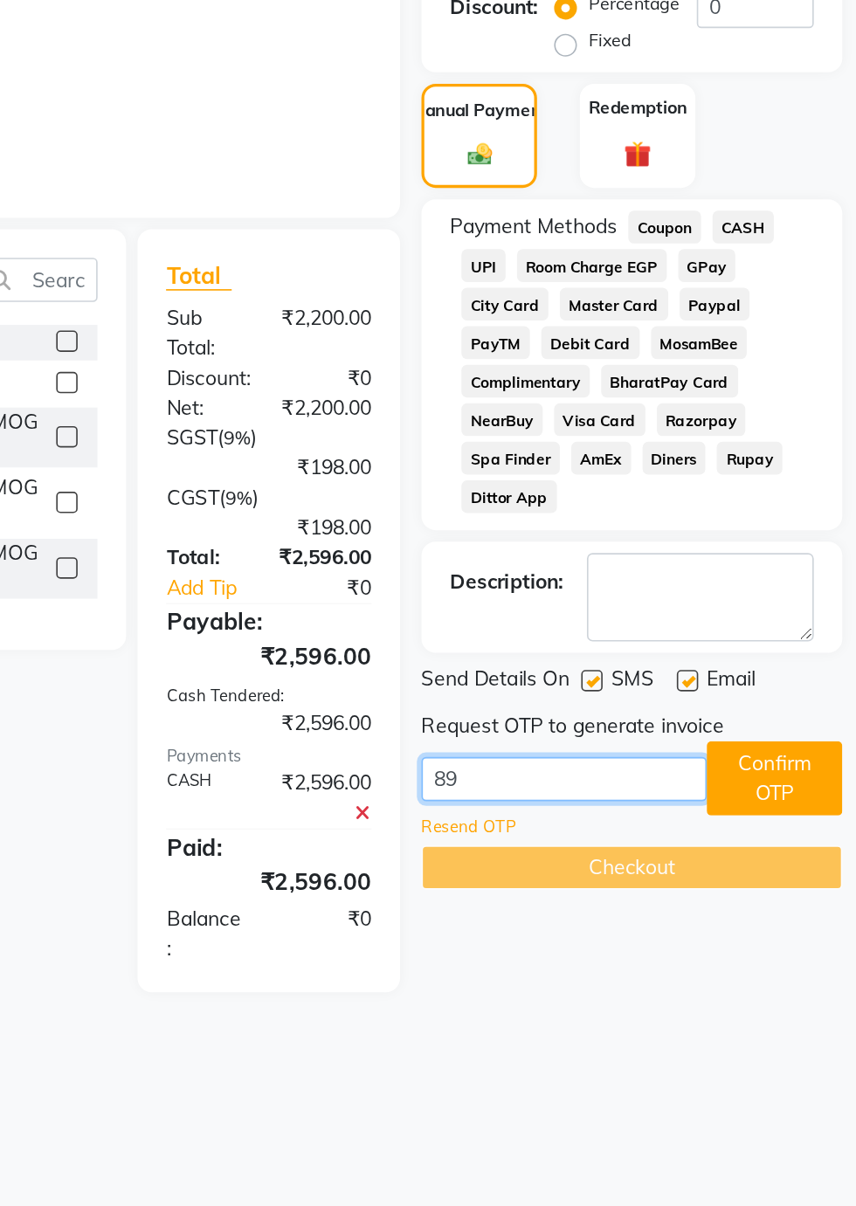
type input "8"
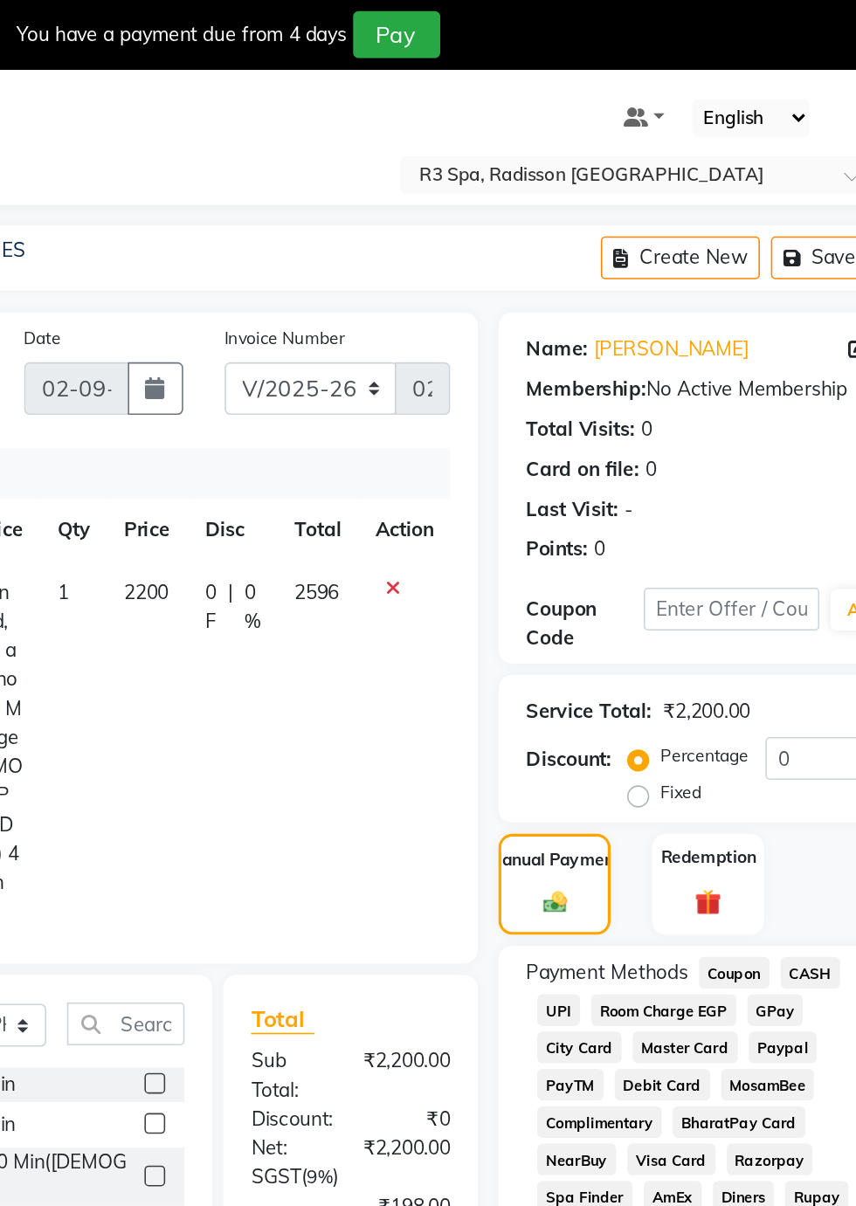
scroll to position [0, 0]
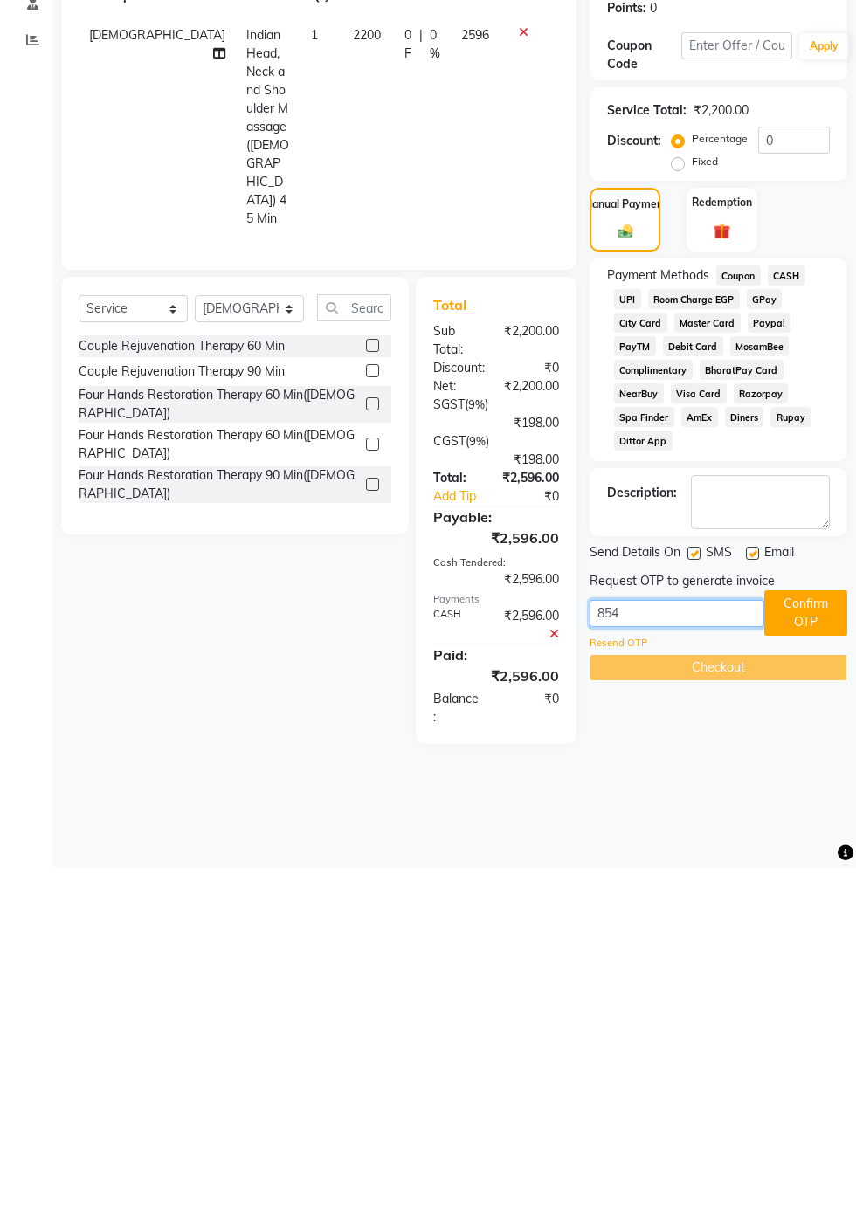
type input "8547"
click at [810, 946] on button "Confirm OTP" at bounding box center [805, 951] width 83 height 45
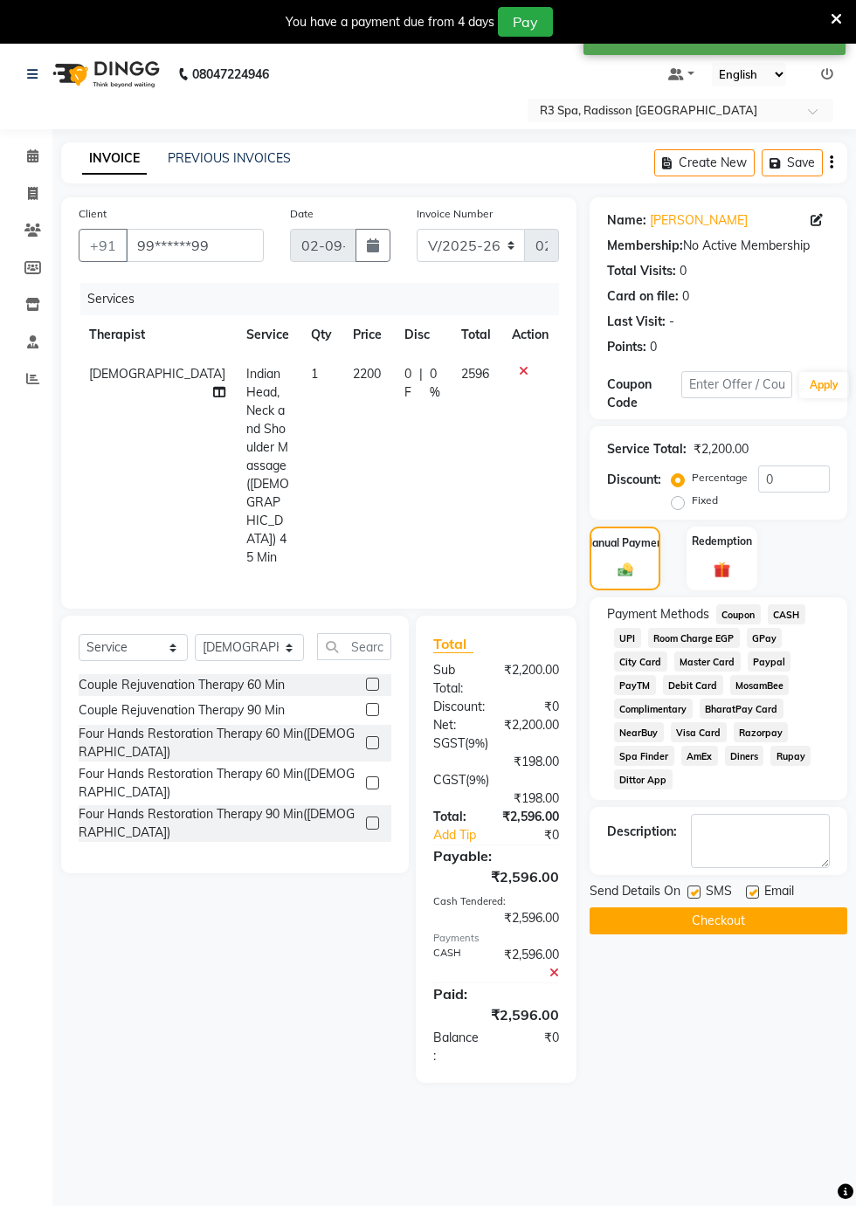
click at [710, 922] on button "Checkout" at bounding box center [719, 920] width 258 height 27
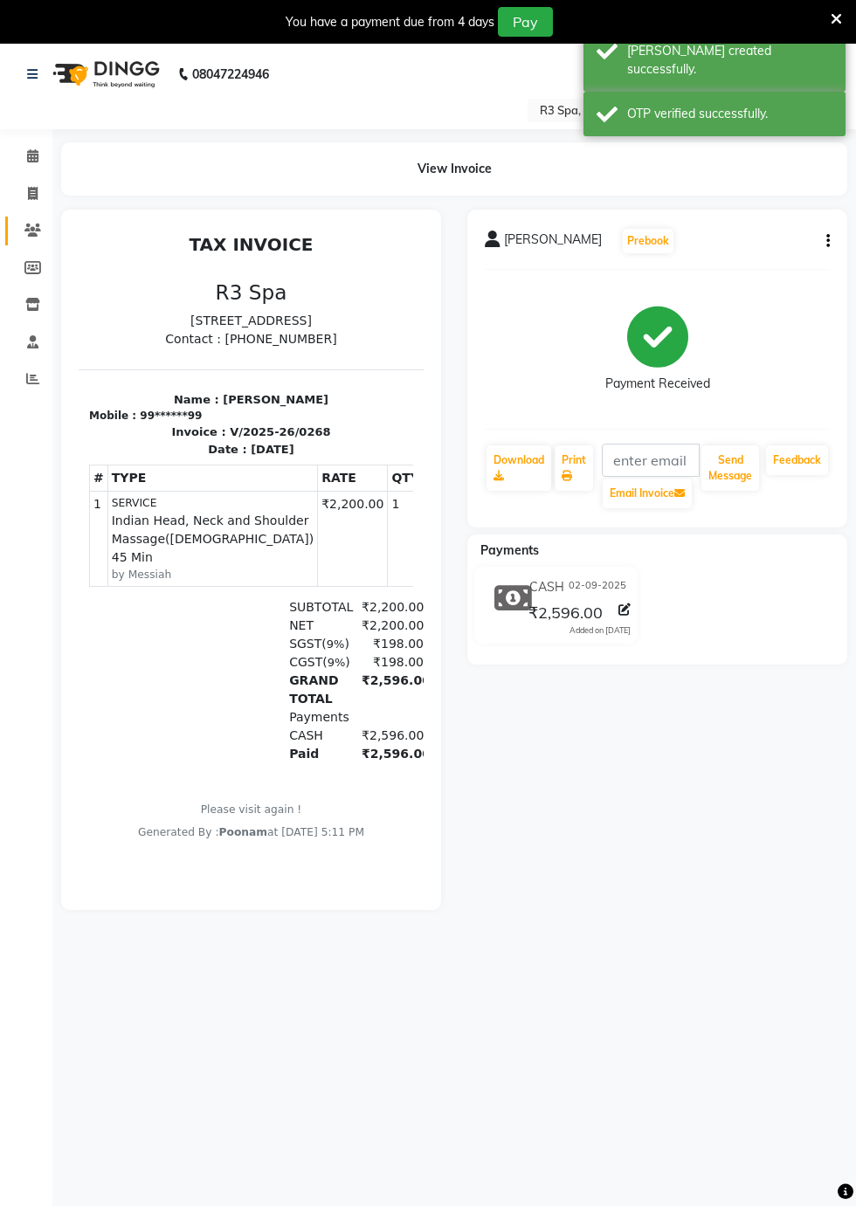
click at [33, 231] on icon at bounding box center [32, 230] width 17 height 13
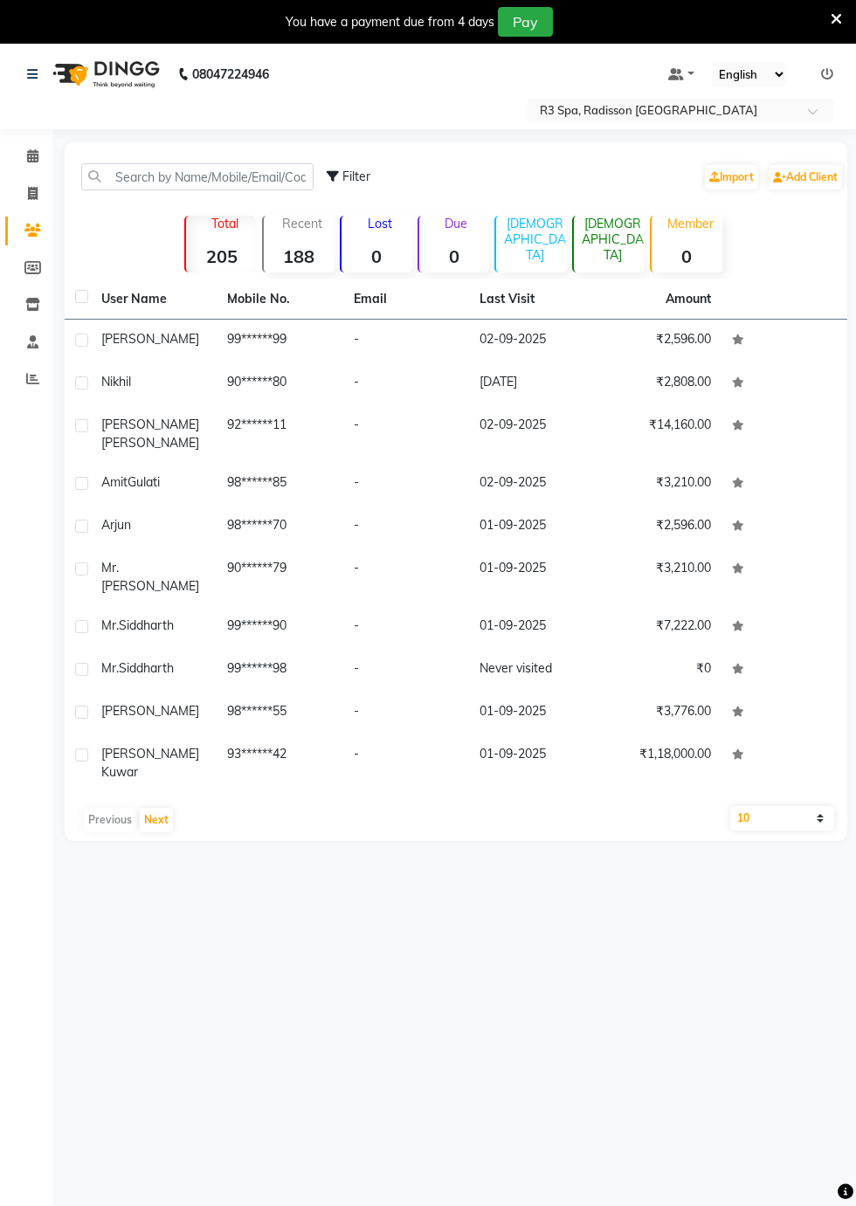
click at [224, 411] on td "92******11" at bounding box center [280, 434] width 126 height 58
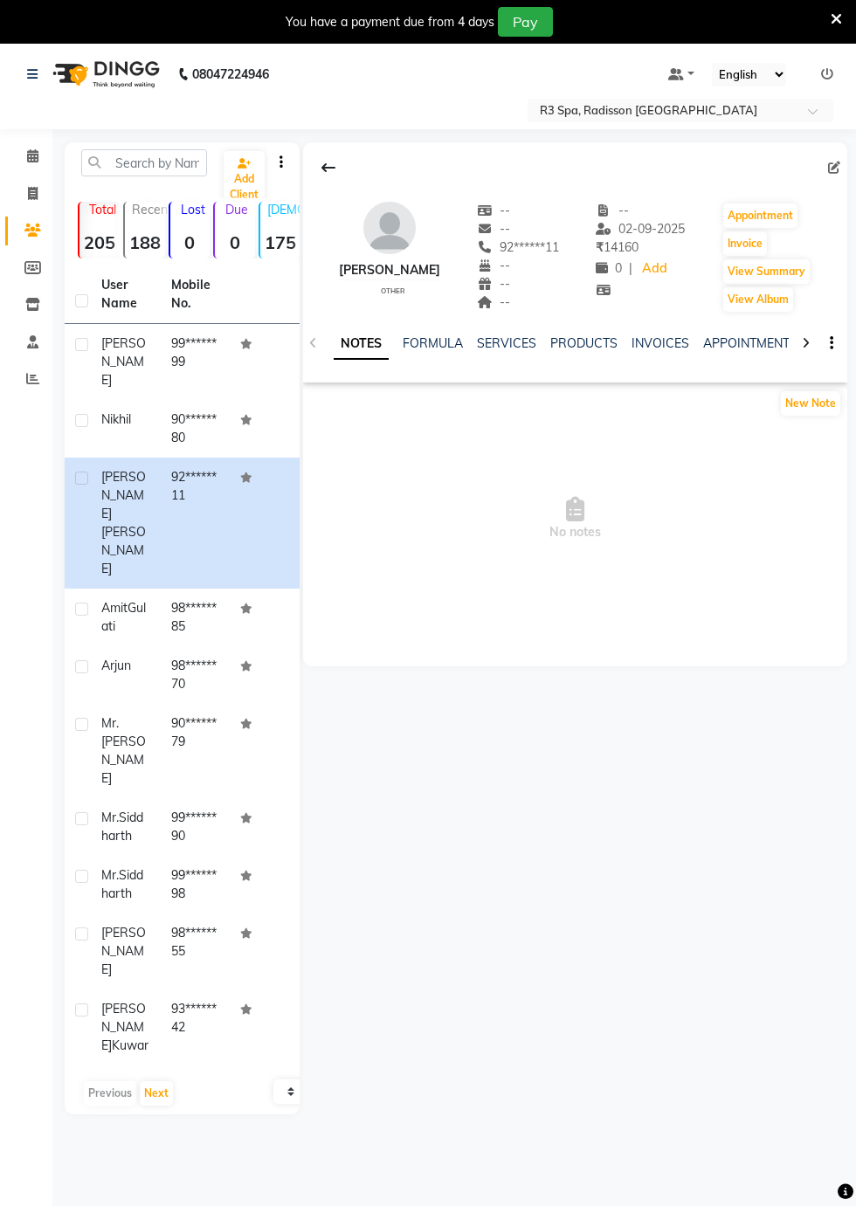
click at [176, 418] on td "90******80" at bounding box center [196, 429] width 70 height 58
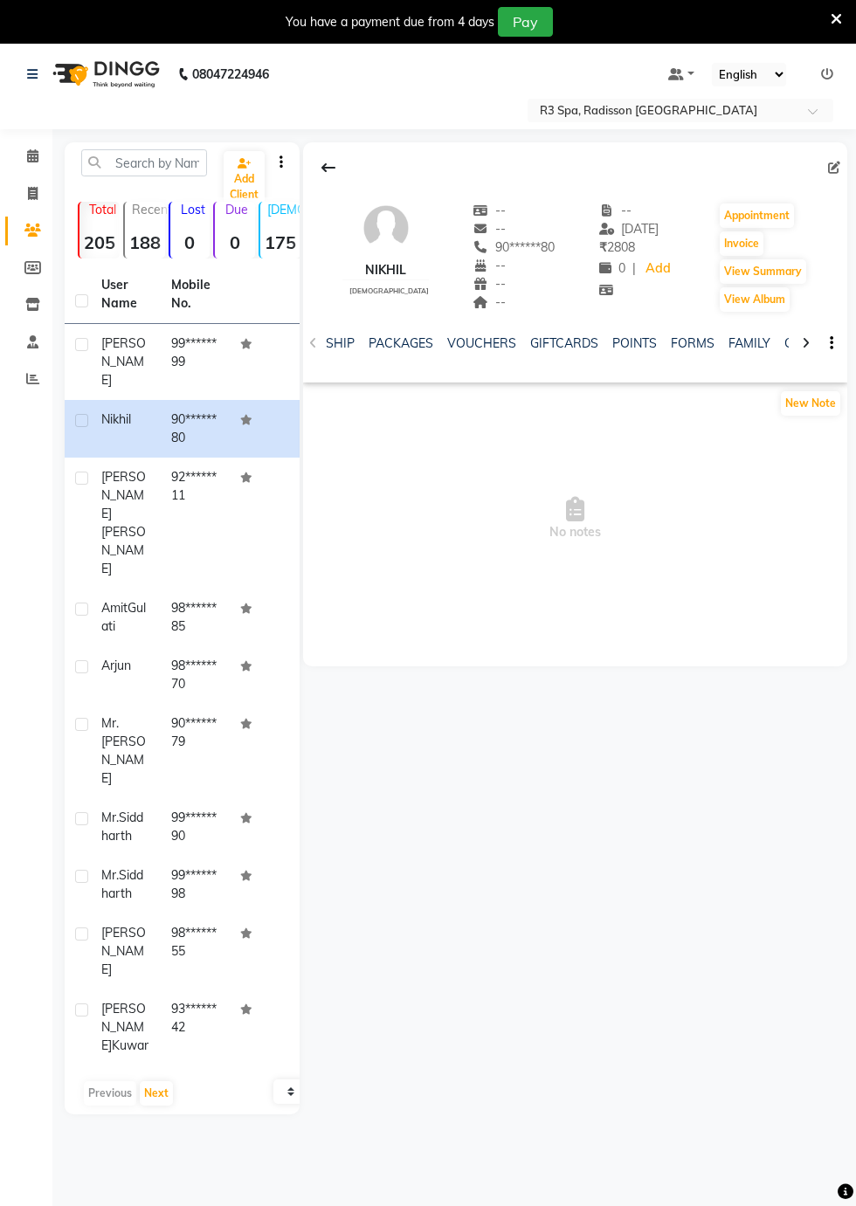
scroll to position [0, 539]
click at [691, 346] on link "FORMS" at bounding box center [692, 343] width 44 height 16
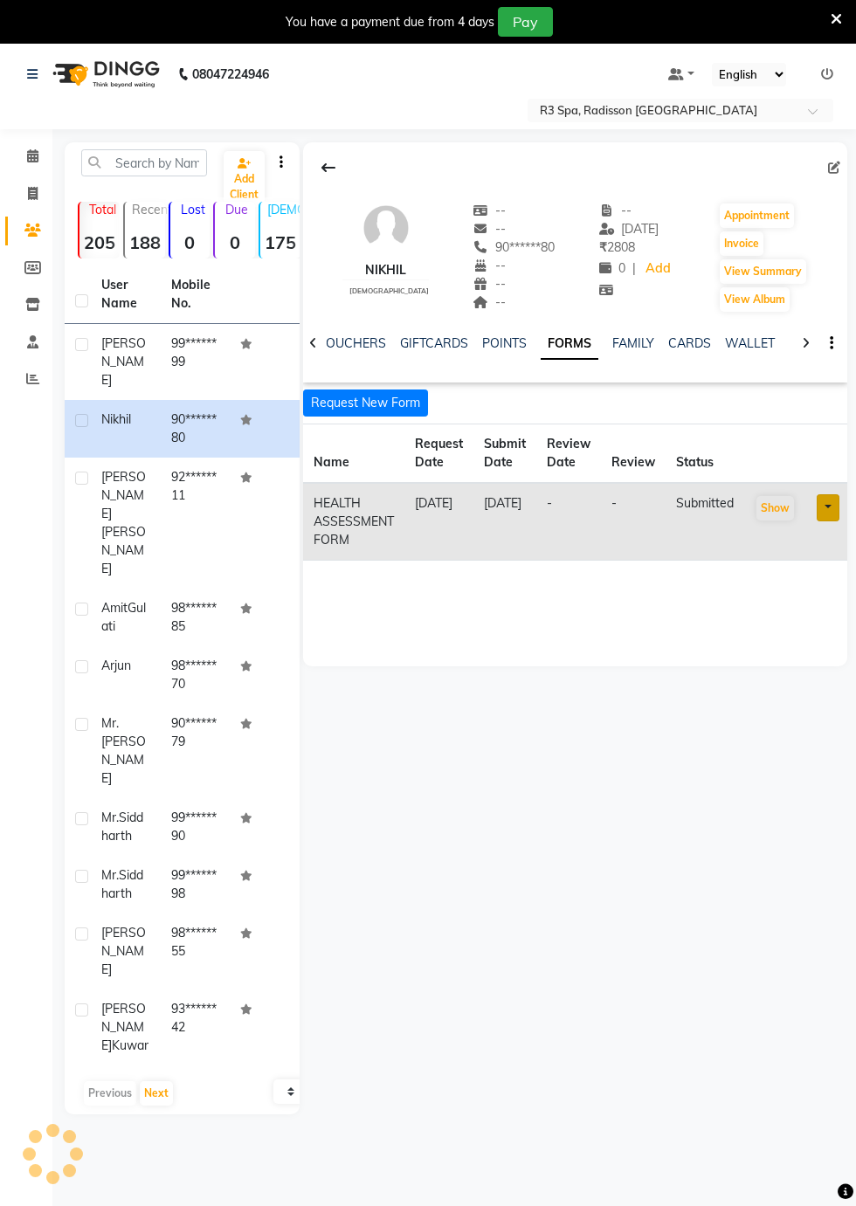
scroll to position [0, 498]
click at [825, 512] on link at bounding box center [828, 507] width 23 height 27
click at [755, 678] on div "Nikhil [DEMOGRAPHIC_DATA] -- -- 90******80 -- -- -- -- [DATE] ₹ 2808 0 | Add Ap…" at bounding box center [574, 628] width 548 height 972
click at [393, 402] on button "Request New Form" at bounding box center [365, 403] width 125 height 27
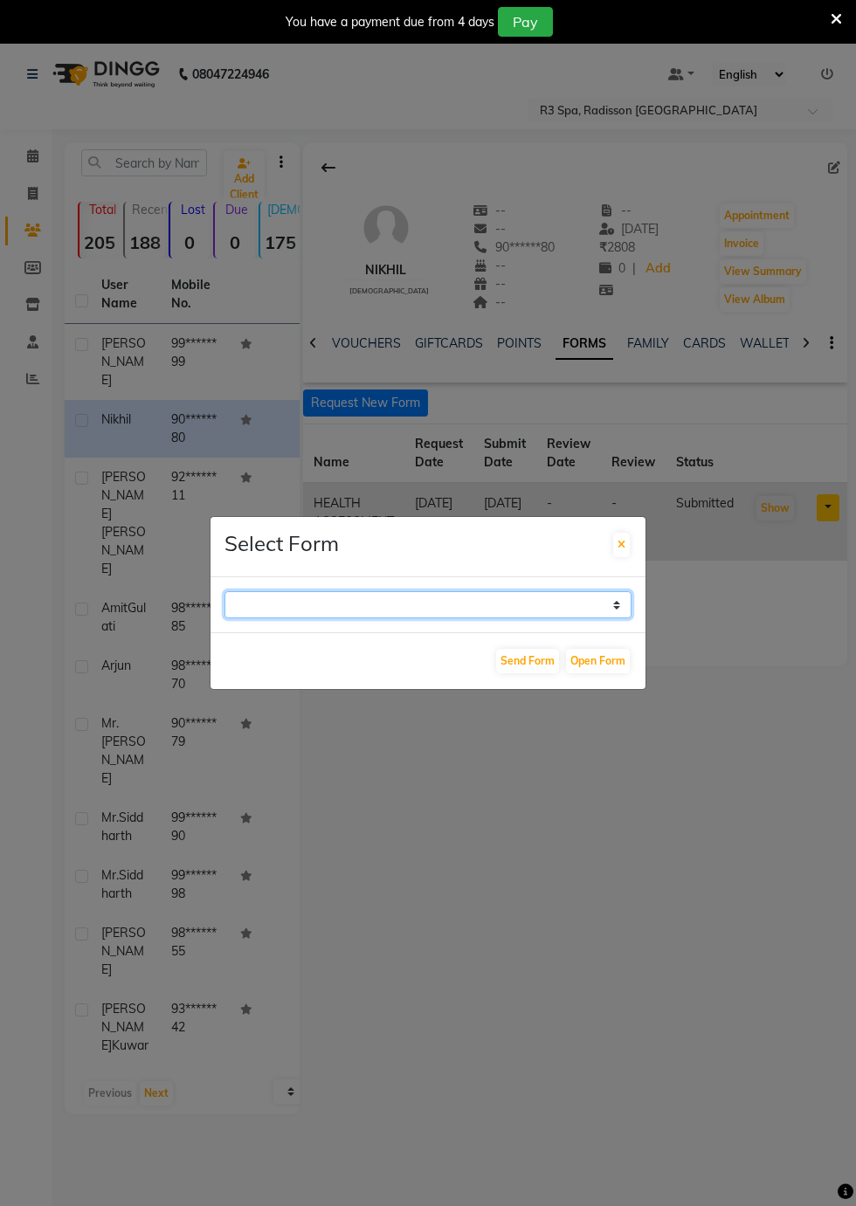
click at [613, 618] on select "GUEST FEEDBACK FORM HEALTH ASSESSMENT FORM" at bounding box center [427, 604] width 407 height 27
select select "204"
click at [224, 618] on select "GUEST FEEDBACK FORM HEALTH ASSESSMENT FORM" at bounding box center [427, 604] width 407 height 27
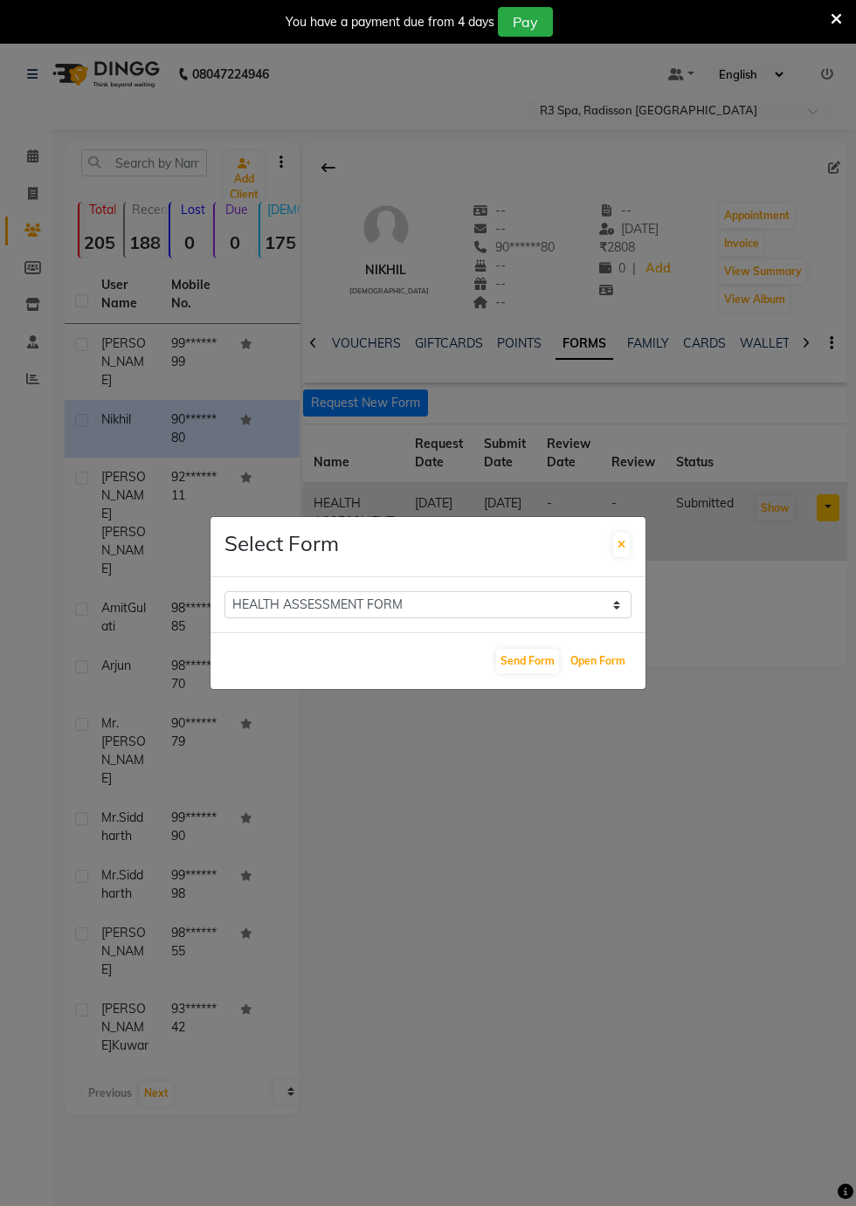
click at [610, 673] on button "Open Form" at bounding box center [598, 661] width 64 height 24
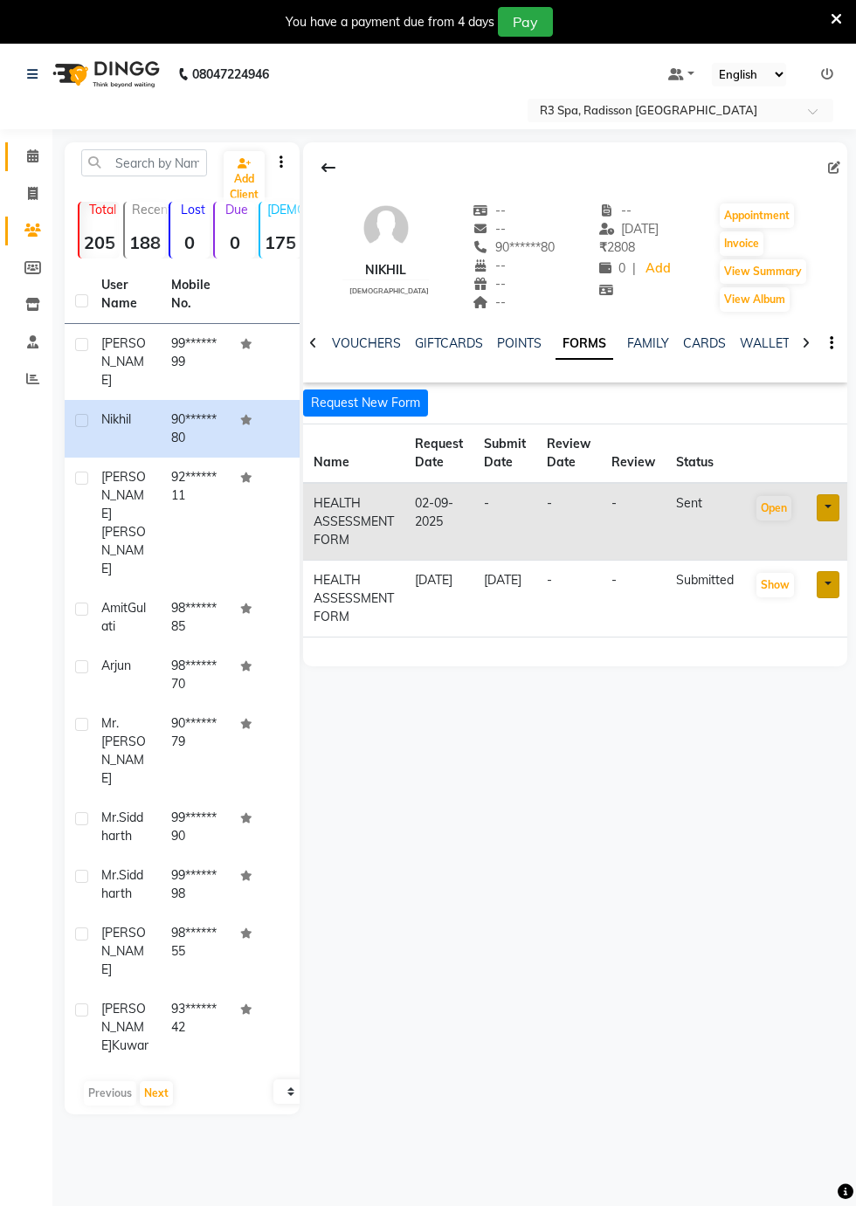
click at [33, 157] on icon at bounding box center [32, 155] width 11 height 13
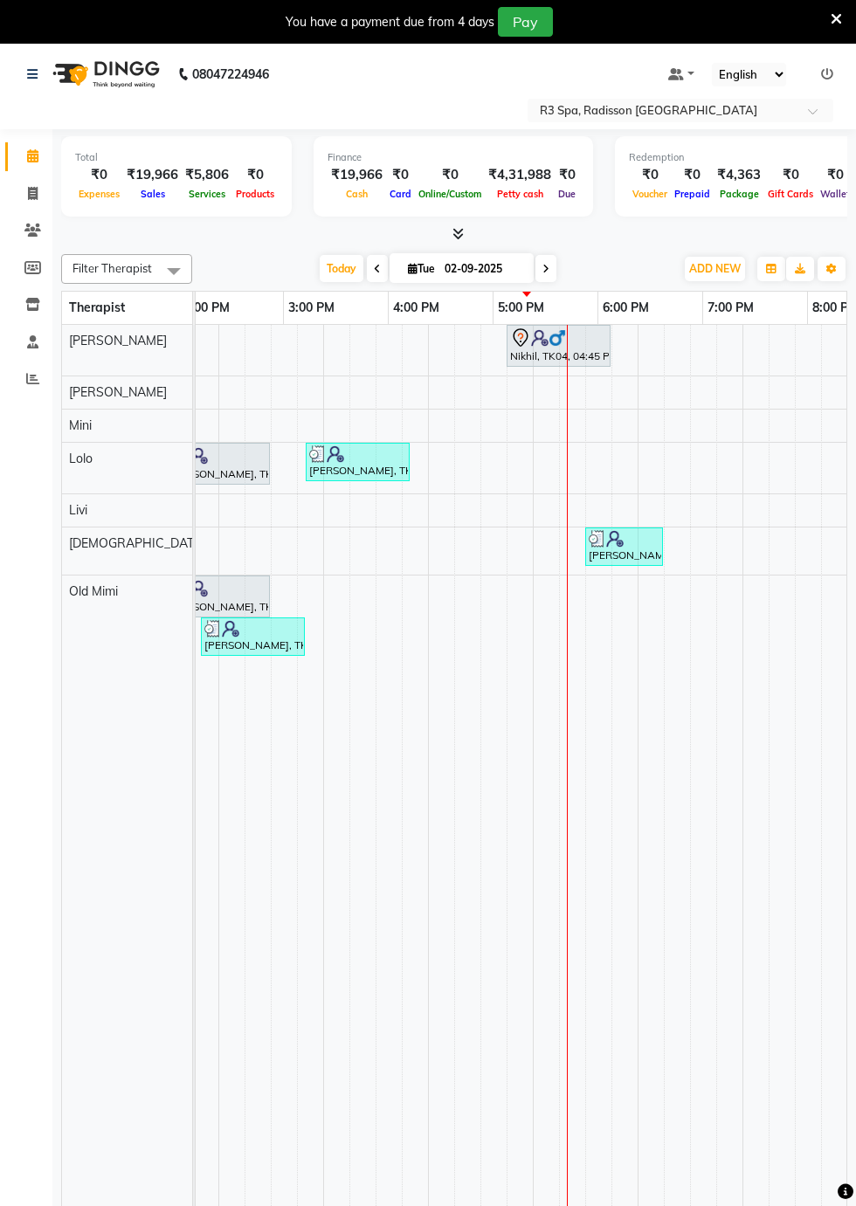
scroll to position [0, 711]
click at [587, 350] on div "Nikhil, TK04, 04:45 PM-05:45 PM, Traditional Swedish Relaxation Therapy 60 Min(…" at bounding box center [558, 346] width 100 height 37
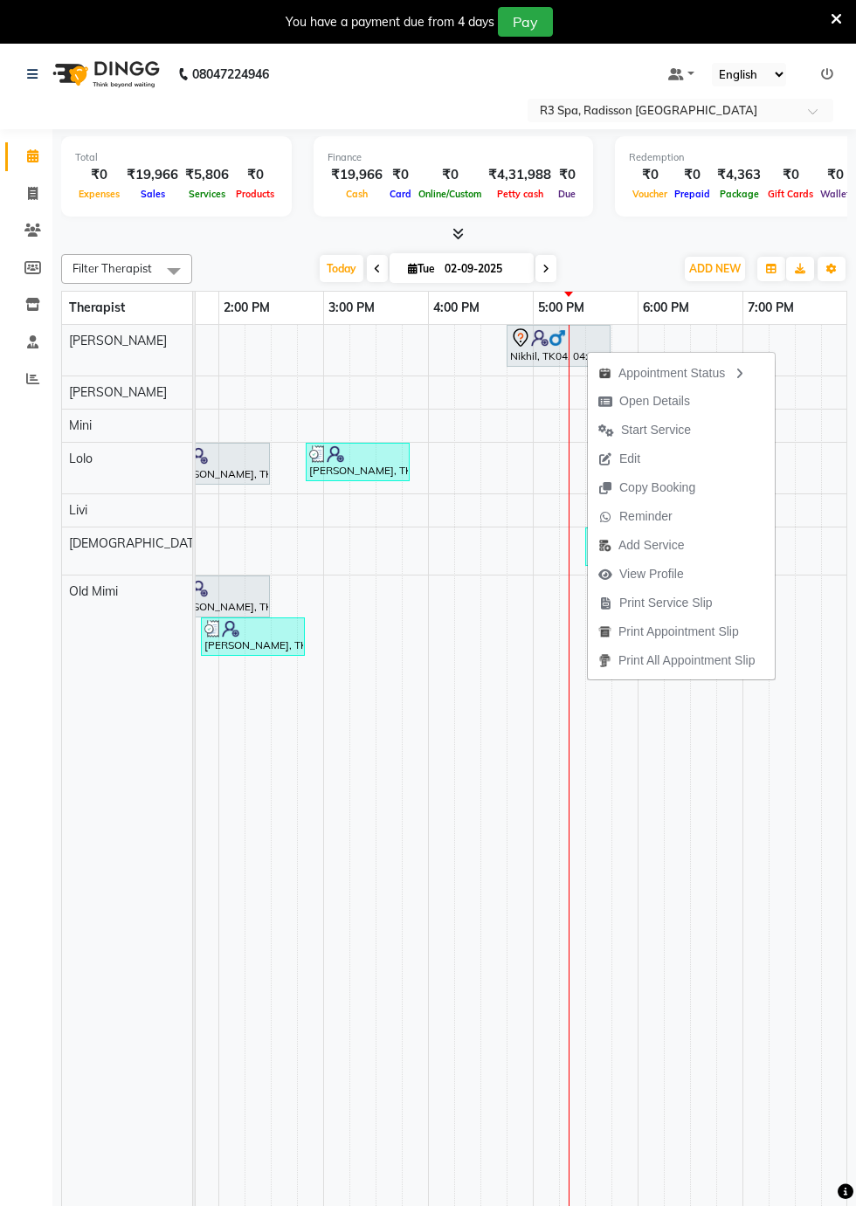
click at [673, 401] on span "Open Details" at bounding box center [654, 401] width 71 height 18
select select "7"
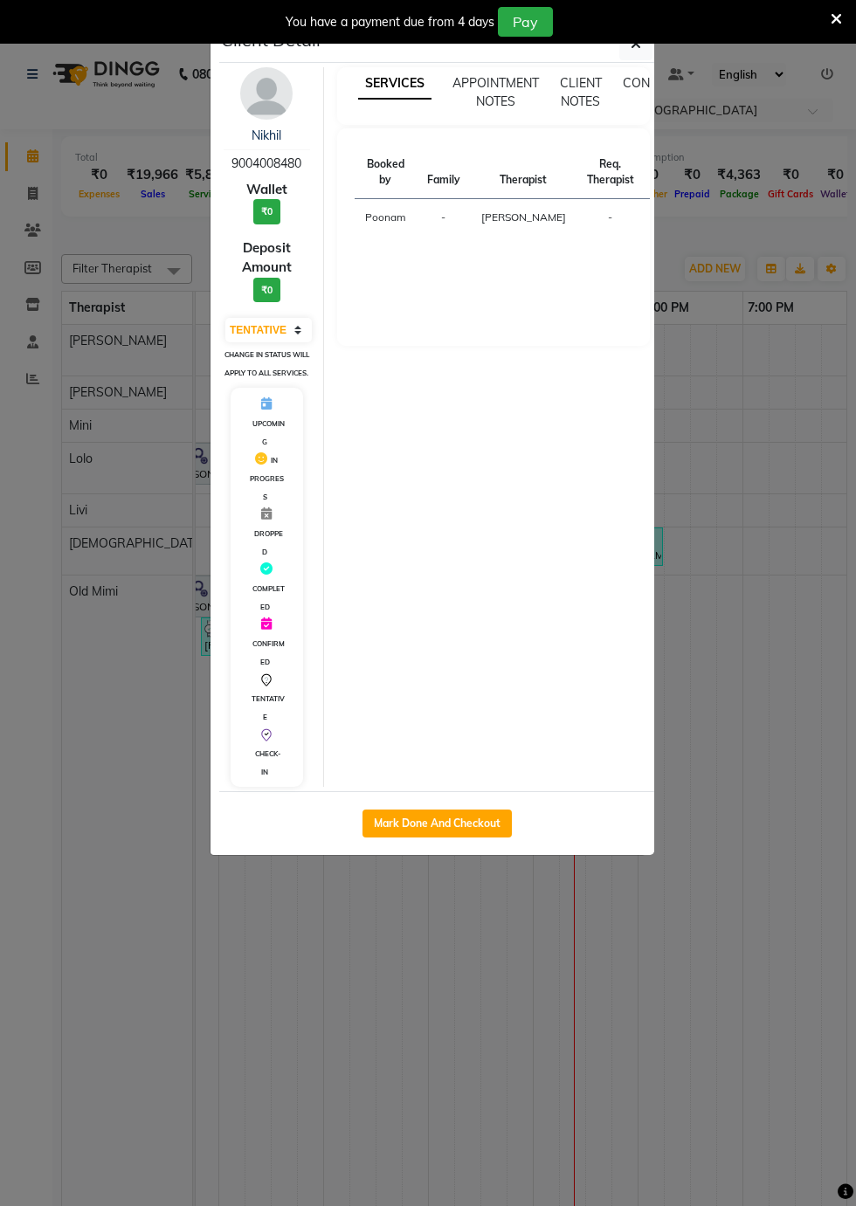
click at [459, 838] on button "Mark Done And Checkout" at bounding box center [436, 824] width 149 height 28
select select "8678"
select select "service"
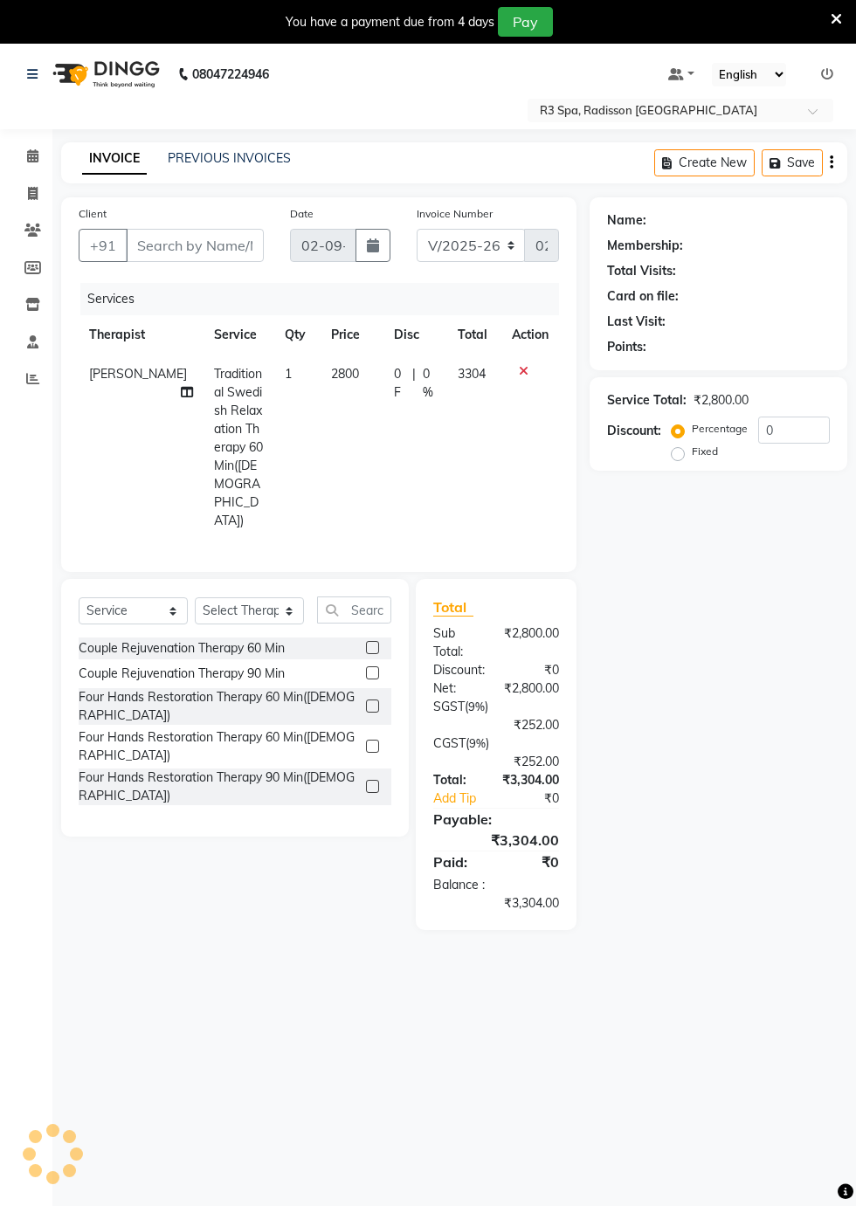
type input "90******80"
select select "87562"
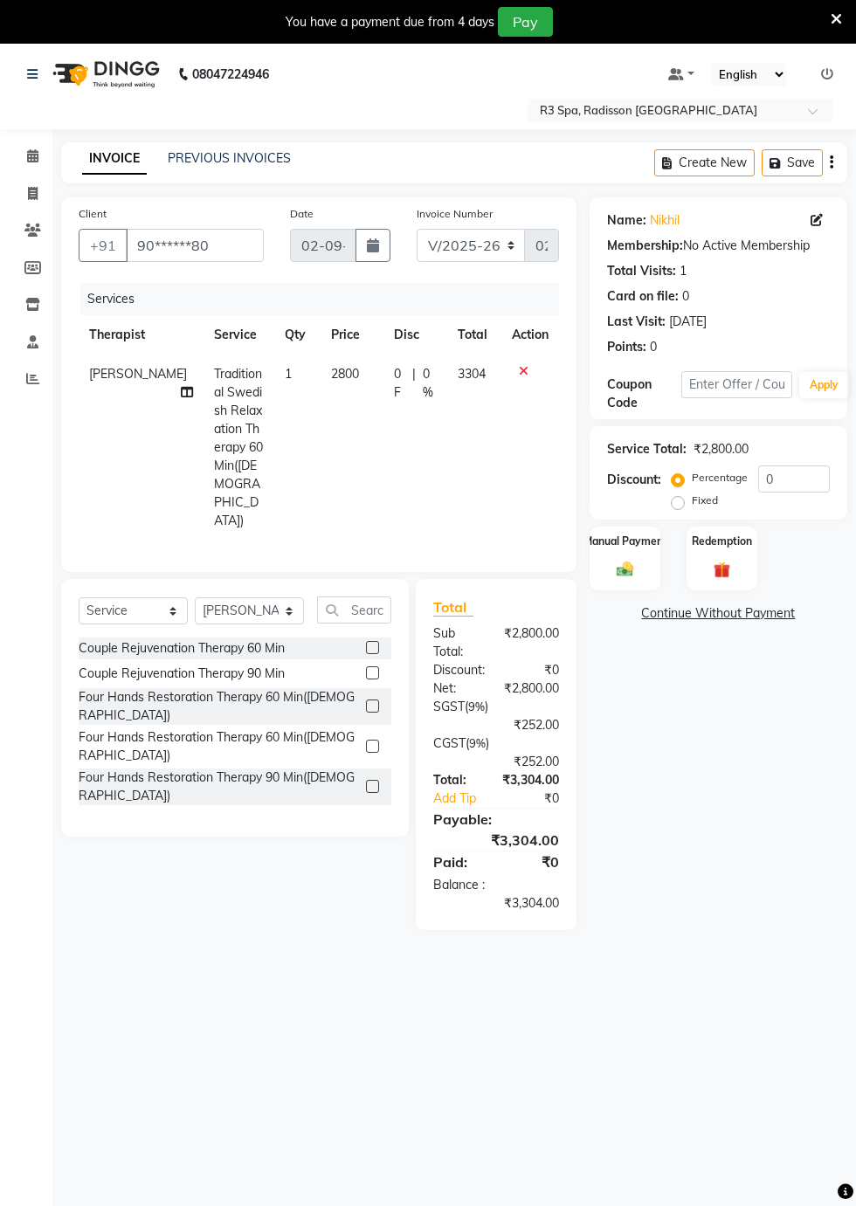
click at [631, 561] on img at bounding box center [624, 569] width 27 height 19
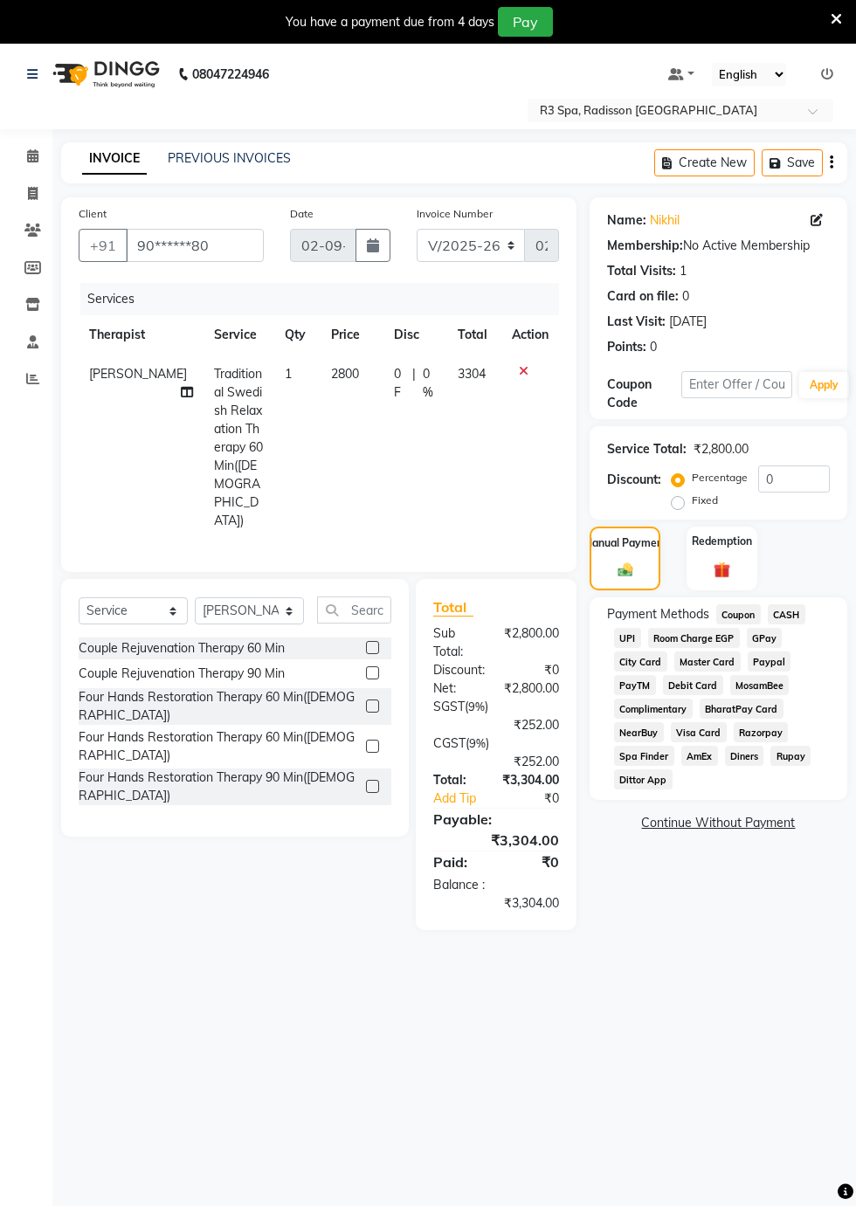
click at [792, 618] on span "CASH" at bounding box center [787, 614] width 38 height 20
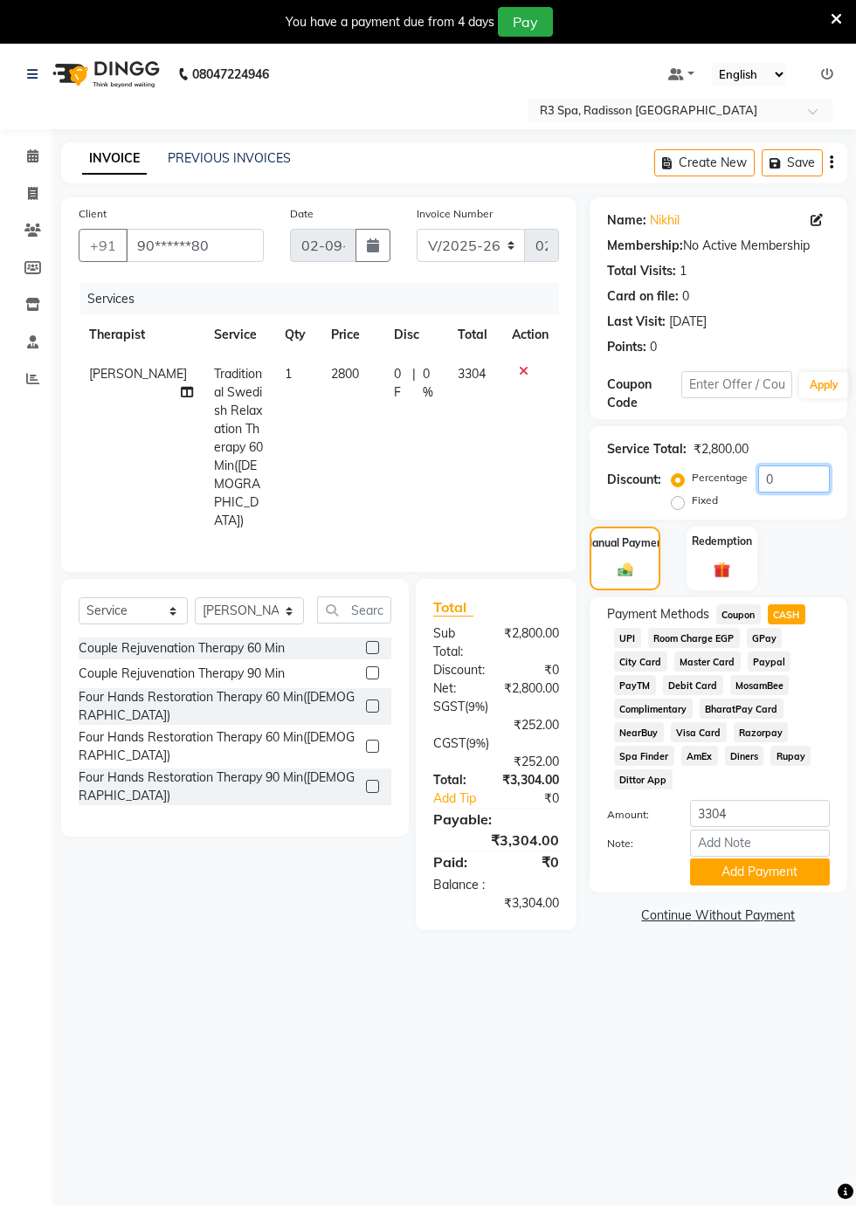
click at [785, 484] on input "0" at bounding box center [794, 479] width 72 height 27
click at [807, 490] on input "0" at bounding box center [794, 479] width 72 height 27
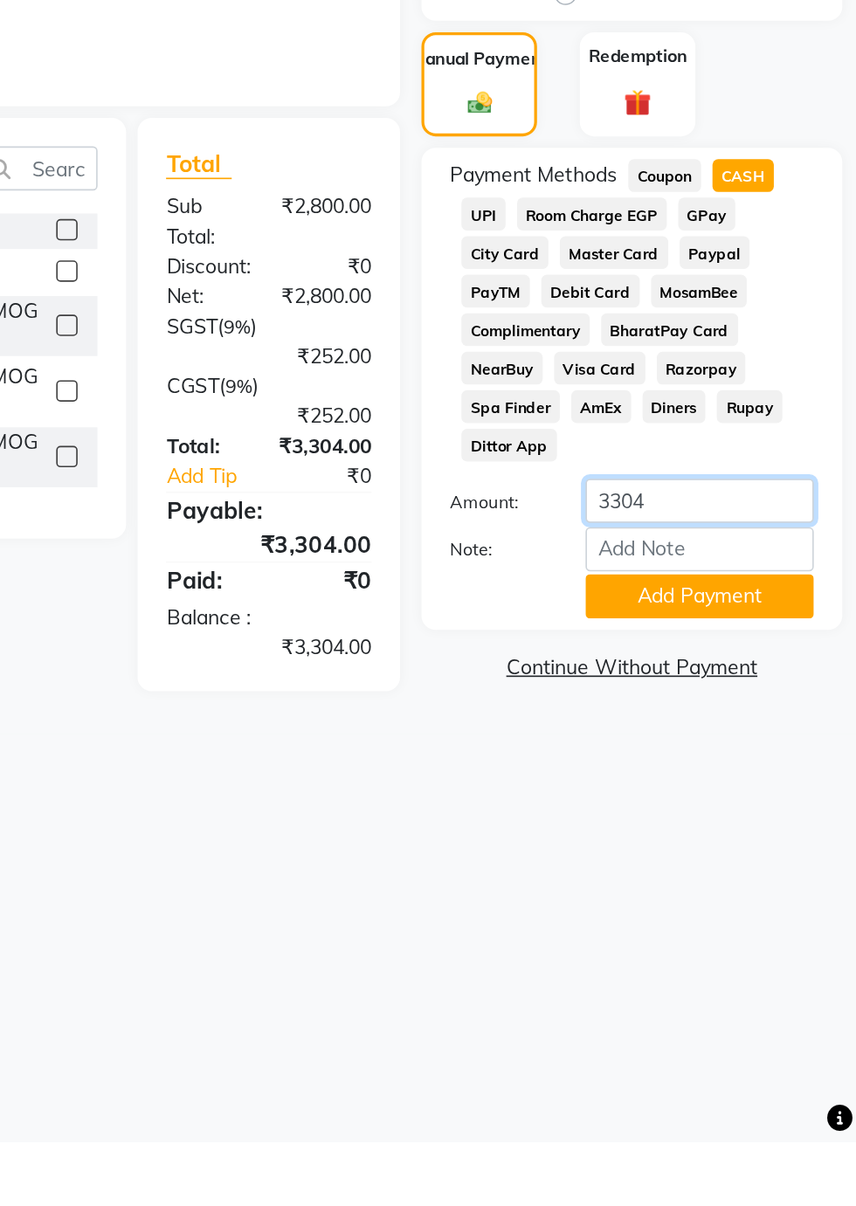
click at [819, 807] on input "3304" at bounding box center [760, 813] width 140 height 27
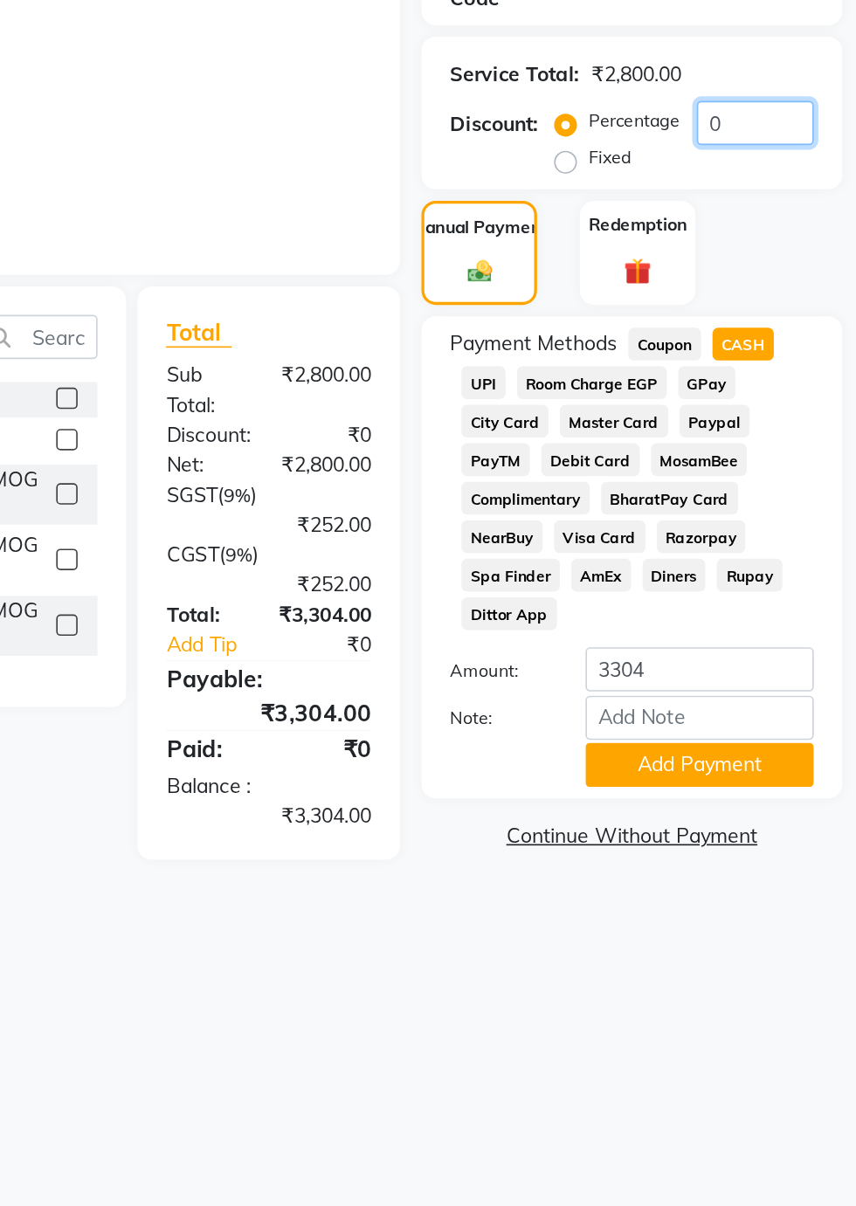
click at [806, 479] on input "0" at bounding box center [794, 479] width 72 height 27
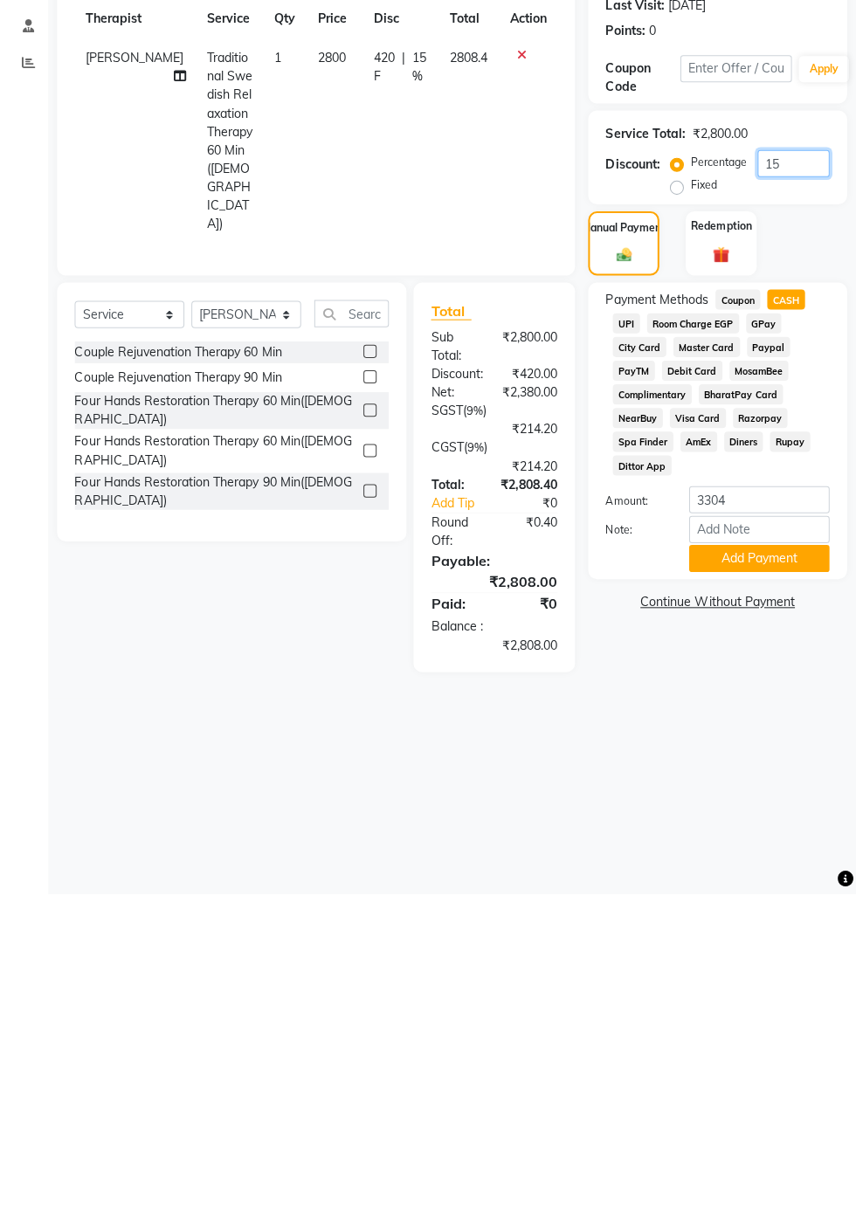
type input "15"
click at [692, 508] on label "Fixed" at bounding box center [705, 501] width 26 height 16
click at [680, 507] on input "Fixed" at bounding box center [681, 500] width 12 height 12
radio input "true"
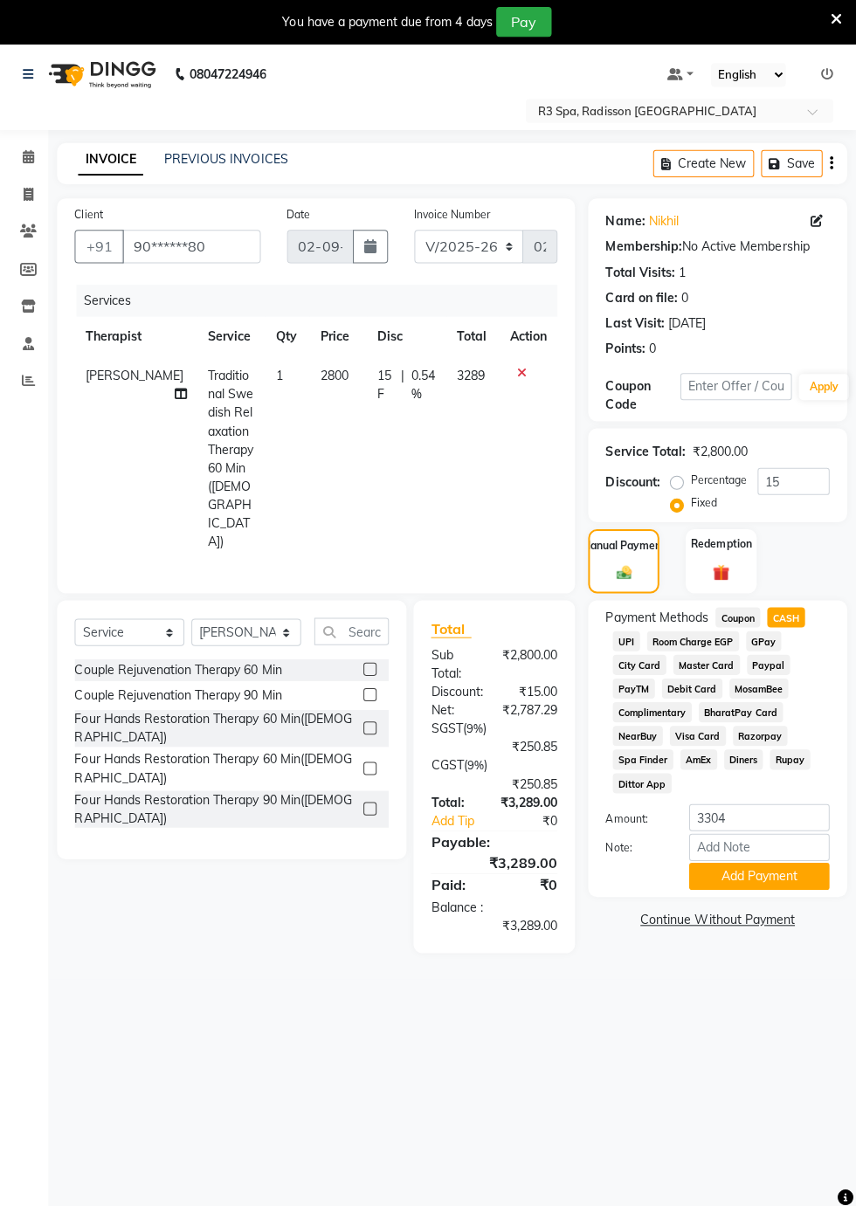
click at [692, 479] on label "Percentage" at bounding box center [720, 478] width 56 height 16
click at [685, 479] on input "Percentage" at bounding box center [681, 478] width 12 height 12
radio input "true"
click at [734, 555] on div "Redemption" at bounding box center [722, 559] width 71 height 65
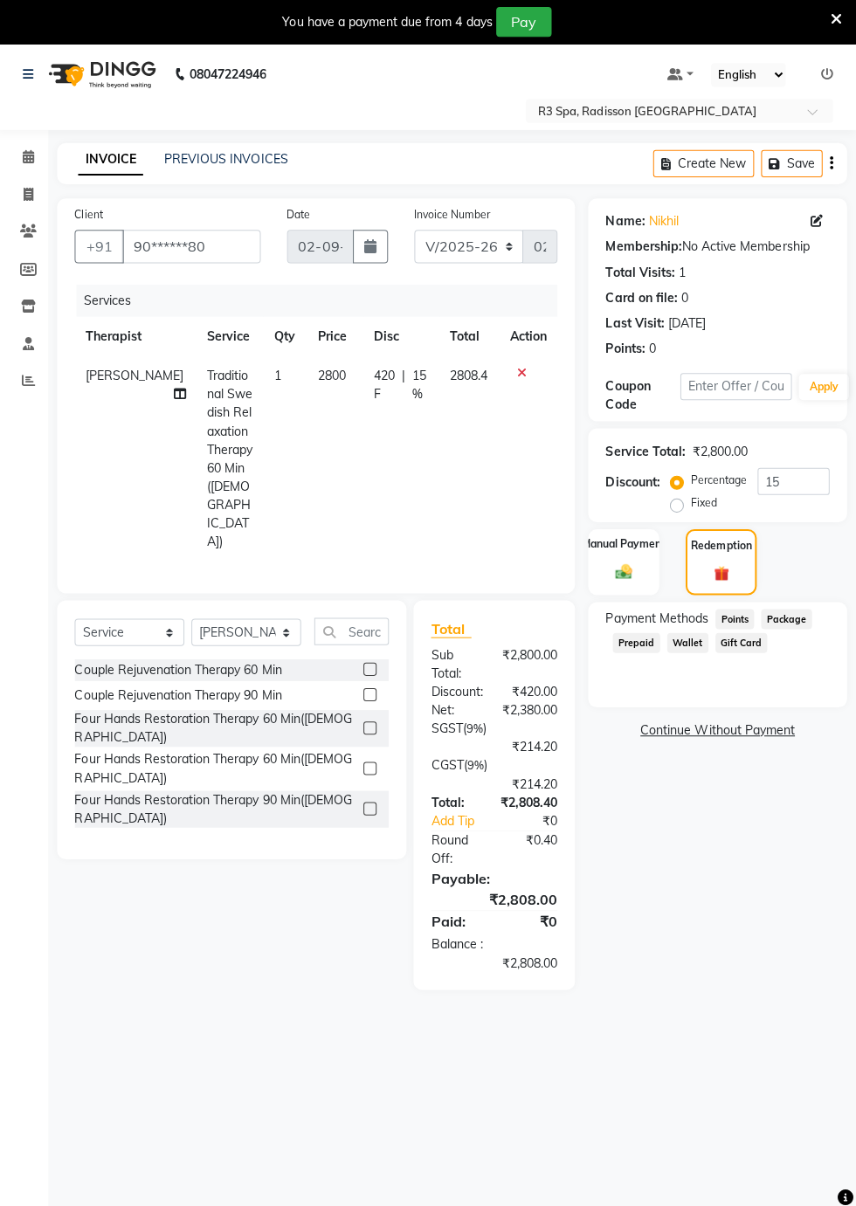
click at [625, 560] on img at bounding box center [624, 569] width 27 height 19
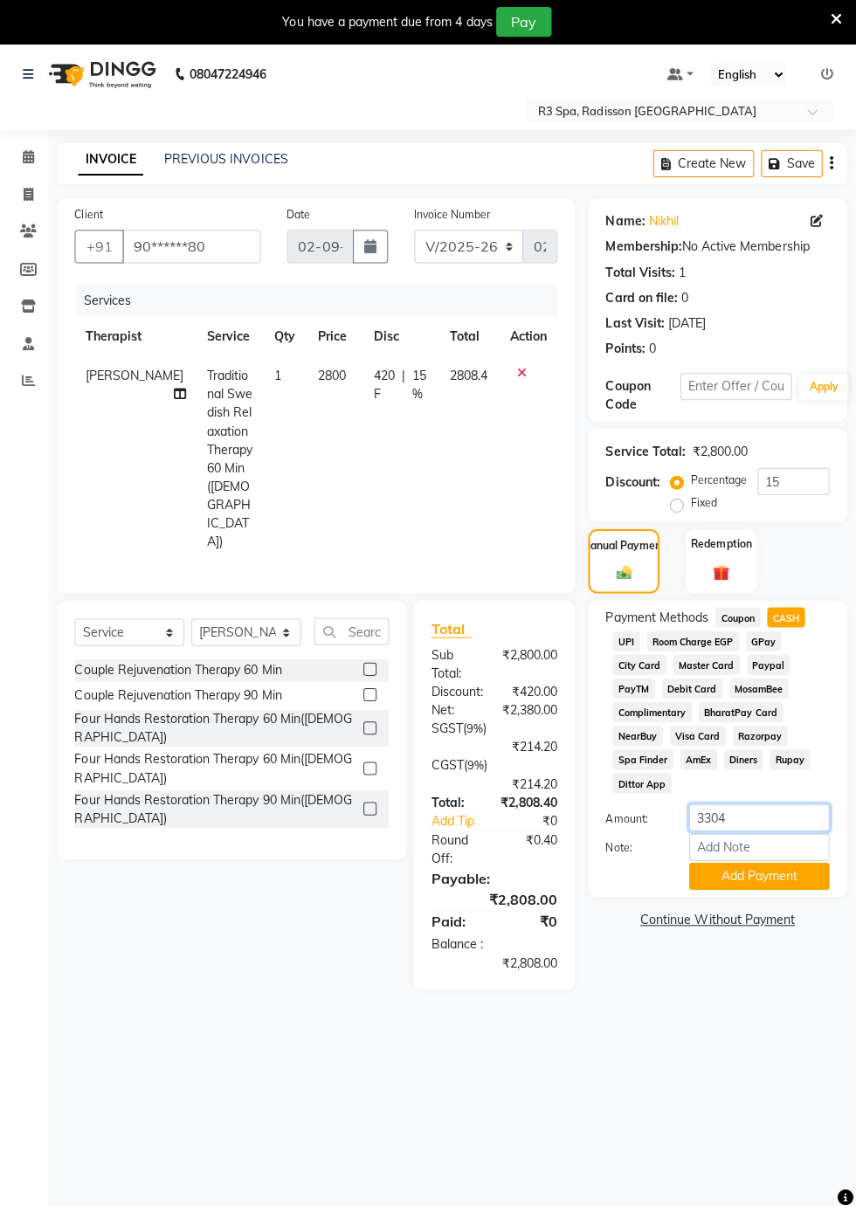
click at [756, 819] on input "3304" at bounding box center [760, 813] width 140 height 27
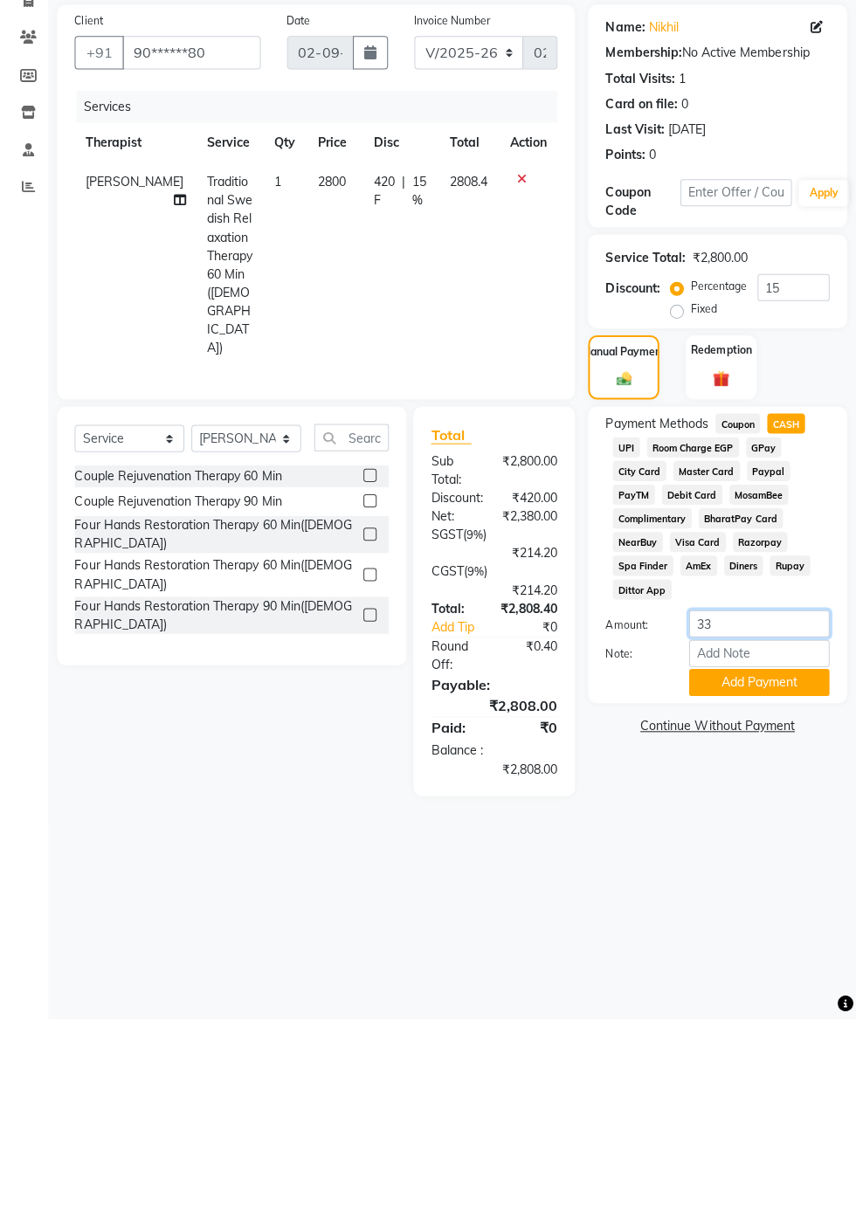
type input "3"
type input "2808"
click at [807, 873] on button "Add Payment" at bounding box center [760, 872] width 140 height 27
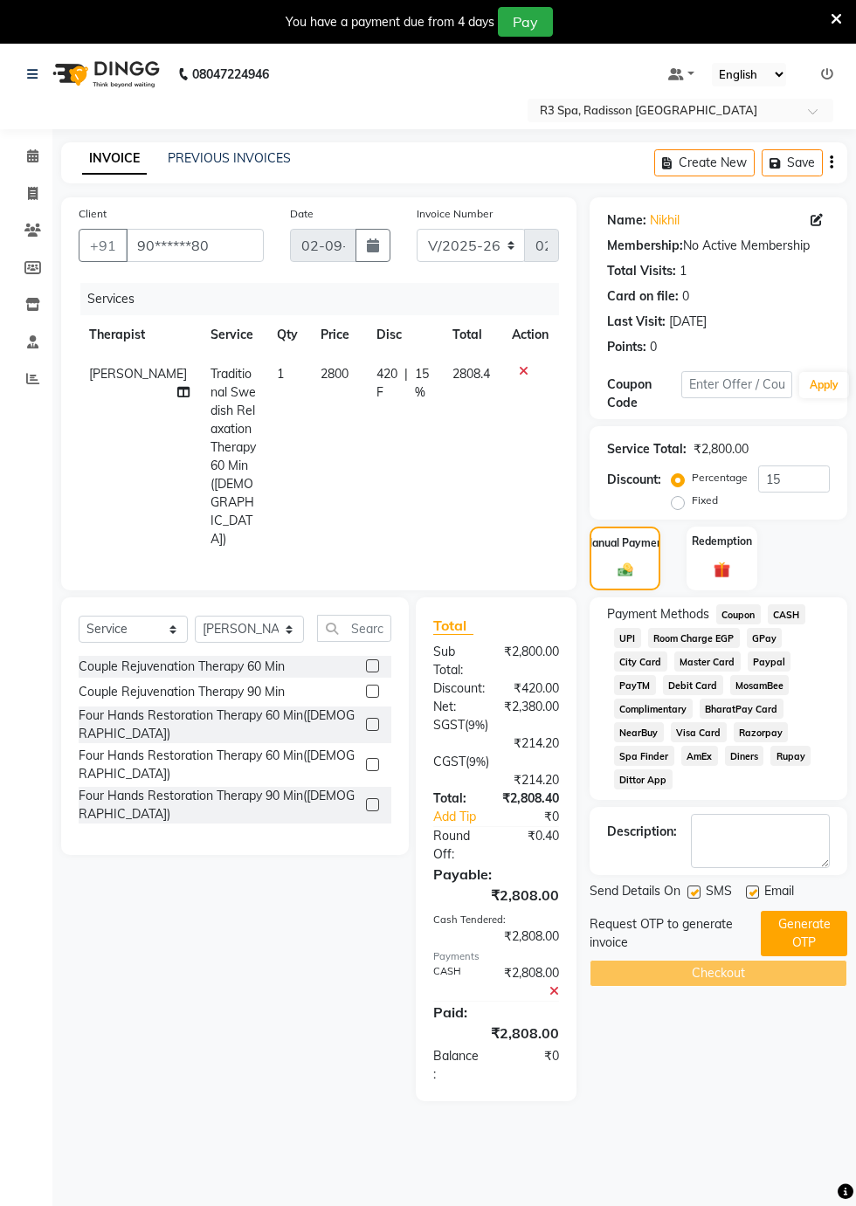
click at [769, 1158] on div "08047224946 Select Location × R3 Spa, Radisson [GEOGRAPHIC_DATA] Default Panel …" at bounding box center [428, 646] width 856 height 1206
